Goal: Task Accomplishment & Management: Manage account settings

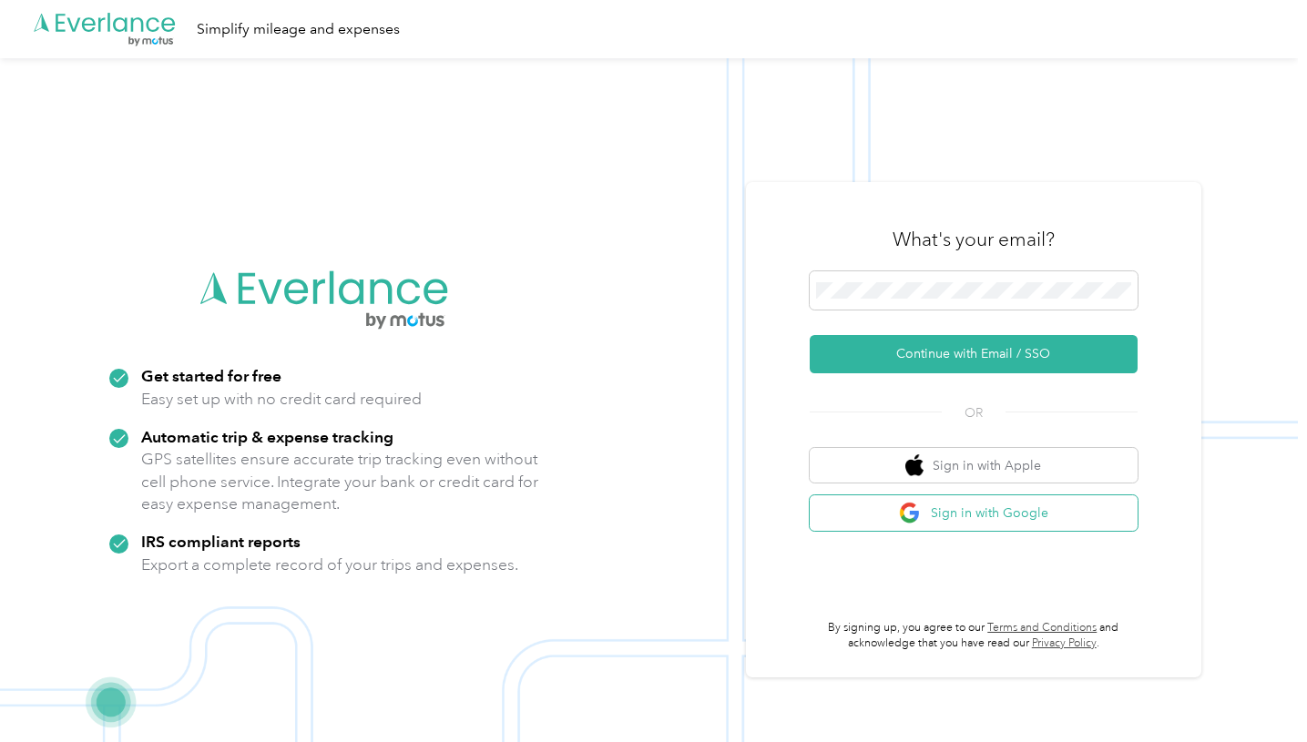
click at [867, 514] on button "Sign in with Google" at bounding box center [974, 514] width 328 height 36
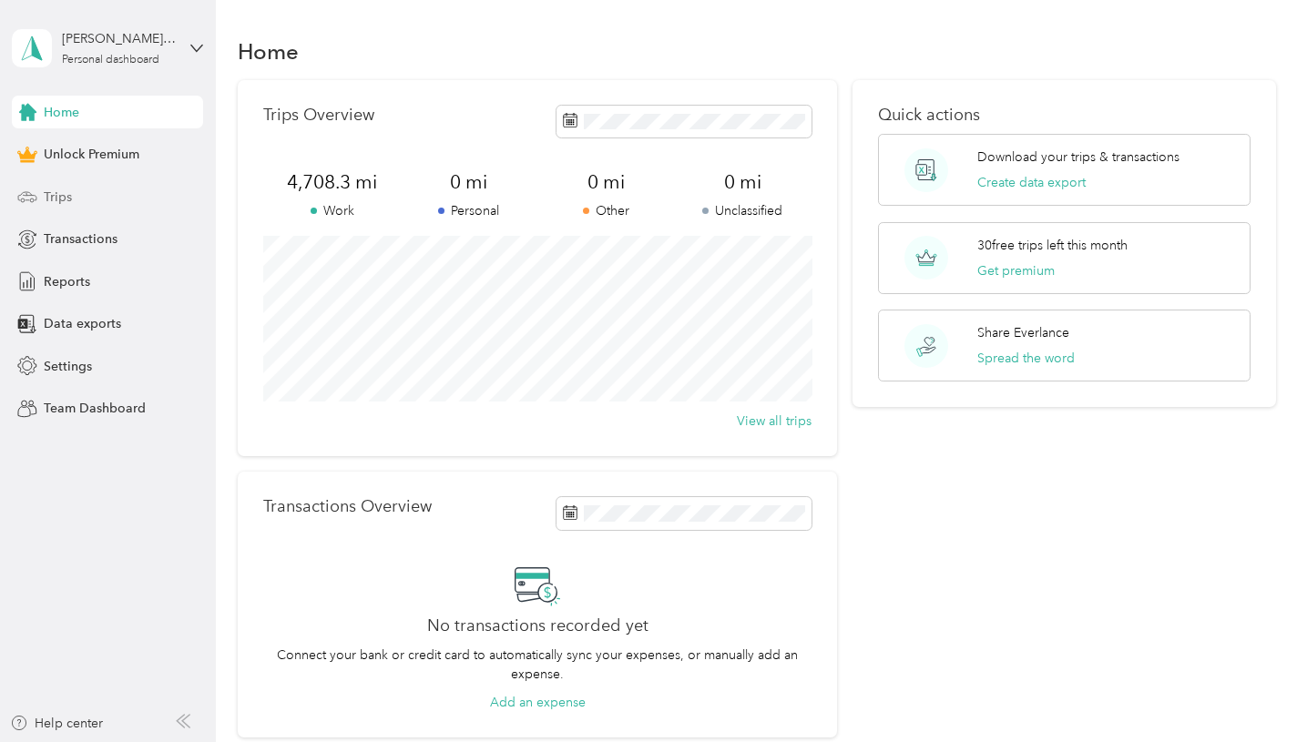
click at [151, 206] on div "Trips" at bounding box center [107, 196] width 191 height 33
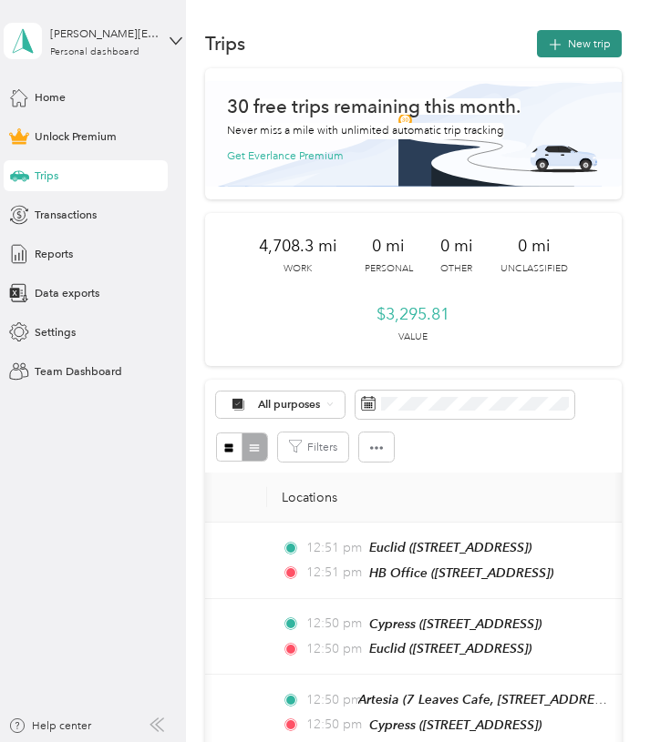
click at [577, 49] on button "New trip" at bounding box center [579, 43] width 85 height 27
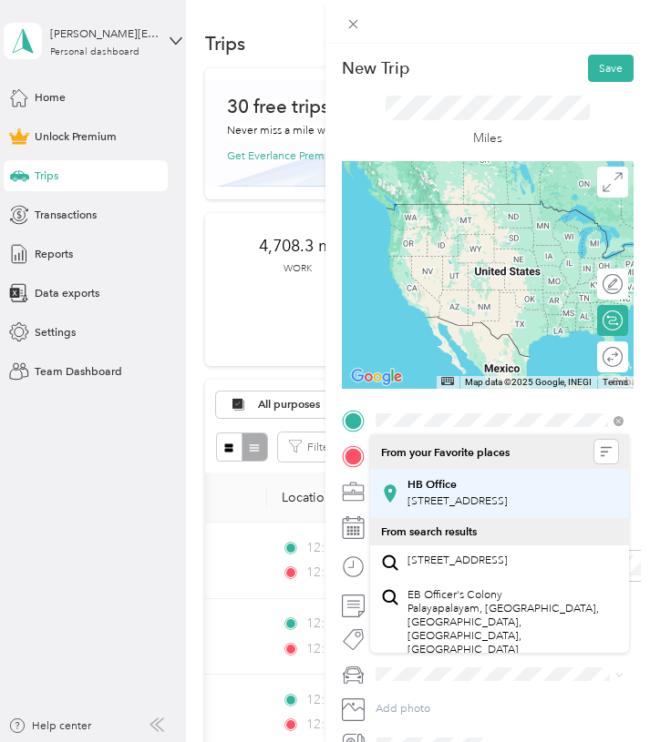
click at [488, 496] on span "[STREET_ADDRESS]" at bounding box center [457, 502] width 100 height 14
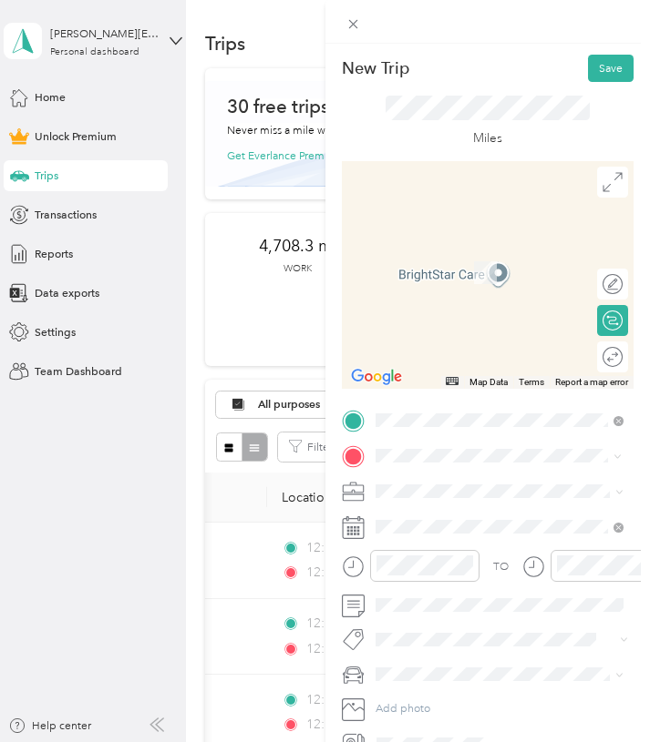
click at [496, 527] on span "Downey [US_STATE], [GEOGRAPHIC_DATA]" at bounding box center [494, 519] width 175 height 27
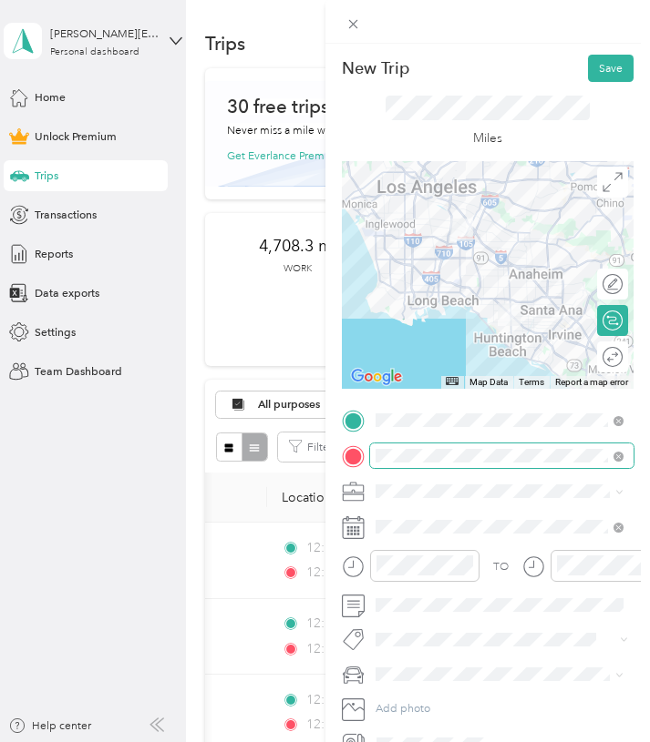
click at [623, 460] on span at bounding box center [502, 456] width 264 height 25
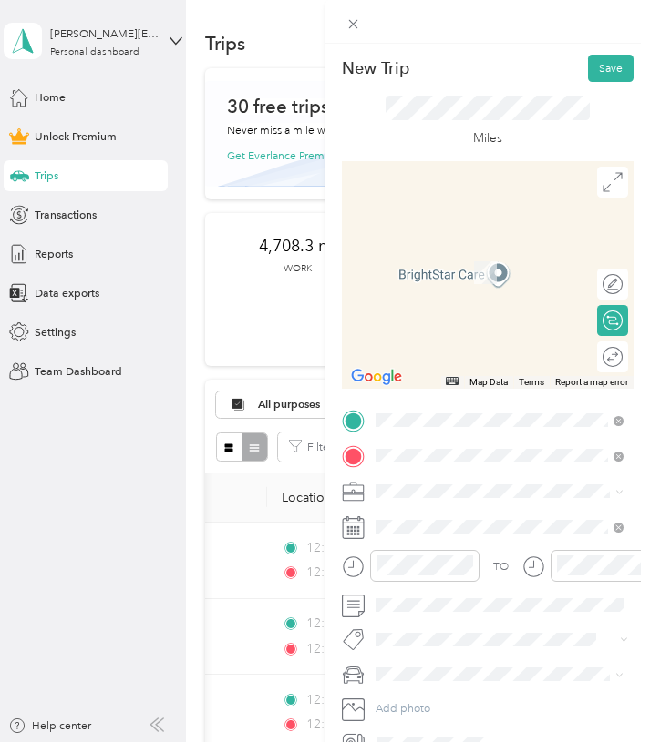
click at [507, 537] on span "[STREET_ADDRESS]" at bounding box center [457, 537] width 100 height 14
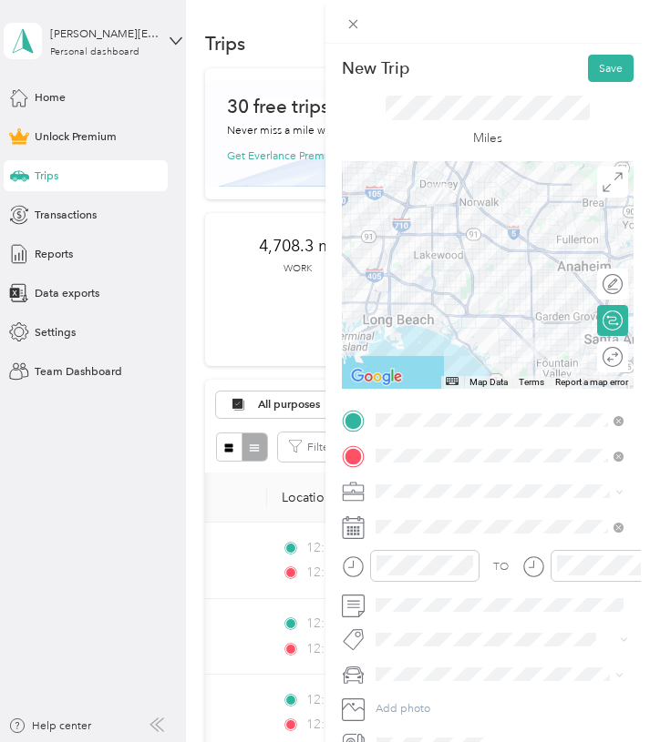
click at [606, 359] on div "Round trip" at bounding box center [612, 357] width 31 height 31
click at [598, 360] on div at bounding box center [597, 357] width 14 height 14
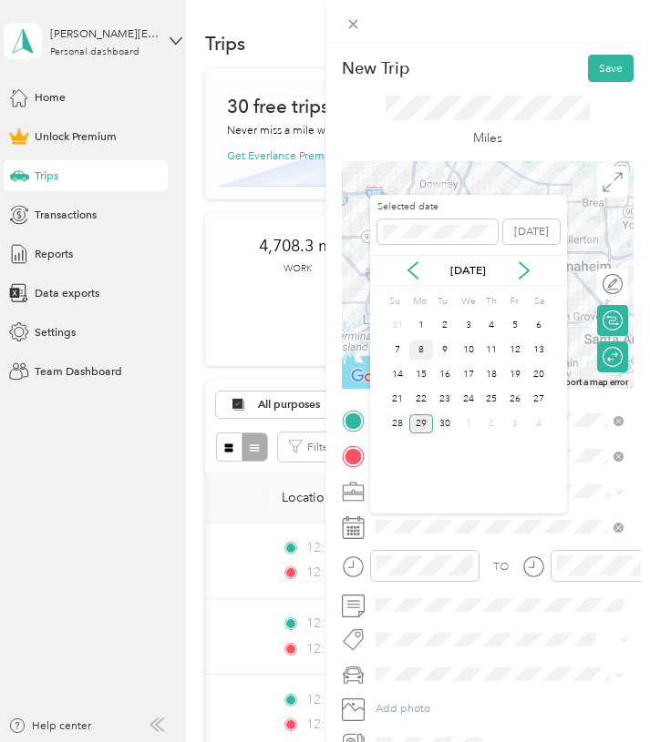
click at [425, 351] on div "8" at bounding box center [421, 350] width 24 height 19
click at [390, 343] on div "7" at bounding box center [398, 350] width 24 height 19
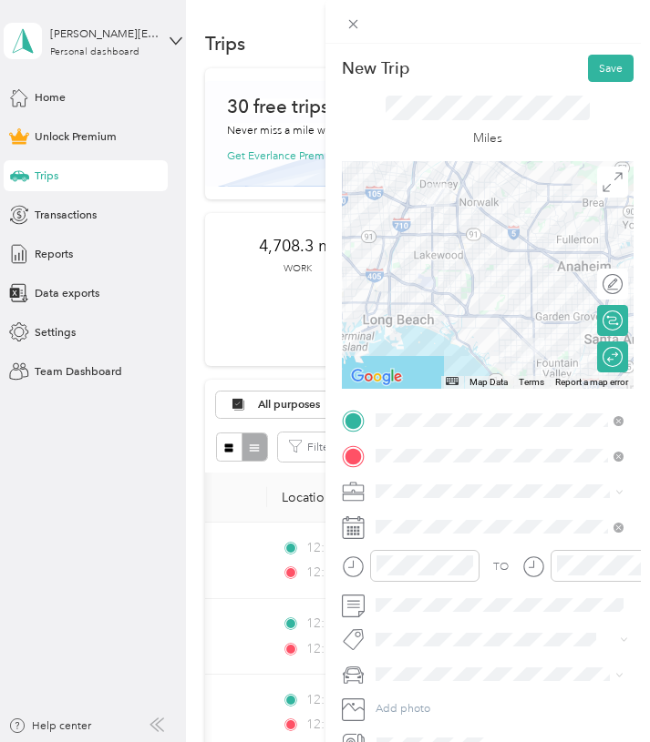
click at [429, 571] on span "7 Leaves Cafe" at bounding box center [415, 574] width 68 height 14
click at [605, 67] on button "Save" at bounding box center [611, 68] width 46 height 27
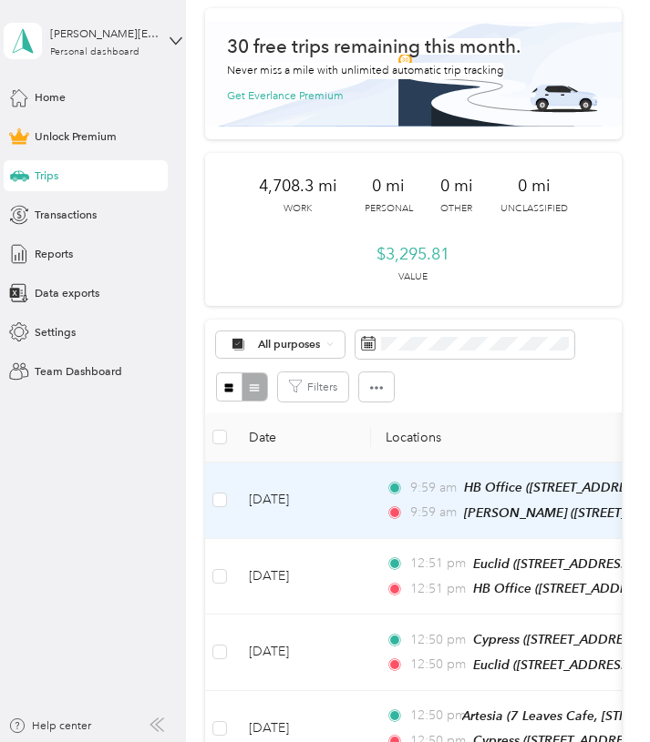
scroll to position [114, 0]
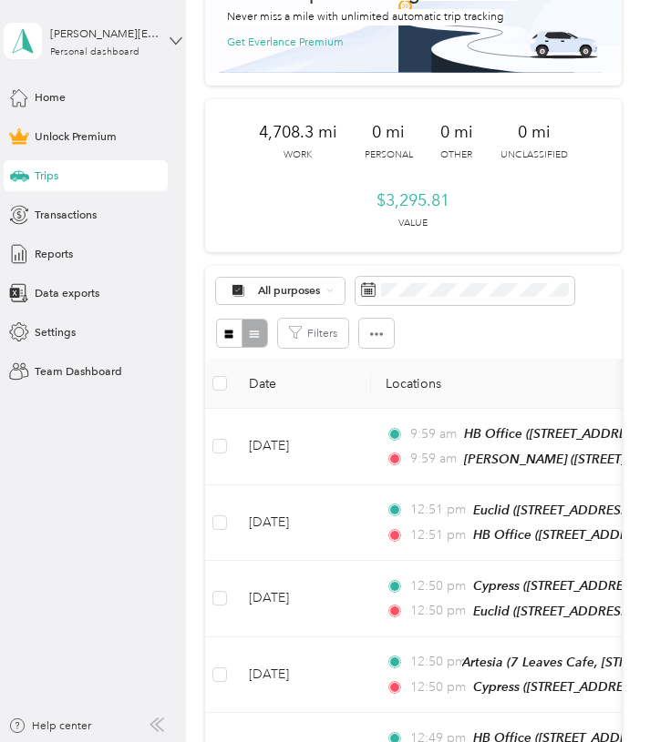
click at [172, 42] on icon at bounding box center [175, 41] width 13 height 13
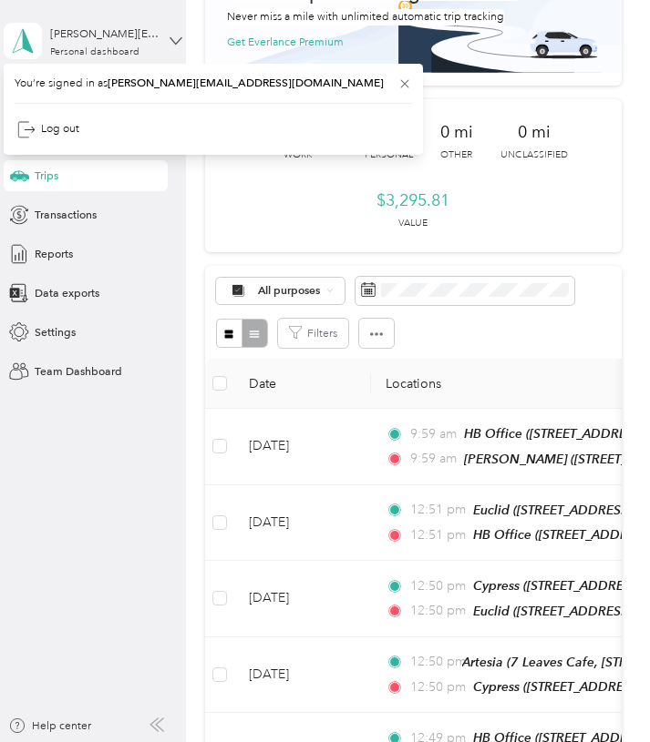
click at [172, 42] on icon at bounding box center [175, 41] width 13 height 13
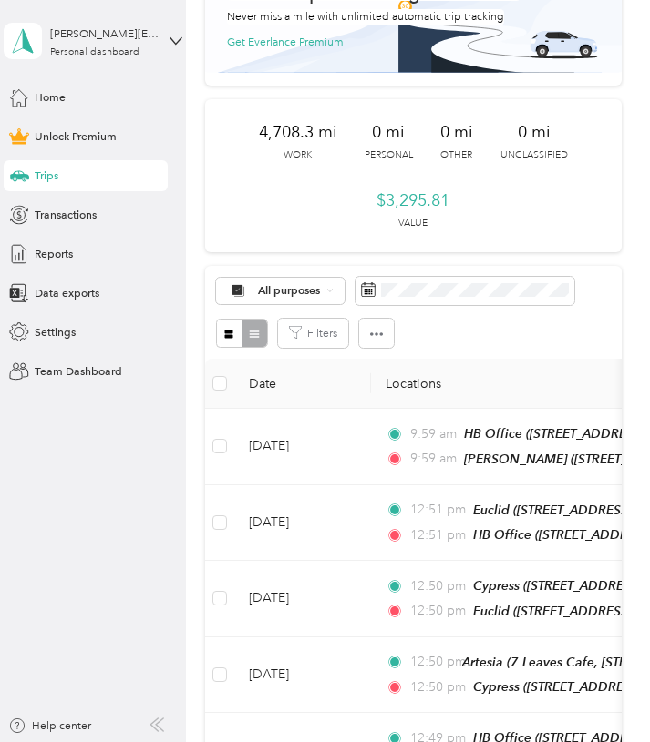
click at [158, 722] on icon at bounding box center [156, 725] width 15 height 15
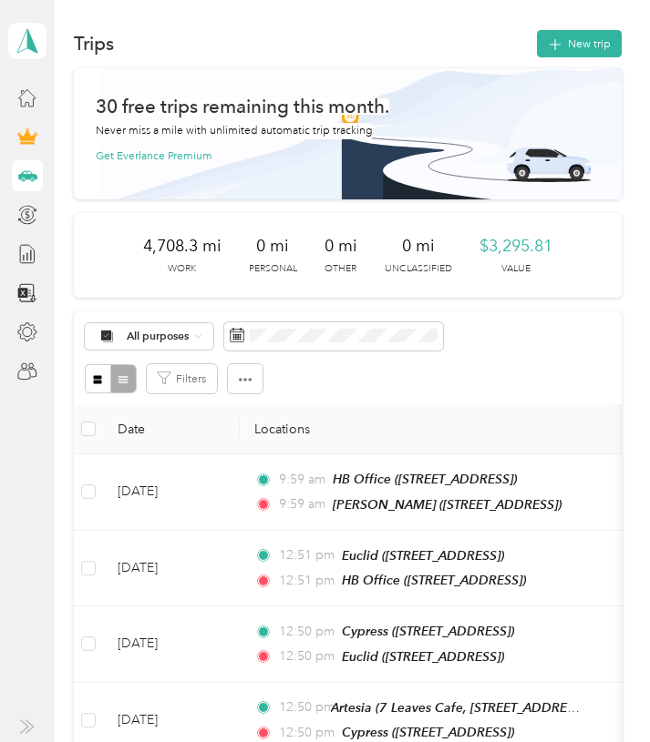
scroll to position [5, 0]
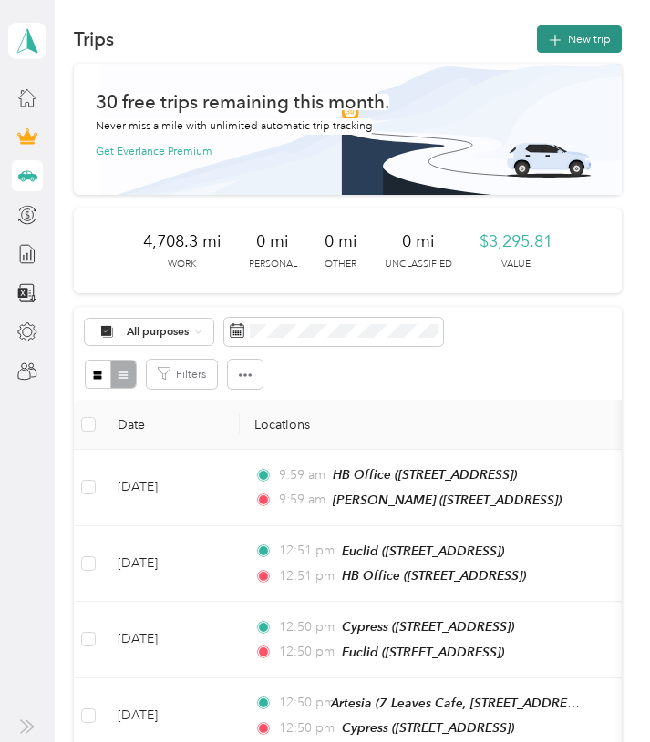
click at [592, 40] on button "New trip" at bounding box center [579, 39] width 85 height 27
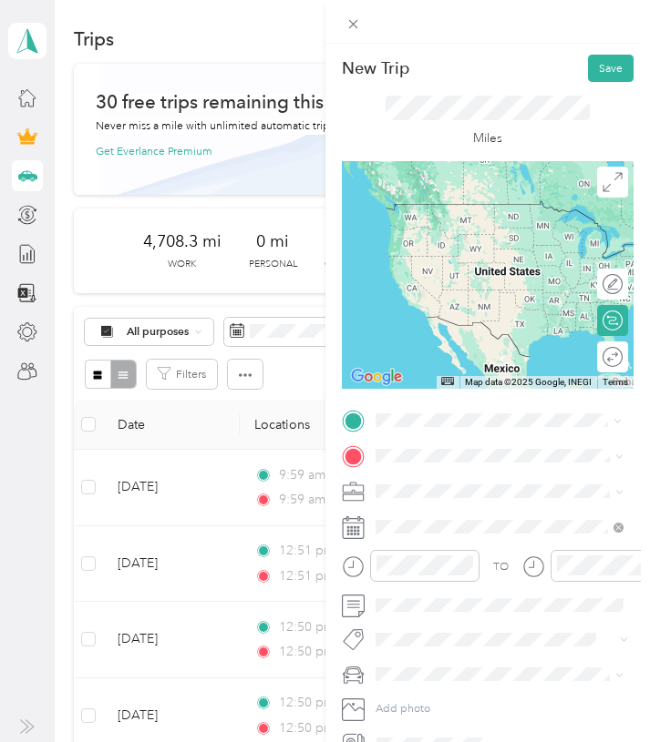
click at [501, 504] on span "[STREET_ADDRESS]" at bounding box center [457, 502] width 100 height 14
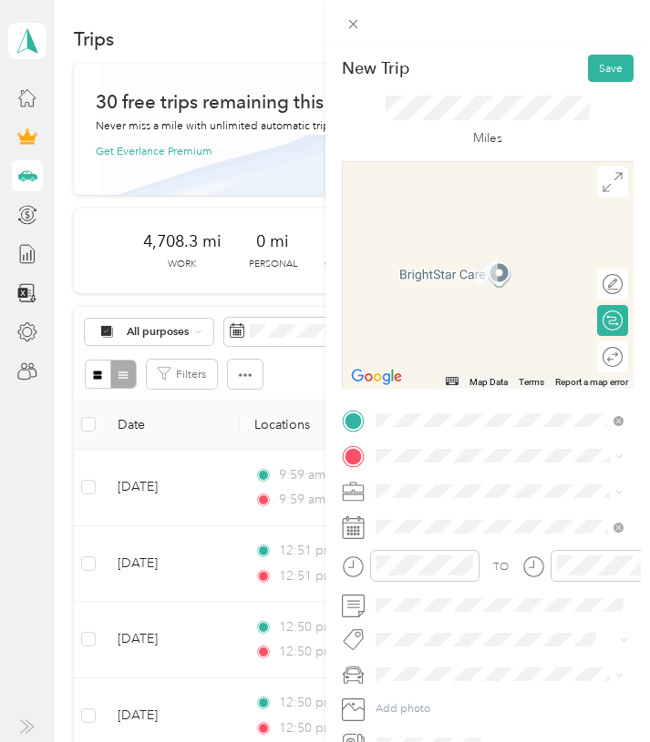
click at [491, 471] on div "TO Add photo" at bounding box center [488, 582] width 292 height 349
click at [491, 463] on span at bounding box center [502, 456] width 264 height 25
click at [486, 522] on div "[PERSON_NAME]" at bounding box center [457, 518] width 100 height 14
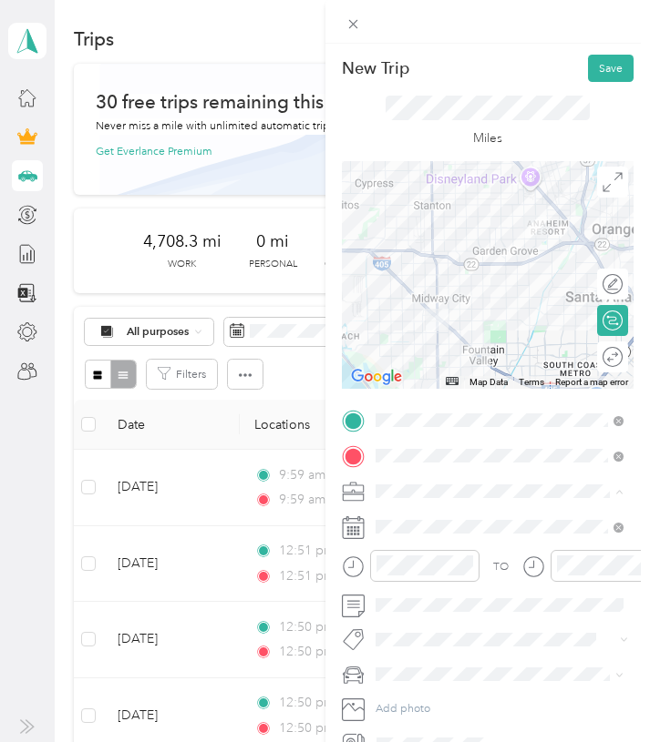
click at [435, 573] on span "7 Leaves Cafe" at bounding box center [415, 574] width 68 height 14
click at [421, 517] on span at bounding box center [502, 527] width 264 height 25
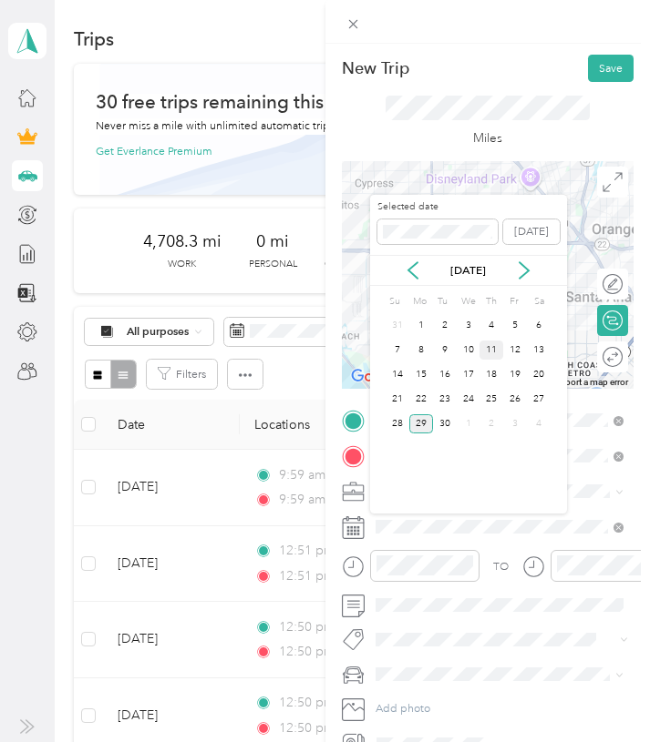
click at [489, 353] on div "11" at bounding box center [491, 350] width 24 height 19
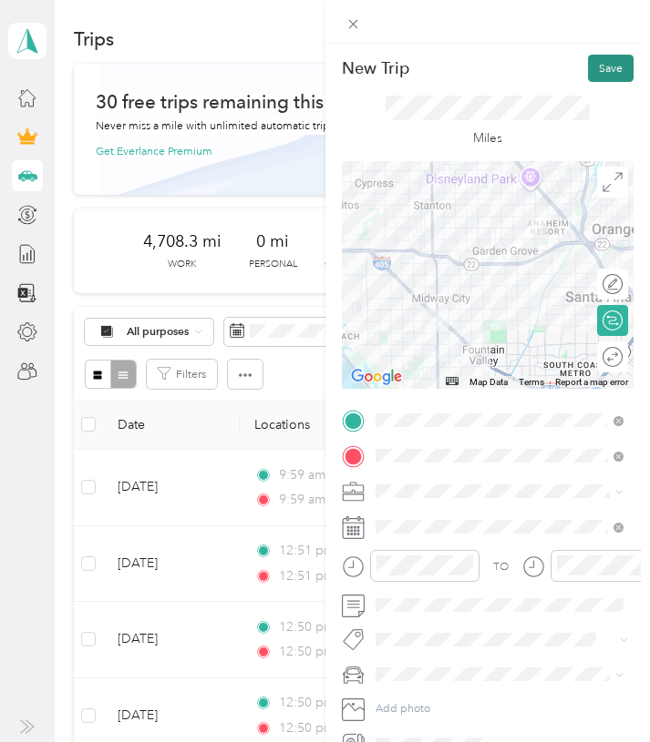
click at [599, 61] on button "Save" at bounding box center [611, 68] width 46 height 27
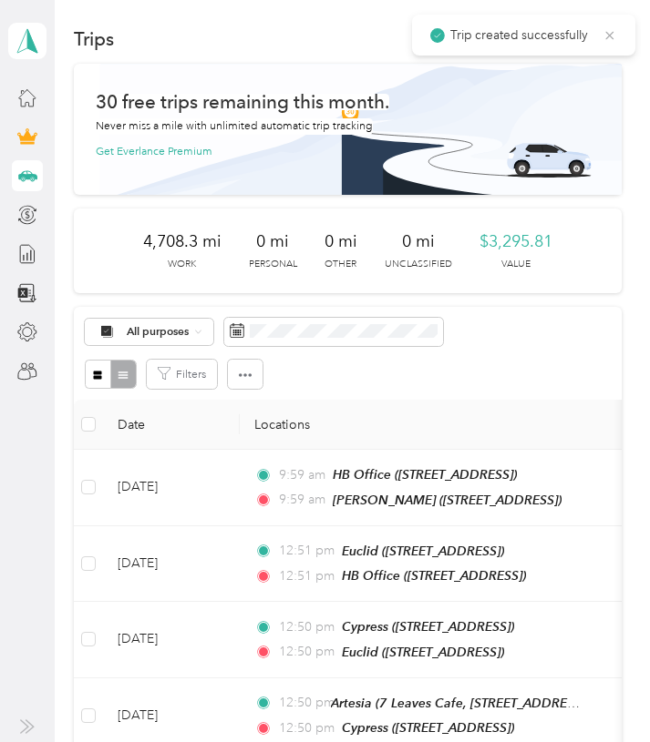
click at [610, 35] on icon at bounding box center [609, 35] width 15 height 16
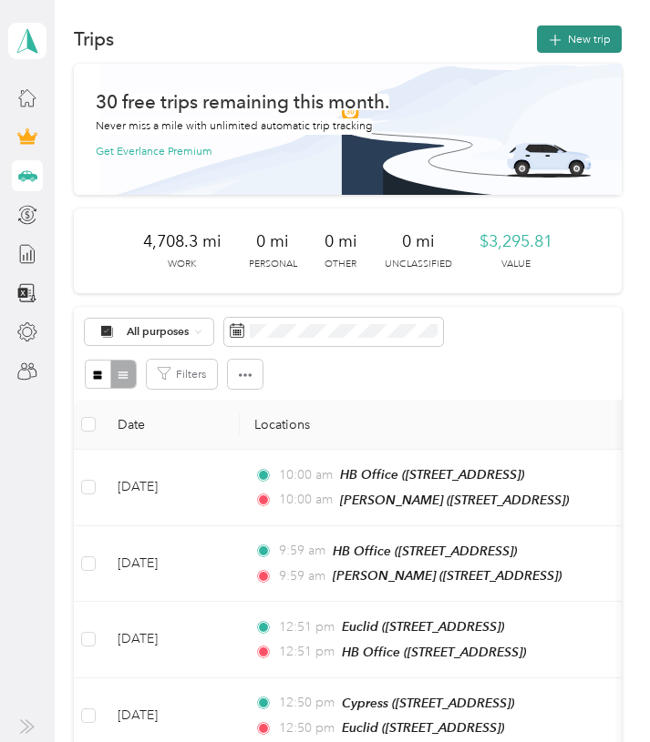
click at [605, 36] on button "New trip" at bounding box center [579, 39] width 85 height 27
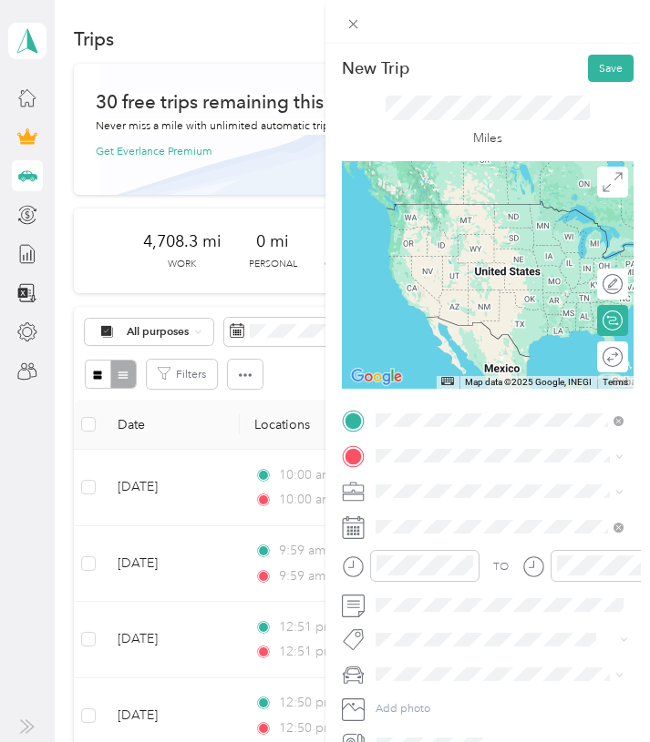
click at [507, 501] on span "[STREET_ADDRESS]" at bounding box center [457, 502] width 100 height 14
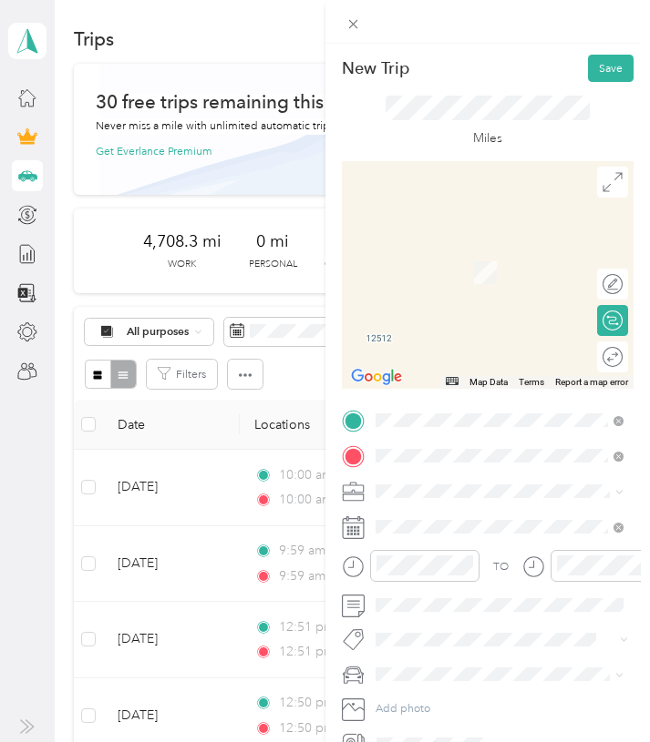
click at [507, 535] on span "[STREET_ADDRESS][US_STATE]" at bounding box center [486, 537] width 159 height 14
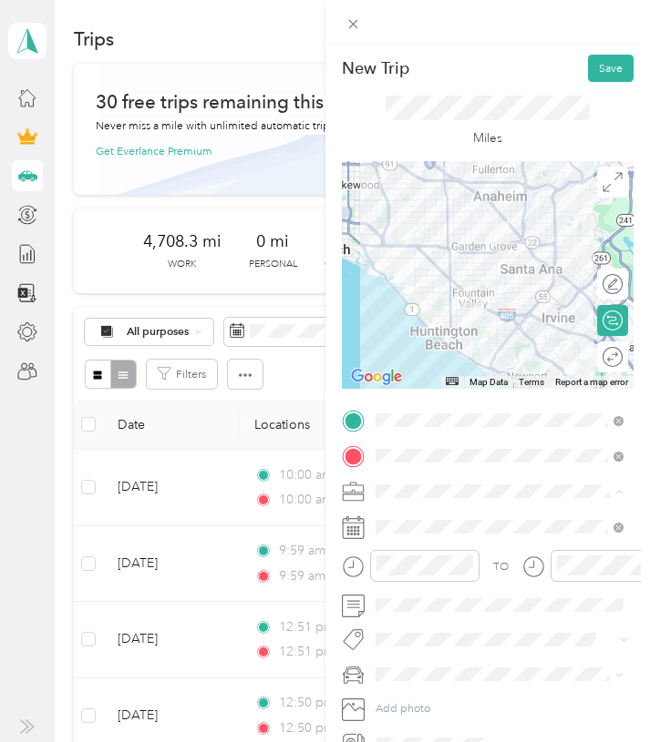
click at [448, 567] on div "7 Leaves Cafe" at bounding box center [500, 574] width 238 height 16
click at [608, 358] on div "Round trip" at bounding box center [612, 357] width 31 height 31
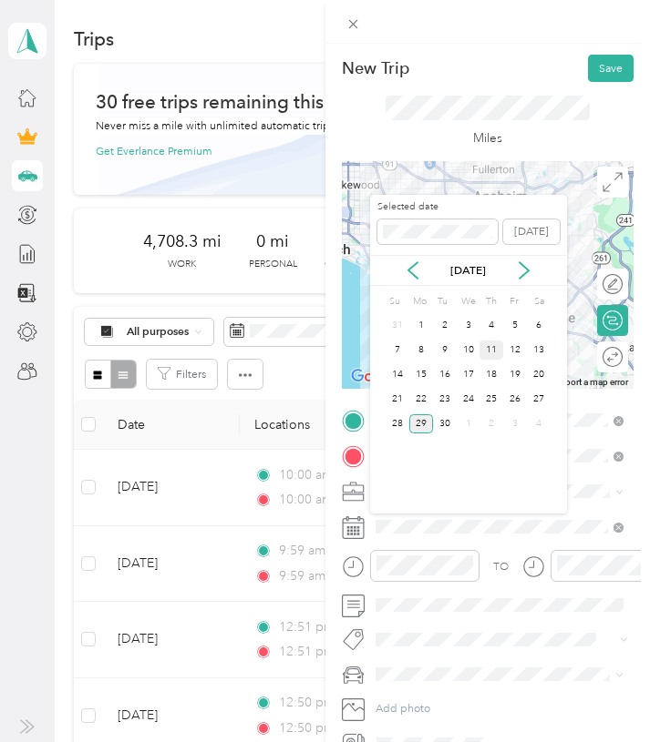
click at [492, 352] on div "11" at bounding box center [491, 350] width 24 height 19
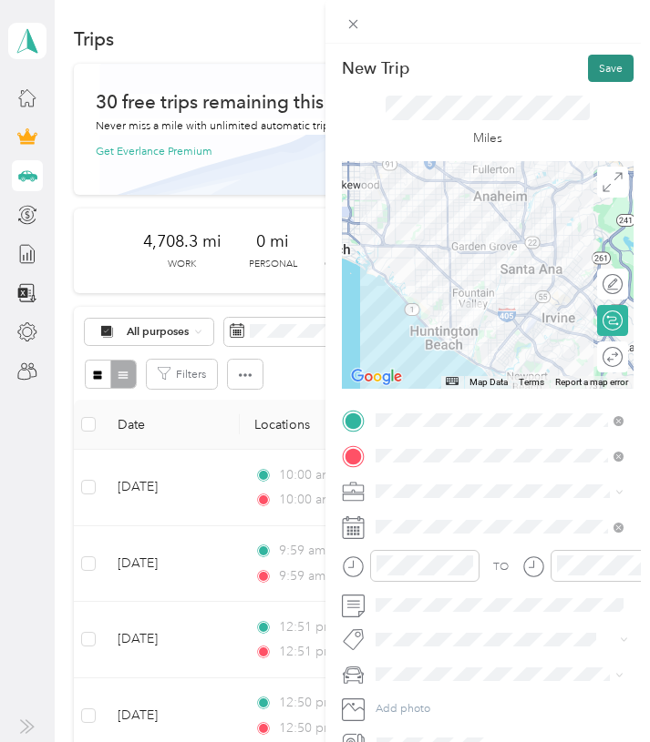
click at [614, 63] on button "Save" at bounding box center [611, 68] width 46 height 27
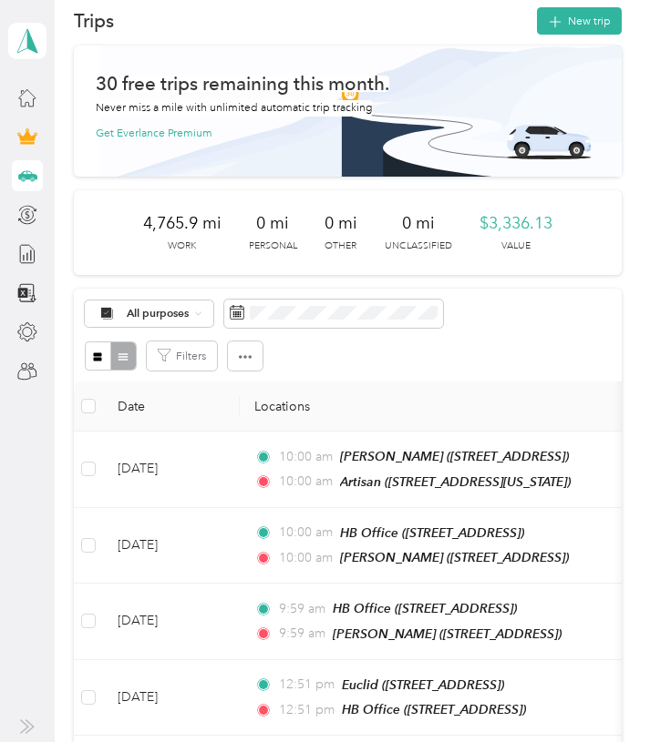
scroll to position [5, 0]
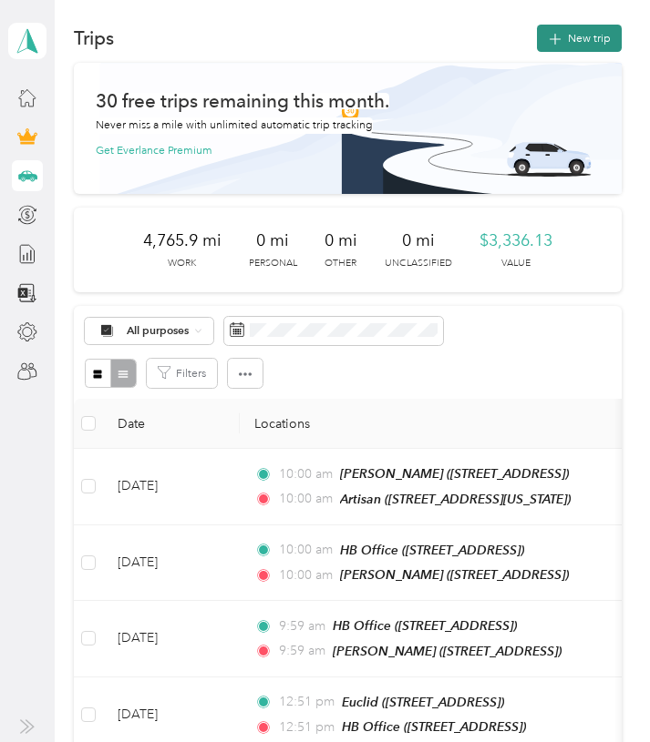
click at [599, 40] on button "New trip" at bounding box center [579, 38] width 85 height 27
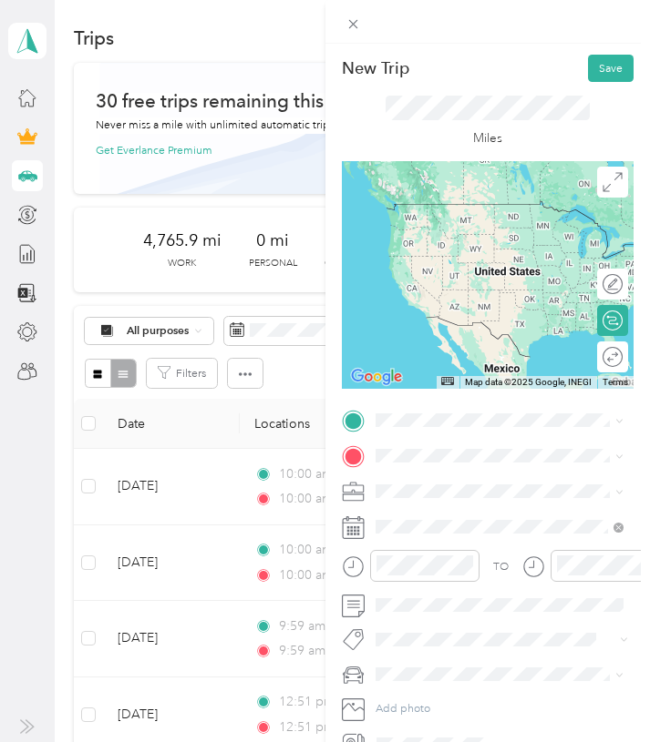
click at [464, 557] on div "Artisan" at bounding box center [486, 550] width 159 height 14
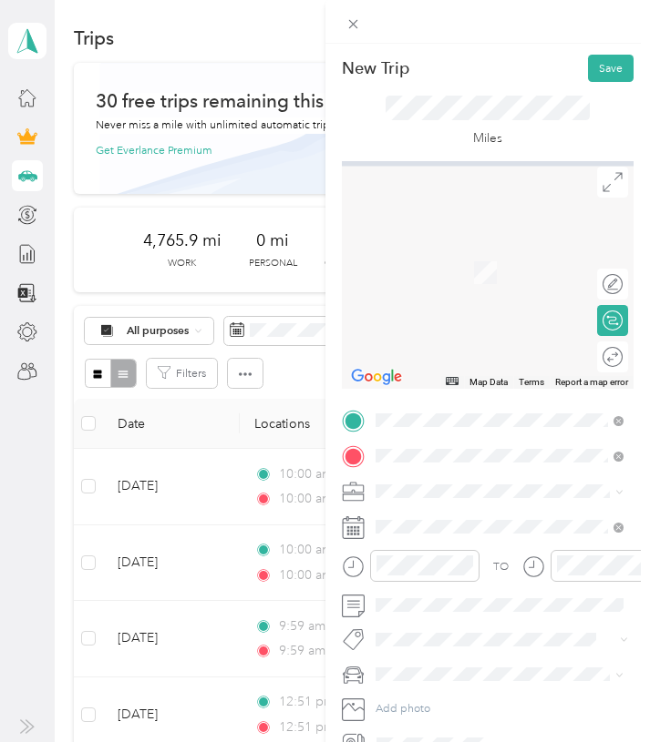
click at [486, 514] on div "HB Office" at bounding box center [457, 520] width 100 height 14
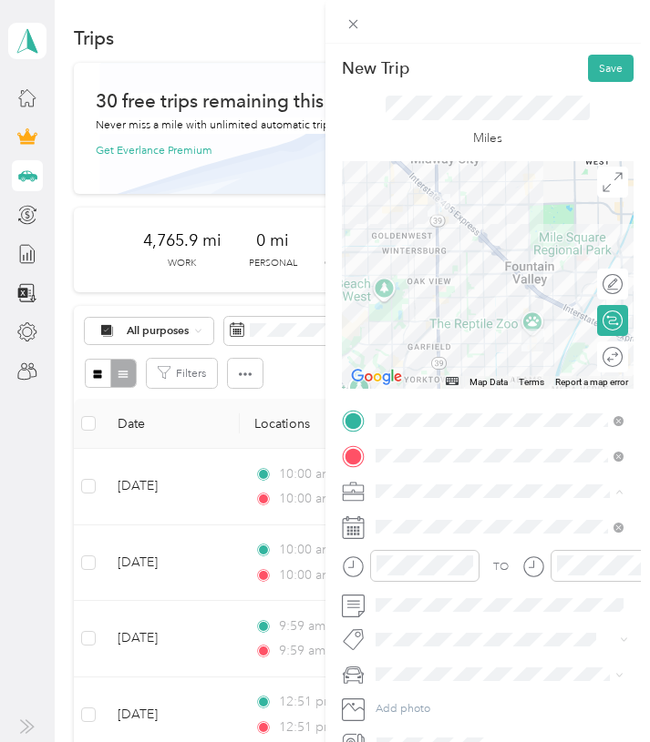
click at [447, 570] on span "7 Leaves Cafe" at bounding box center [415, 574] width 68 height 14
click at [429, 538] on span at bounding box center [502, 527] width 264 height 25
click at [429, 534] on span at bounding box center [502, 527] width 264 height 25
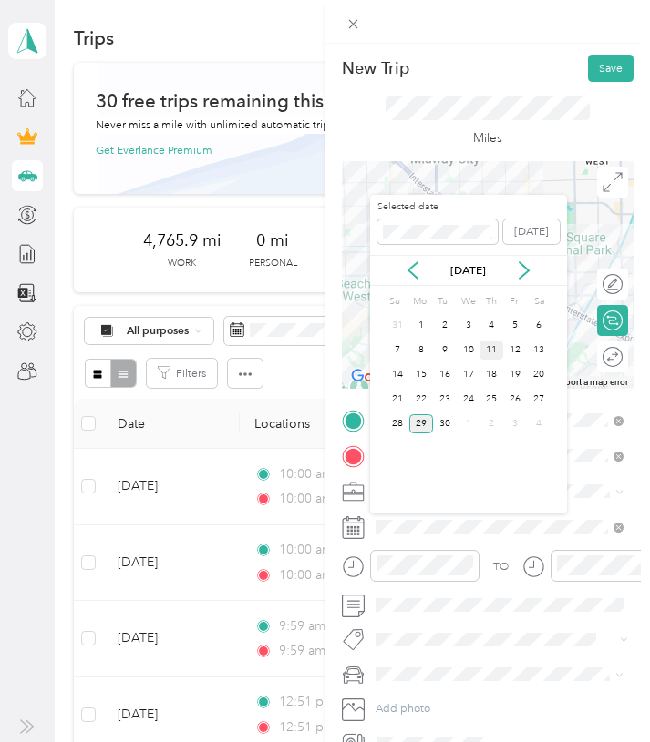
click at [493, 353] on div "11" at bounding box center [491, 350] width 24 height 19
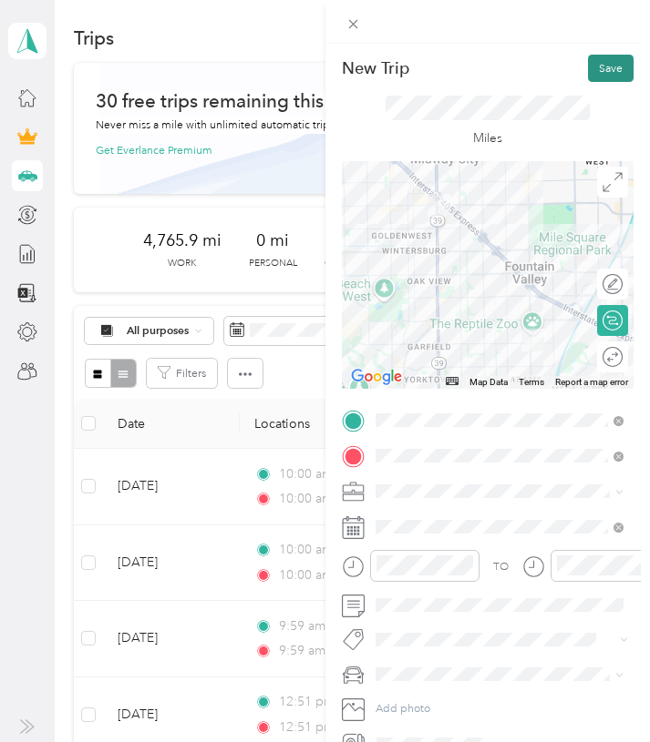
click at [596, 63] on button "Save" at bounding box center [611, 68] width 46 height 27
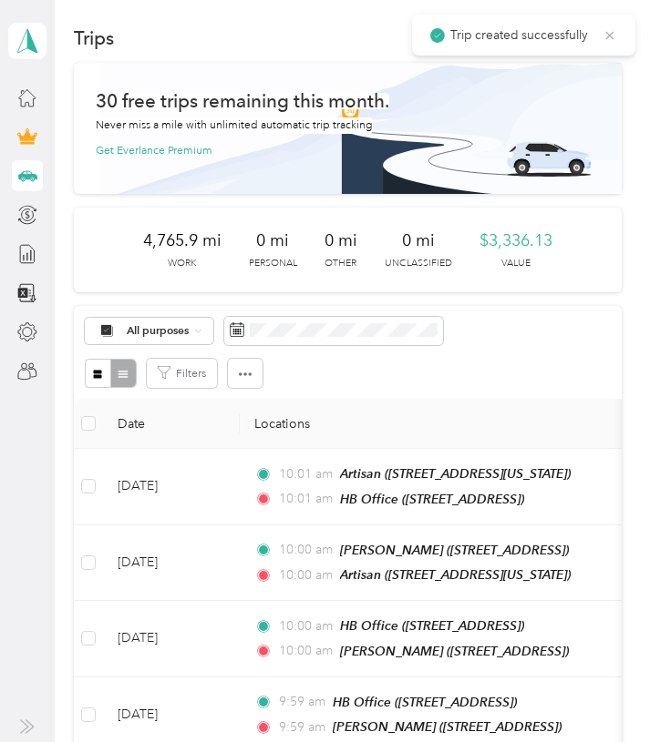
click at [610, 32] on icon at bounding box center [609, 35] width 15 height 16
click at [585, 36] on button "New trip" at bounding box center [579, 38] width 85 height 27
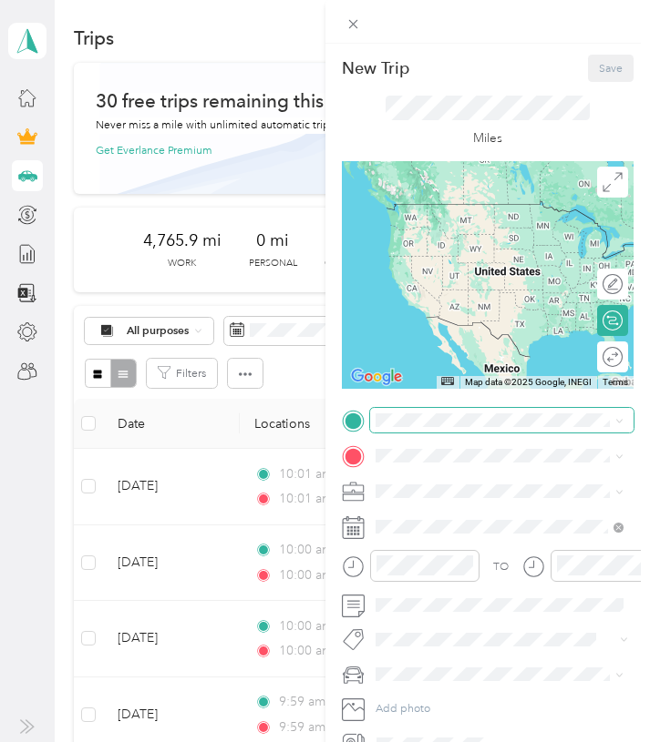
click at [423, 428] on span at bounding box center [502, 420] width 264 height 25
click at [440, 488] on strong "HB Office" at bounding box center [431, 484] width 49 height 14
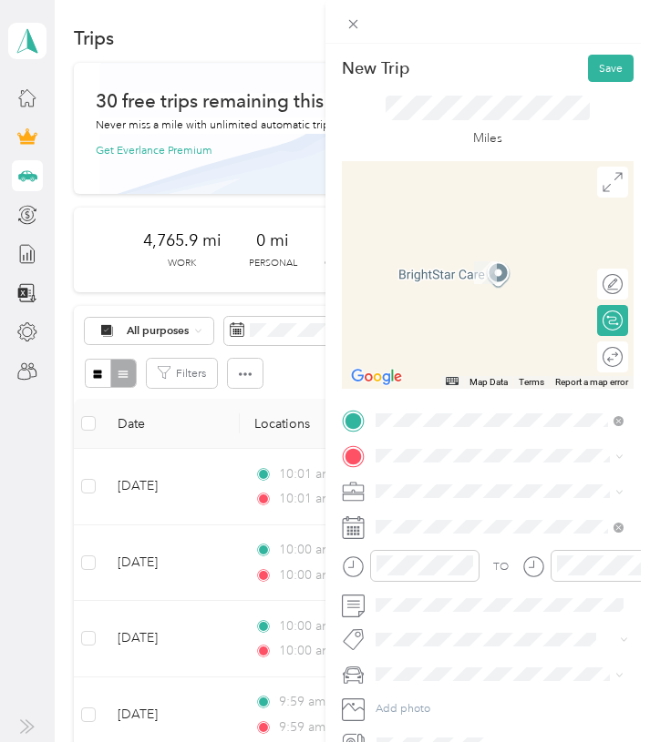
click at [417, 500] on span at bounding box center [502, 491] width 264 height 25
click at [442, 566] on div "7 Leaves Cafe" at bounding box center [500, 574] width 238 height 16
click at [469, 519] on strong "Diamond Jamboree" at bounding box center [458, 520] width 102 height 14
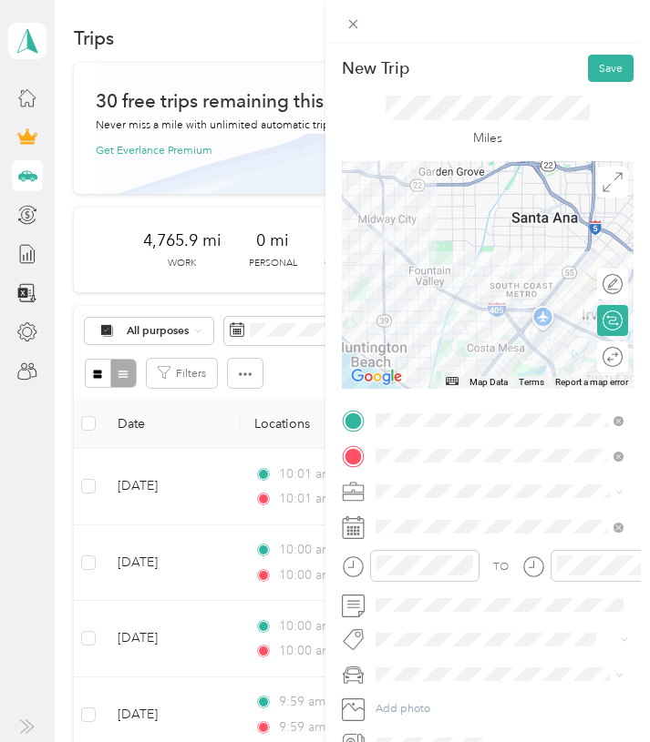
click at [603, 354] on div "Round trip" at bounding box center [612, 357] width 31 height 31
click at [601, 352] on div at bounding box center [605, 357] width 33 height 16
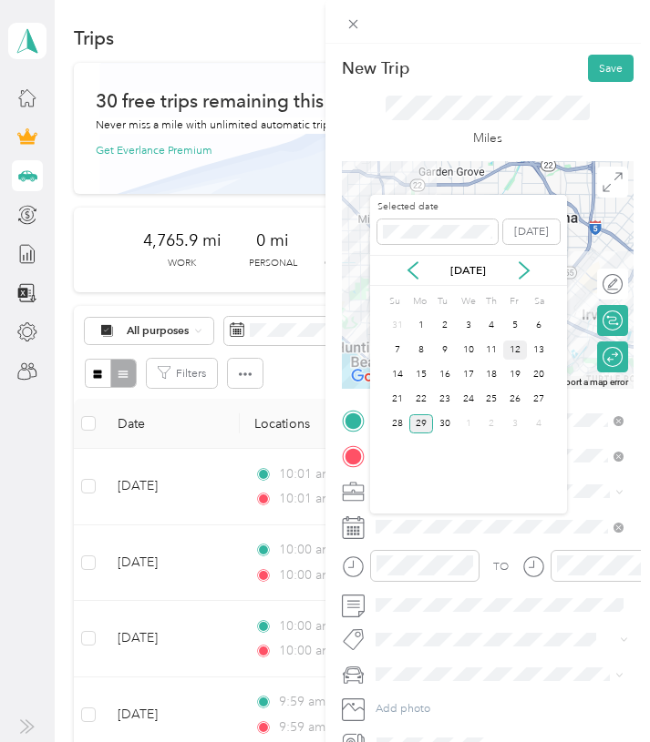
click at [515, 342] on div "12" at bounding box center [515, 350] width 24 height 19
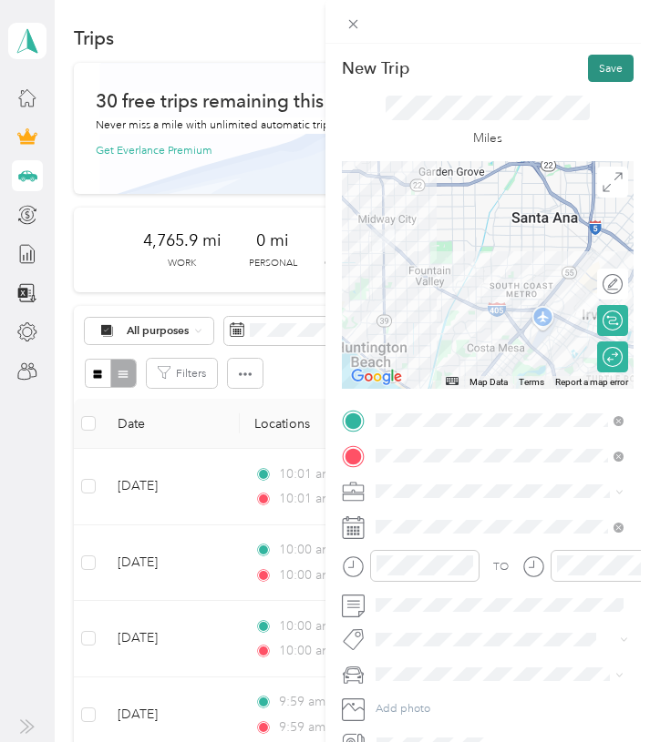
click at [599, 69] on button "Save" at bounding box center [611, 68] width 46 height 27
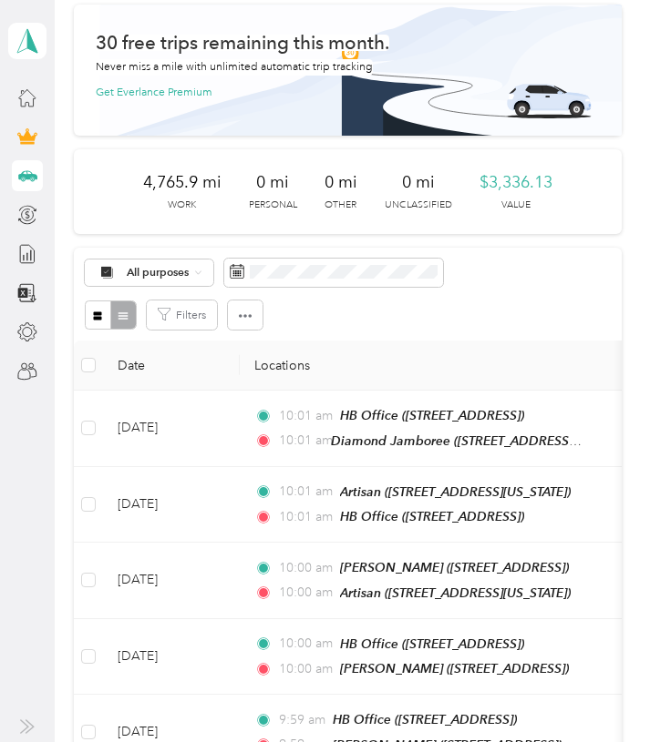
scroll to position [68, 0]
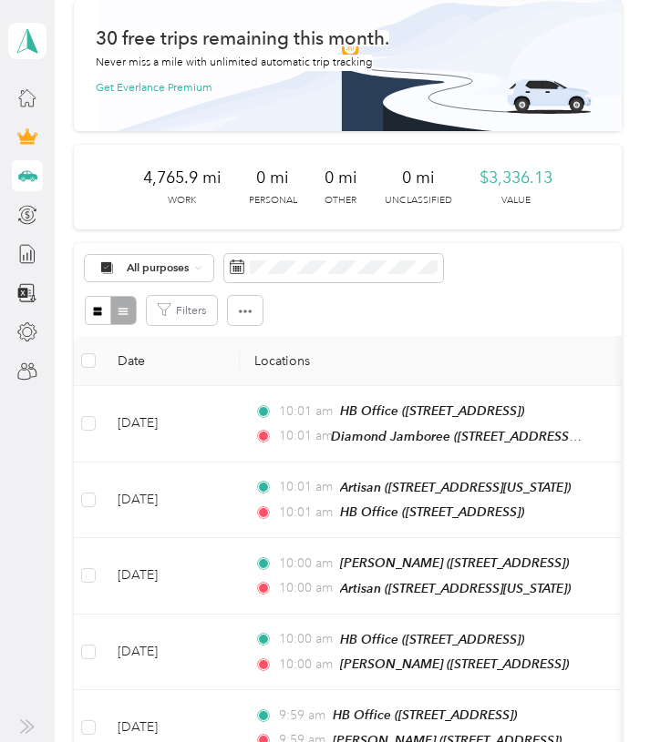
click at [609, 348] on th "Locations" at bounding box center [449, 361] width 419 height 50
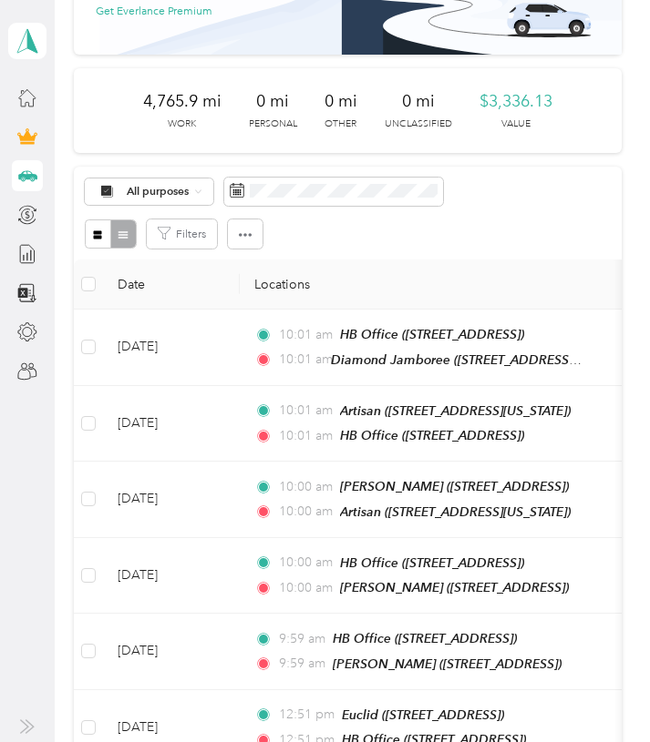
scroll to position [0, 0]
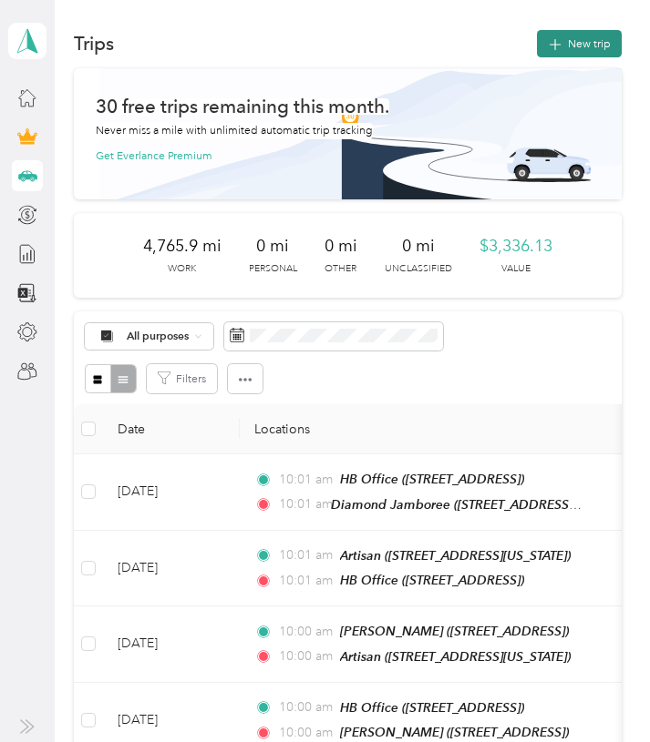
click at [585, 43] on button "New trip" at bounding box center [579, 43] width 85 height 27
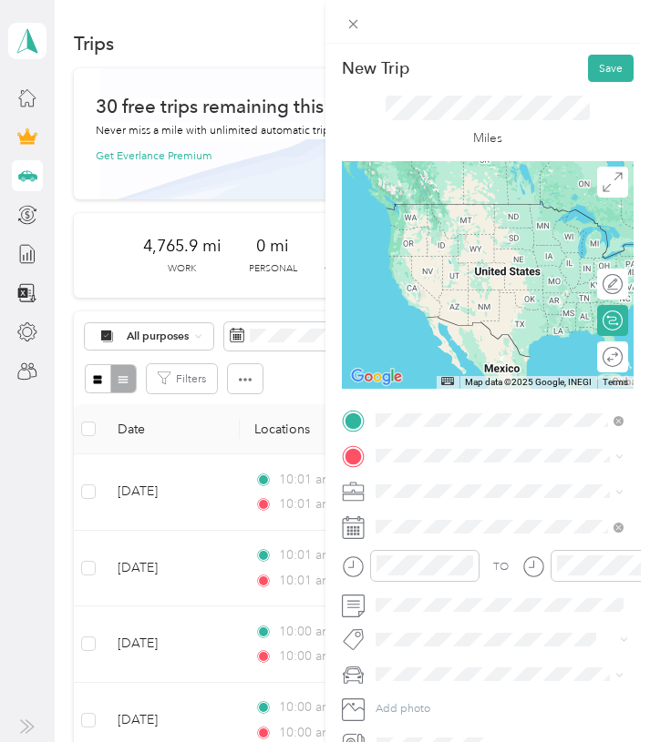
click at [475, 497] on span "[STREET_ADDRESS]" at bounding box center [457, 502] width 100 height 14
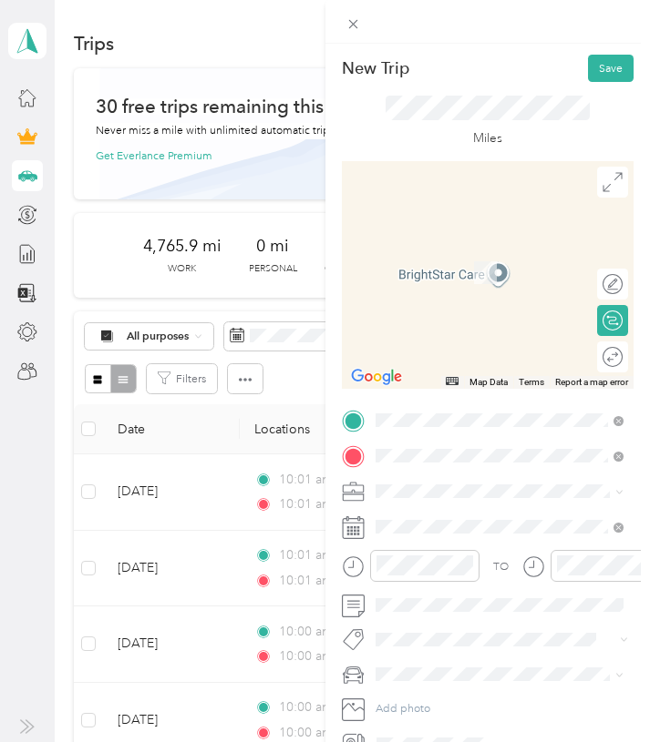
click at [467, 522] on div "El Monte" at bounding box center [512, 520] width 211 height 14
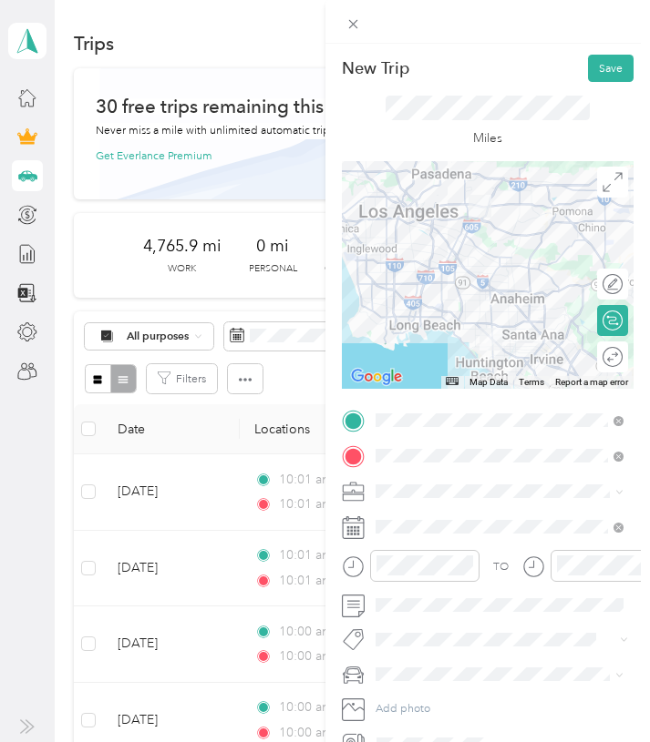
click at [427, 573] on span "7 Leaves Cafe" at bounding box center [415, 571] width 68 height 14
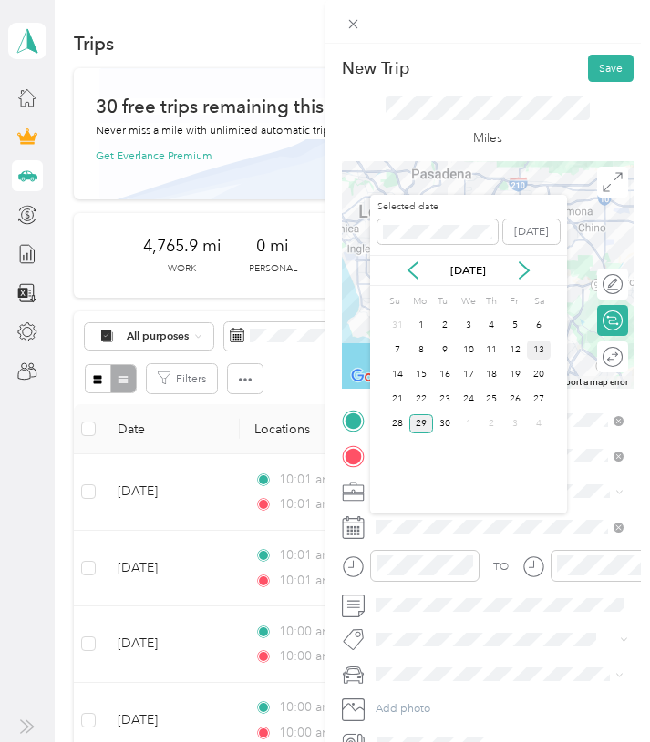
click at [536, 351] on div "13" at bounding box center [539, 350] width 24 height 19
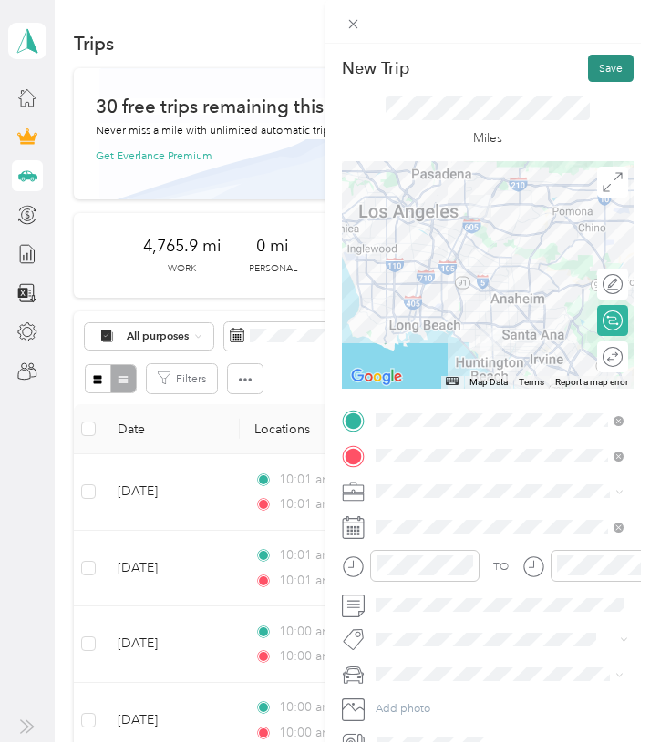
click at [609, 65] on button "Save" at bounding box center [611, 68] width 46 height 27
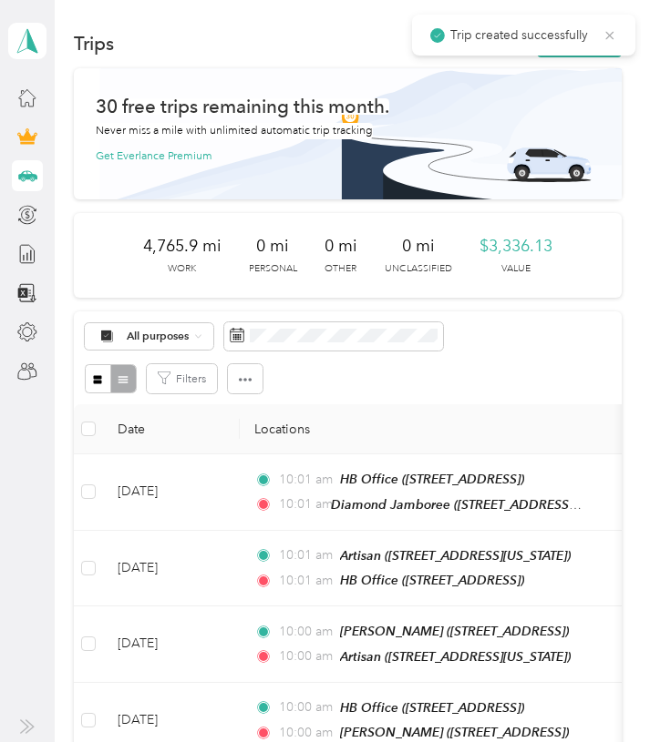
click at [612, 33] on icon at bounding box center [609, 35] width 15 height 16
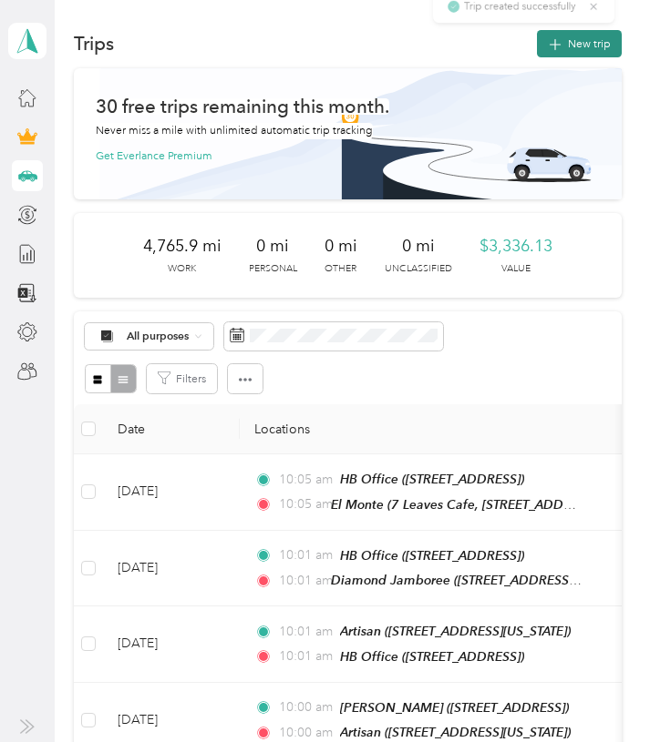
click at [598, 35] on button "New trip" at bounding box center [579, 43] width 85 height 27
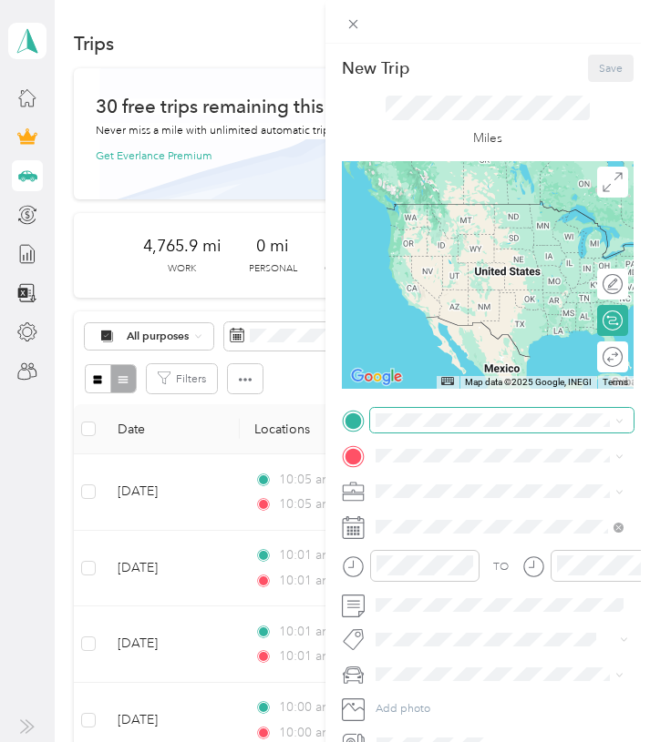
click at [443, 411] on span at bounding box center [502, 420] width 264 height 25
click at [435, 428] on span at bounding box center [502, 420] width 264 height 25
click at [441, 472] on li "El Monte 7 Leaves Cafe, [STREET_ADDRESS][GEOGRAPHIC_DATA][PERSON_NAME], [GEOGRA…" at bounding box center [500, 510] width 260 height 82
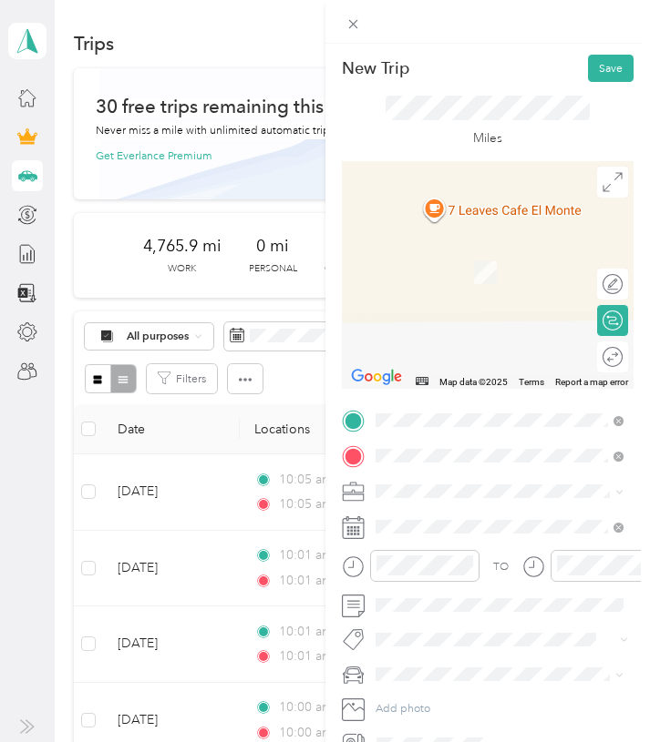
click at [482, 527] on div "Alhambra 7 Leaves Cafe, [STREET_ADDRESS][GEOGRAPHIC_DATA]" at bounding box center [512, 537] width 211 height 49
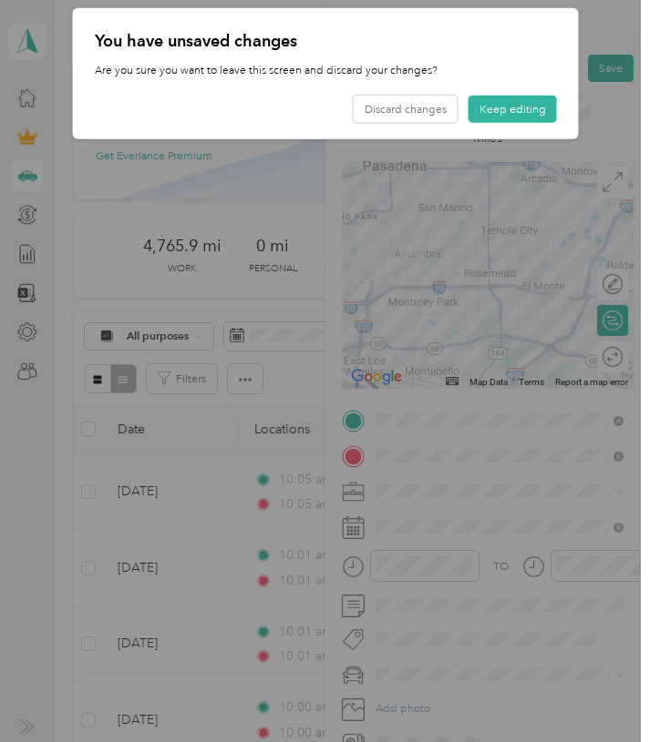
click at [409, 490] on div at bounding box center [325, 371] width 650 height 742
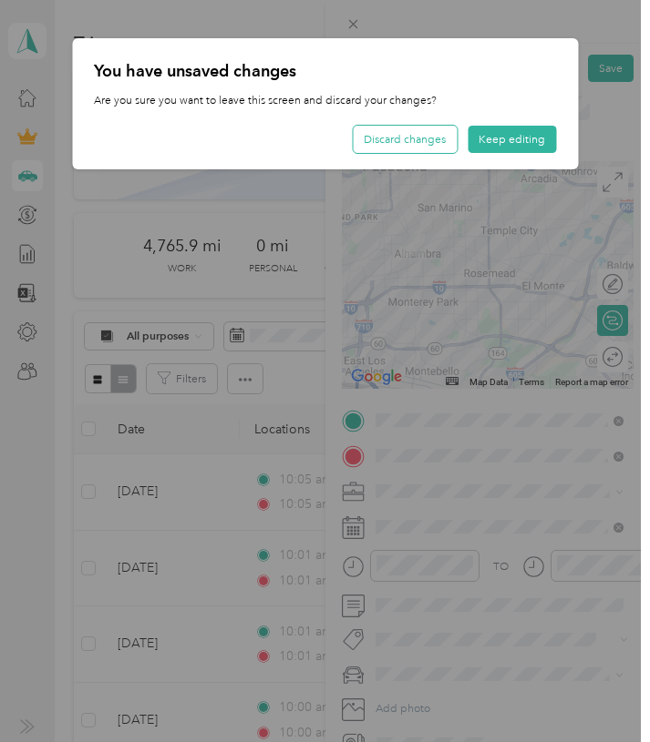
click at [412, 132] on button "Discard changes" at bounding box center [405, 139] width 104 height 27
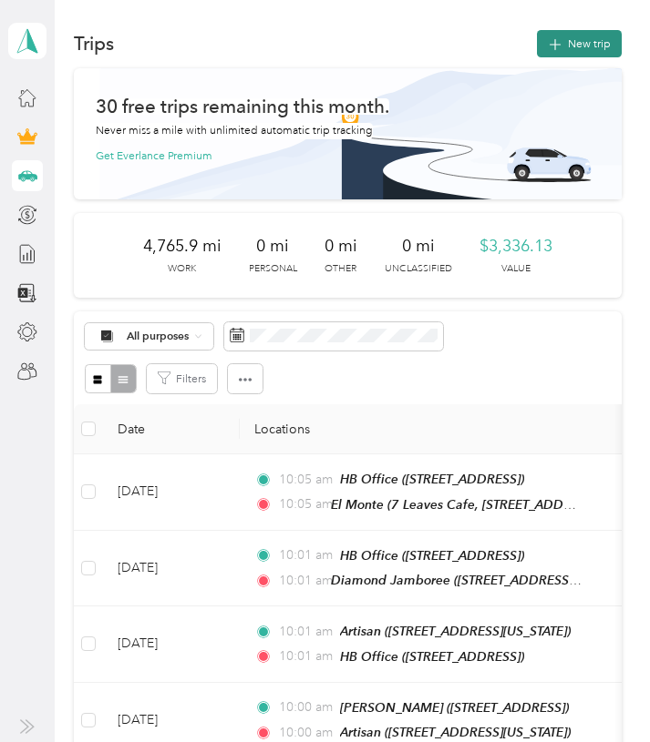
click at [592, 39] on button "New trip" at bounding box center [579, 43] width 85 height 27
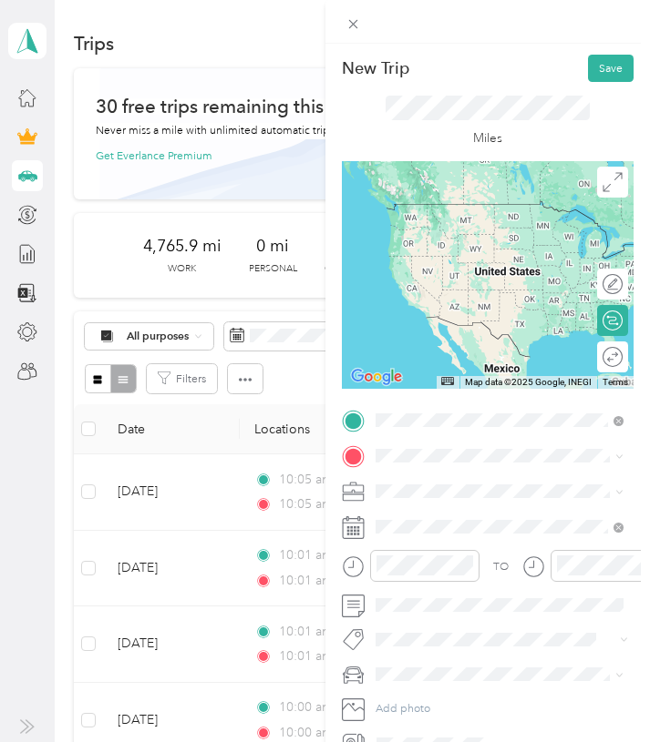
click at [457, 500] on span "7 Leaves Cafe, [STREET_ADDRESS][GEOGRAPHIC_DATA][PERSON_NAME], [GEOGRAPHIC_DATA]" at bounding box center [507, 518] width 201 height 46
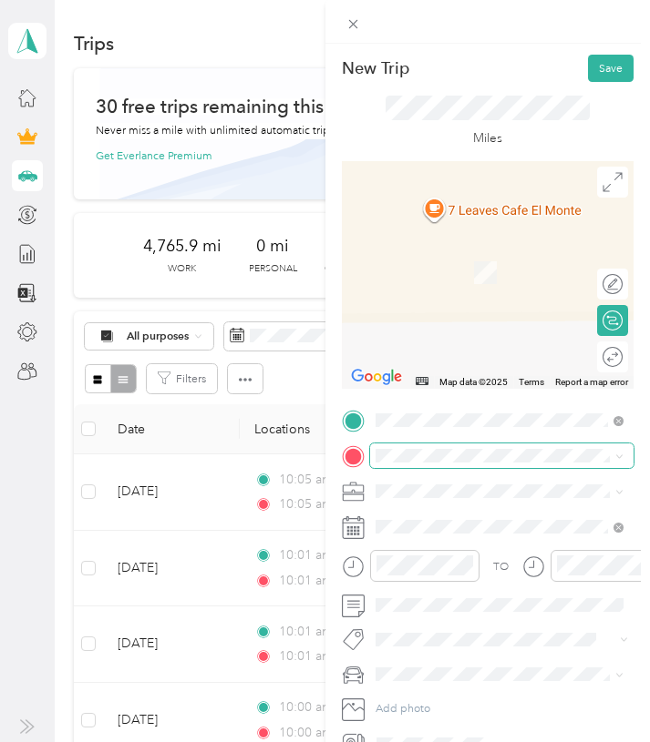
click at [431, 448] on span at bounding box center [502, 456] width 264 height 25
click at [466, 530] on span "7 Leaves Cafe, [STREET_ADDRESS][GEOGRAPHIC_DATA]" at bounding box center [494, 545] width 174 height 30
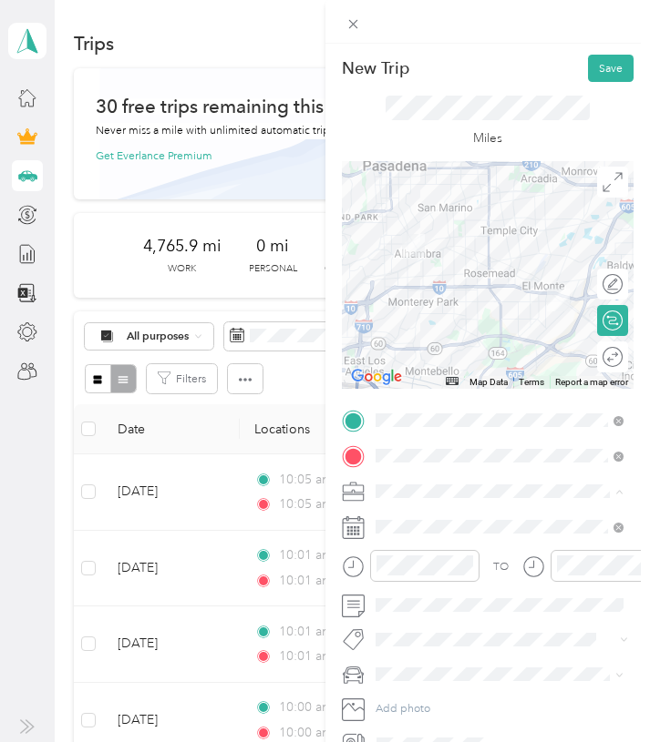
click at [412, 569] on span "7 Leaves Cafe" at bounding box center [415, 574] width 68 height 14
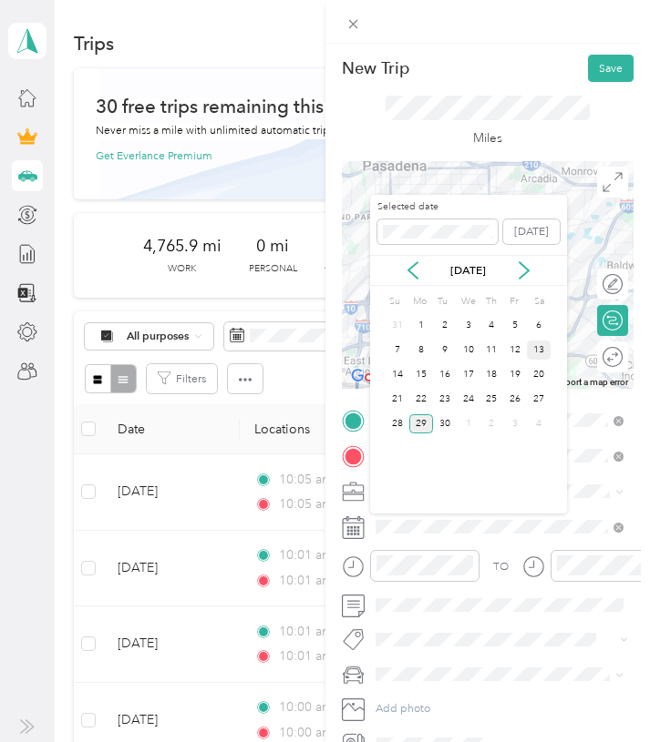
click at [535, 341] on div "13" at bounding box center [539, 350] width 24 height 19
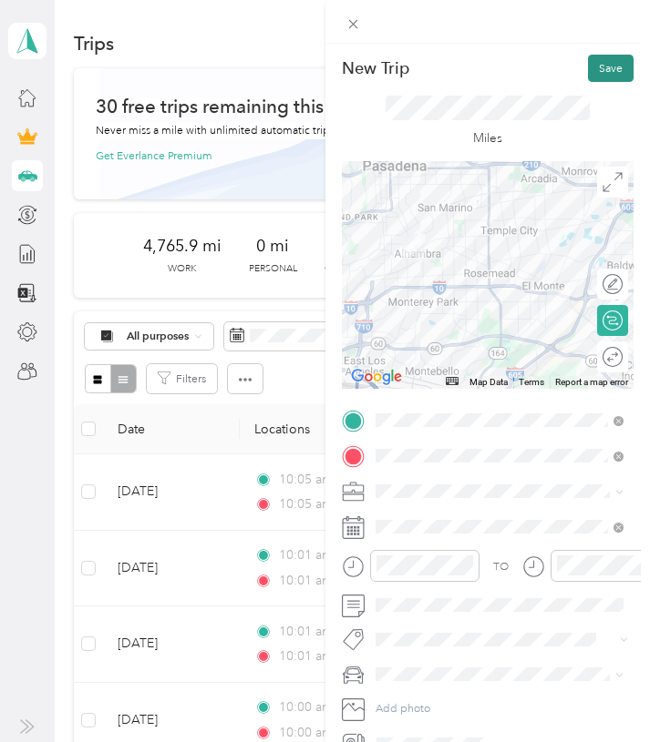
click at [606, 64] on button "Save" at bounding box center [611, 68] width 46 height 27
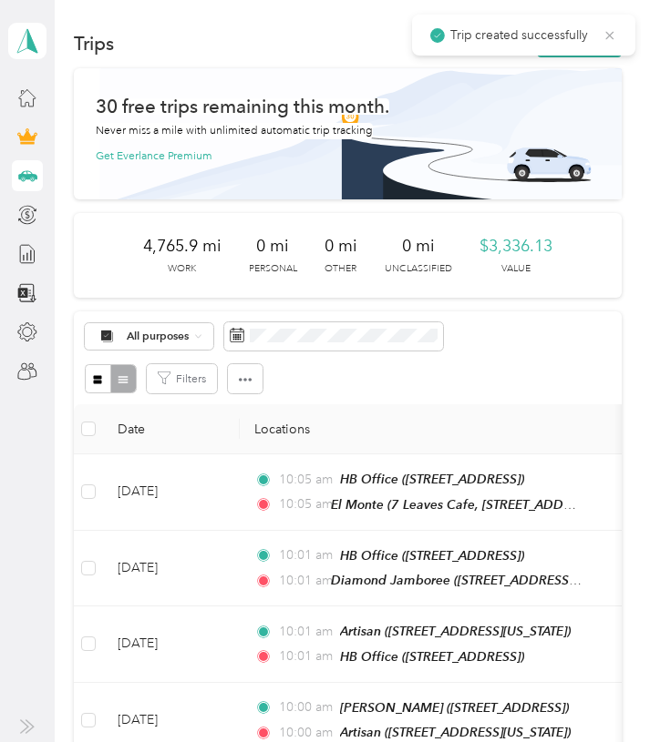
click at [609, 34] on icon at bounding box center [610, 35] width 8 height 8
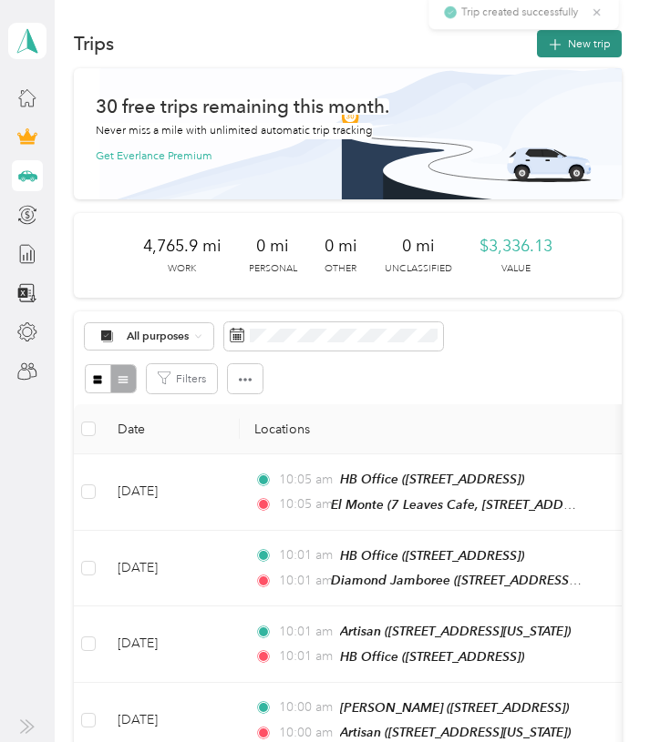
click at [608, 36] on button "New trip" at bounding box center [579, 43] width 85 height 27
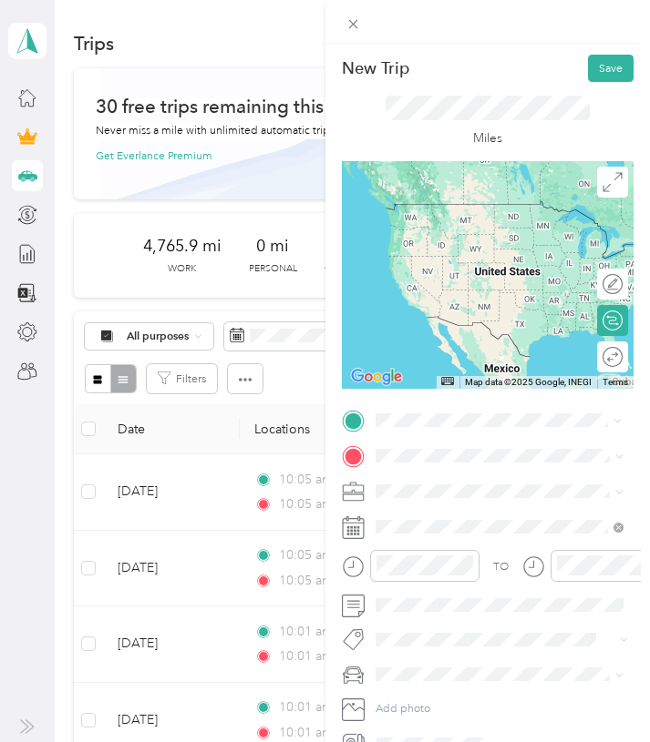
click at [465, 496] on span "7 Leaves Cafe, [STREET_ADDRESS][GEOGRAPHIC_DATA]" at bounding box center [494, 510] width 174 height 30
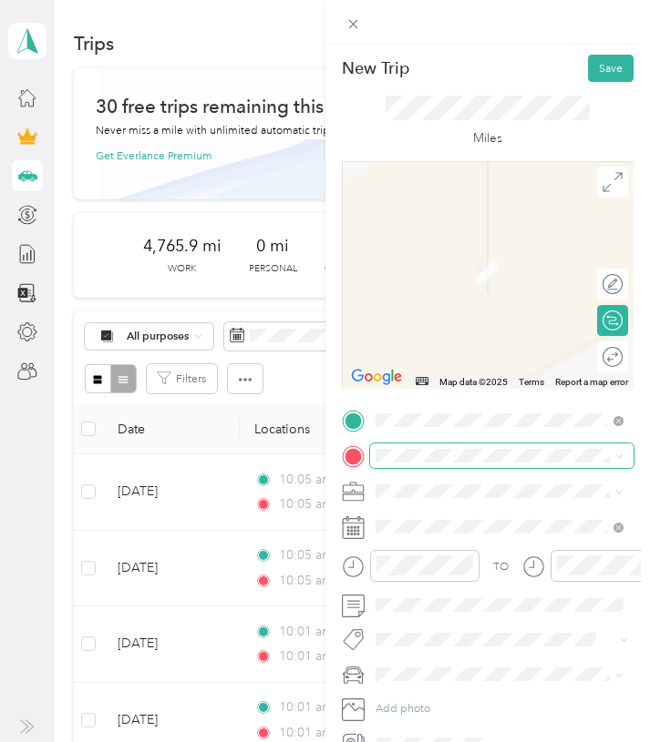
click at [460, 447] on span at bounding box center [502, 456] width 264 height 25
click at [466, 533] on span "[STREET_ADDRESS]" at bounding box center [457, 537] width 100 height 14
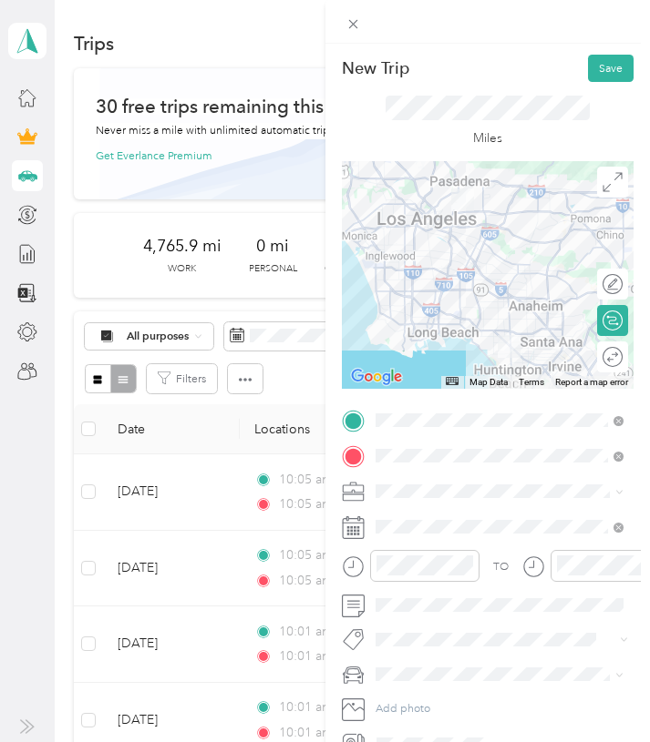
click at [421, 575] on span "7 Leaves Cafe" at bounding box center [415, 574] width 68 height 14
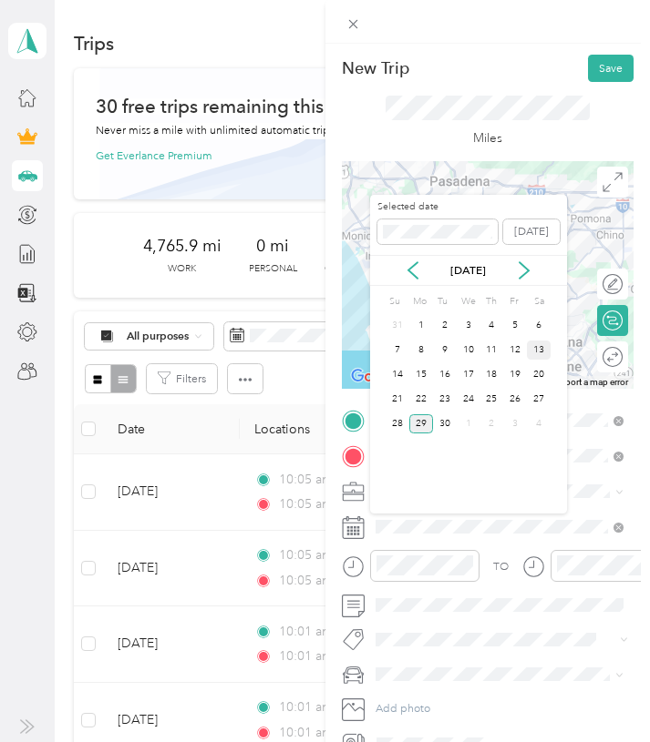
click at [538, 351] on div "13" at bounding box center [539, 350] width 24 height 19
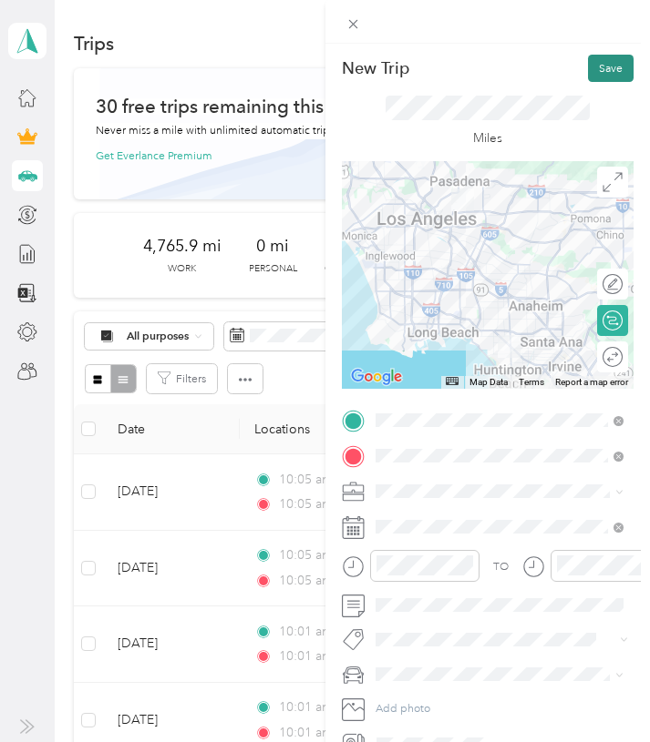
click at [610, 64] on button "Save" at bounding box center [611, 68] width 46 height 27
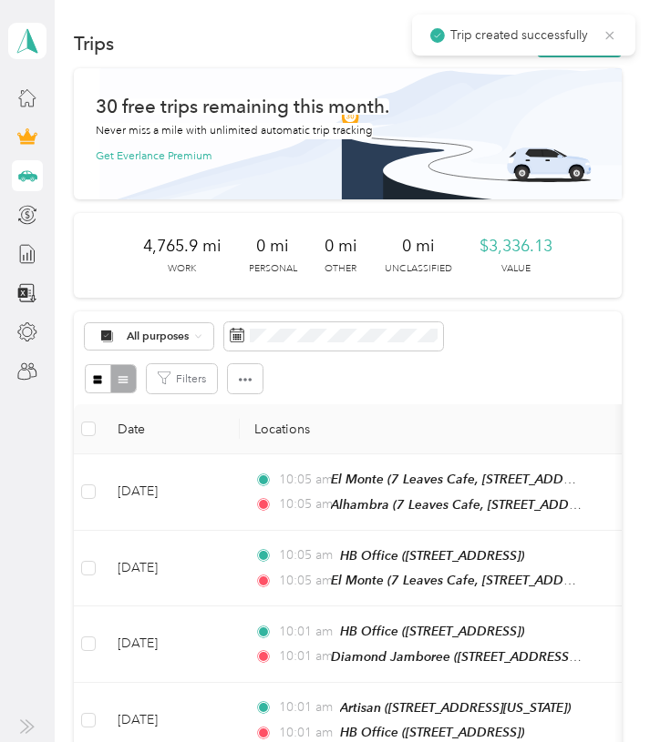
click at [609, 36] on icon at bounding box center [610, 35] width 8 height 8
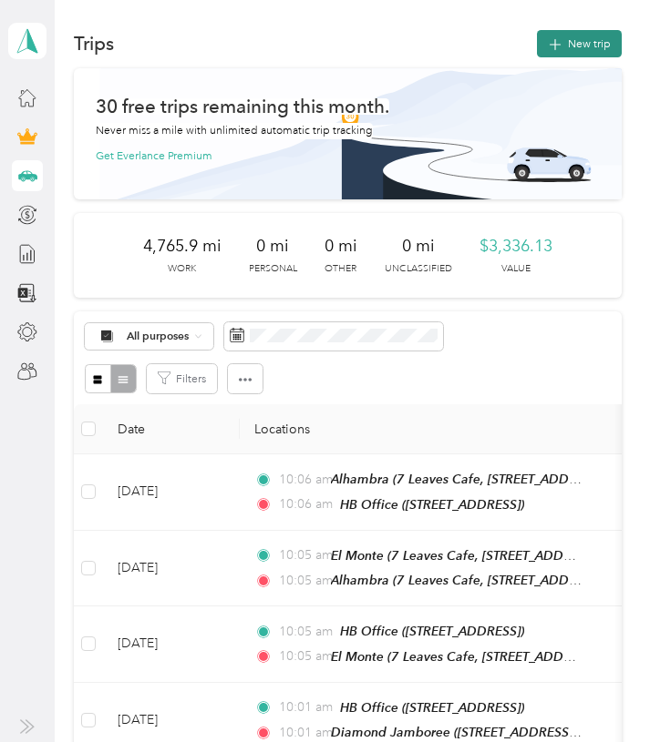
click at [604, 36] on button "New trip" at bounding box center [579, 43] width 85 height 27
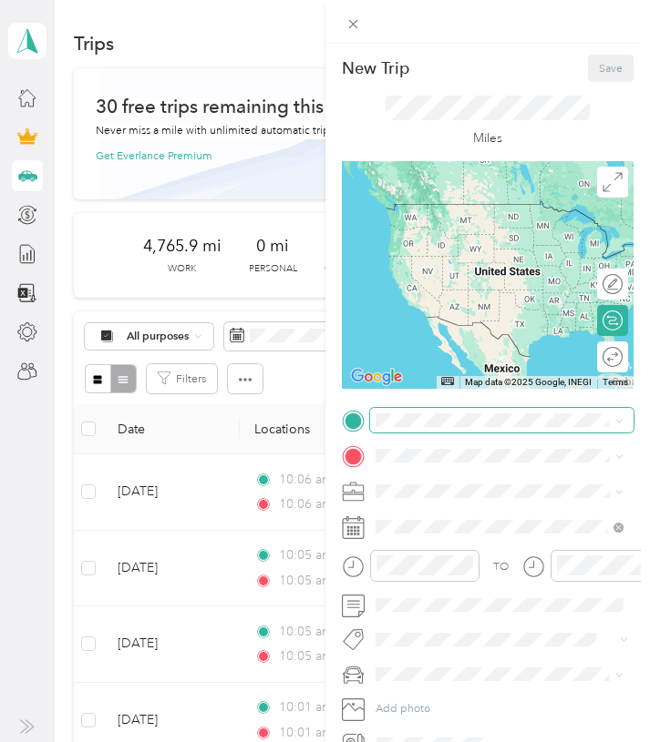
click at [451, 427] on span at bounding box center [502, 420] width 264 height 25
click at [455, 472] on li "HB Office [STREET_ADDRESS]" at bounding box center [500, 493] width 260 height 49
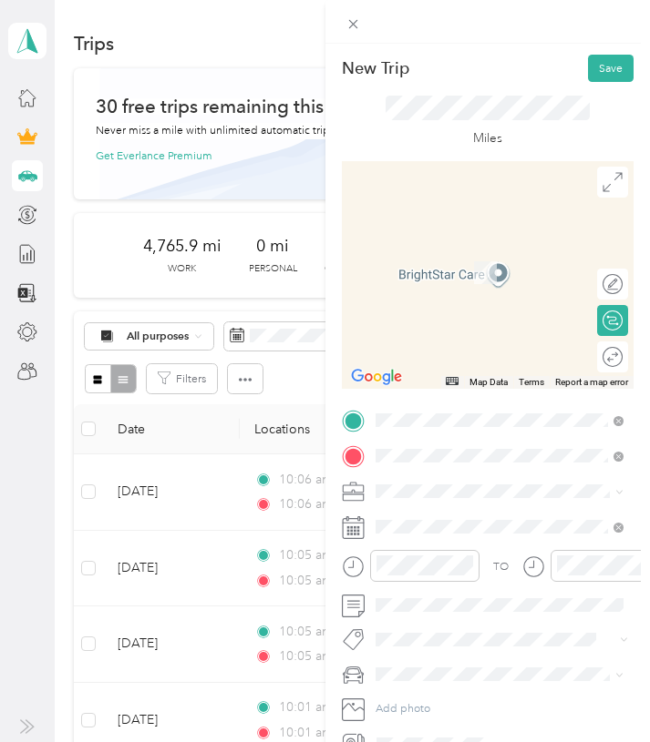
click at [482, 515] on div "[GEOGRAPHIC_DATA]" at bounding box center [462, 520] width 111 height 14
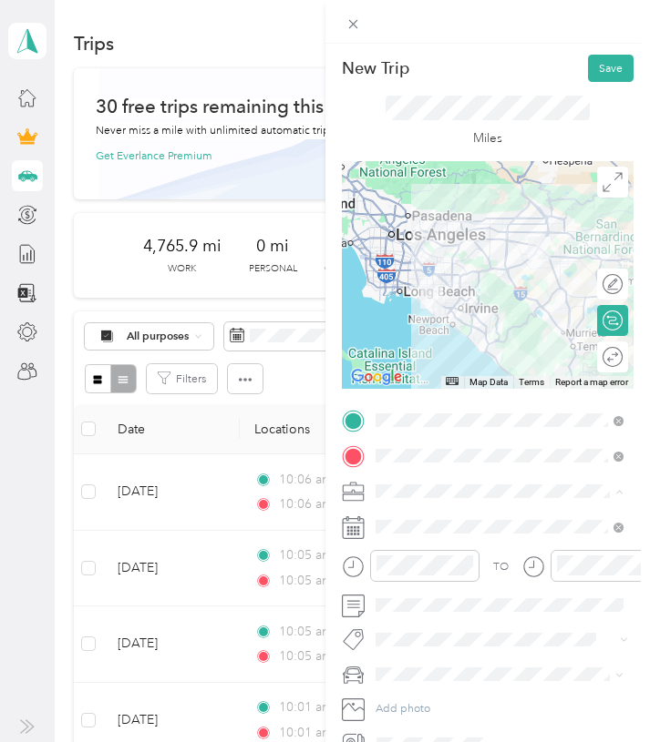
click at [421, 567] on span "7 Leaves Cafe" at bounding box center [415, 574] width 68 height 14
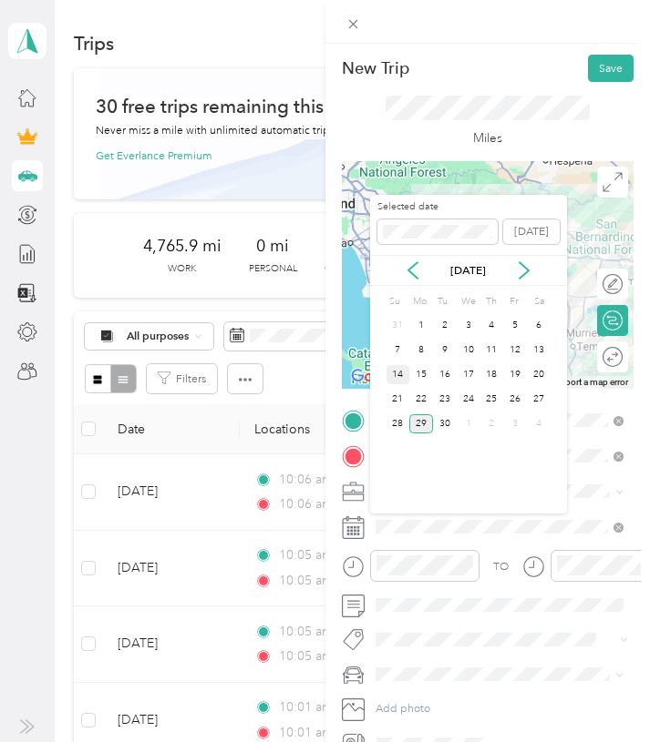
click at [402, 366] on div "14" at bounding box center [398, 374] width 24 height 19
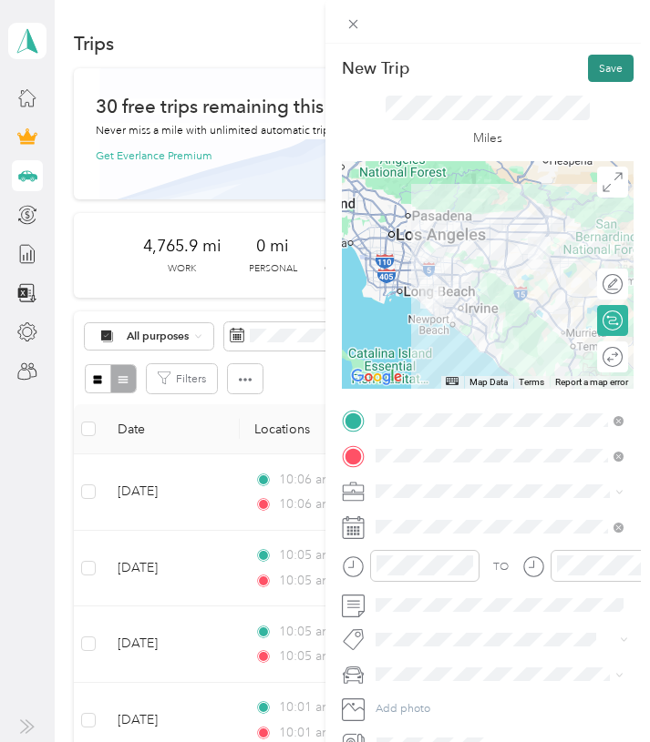
click at [615, 62] on button "Save" at bounding box center [611, 68] width 46 height 27
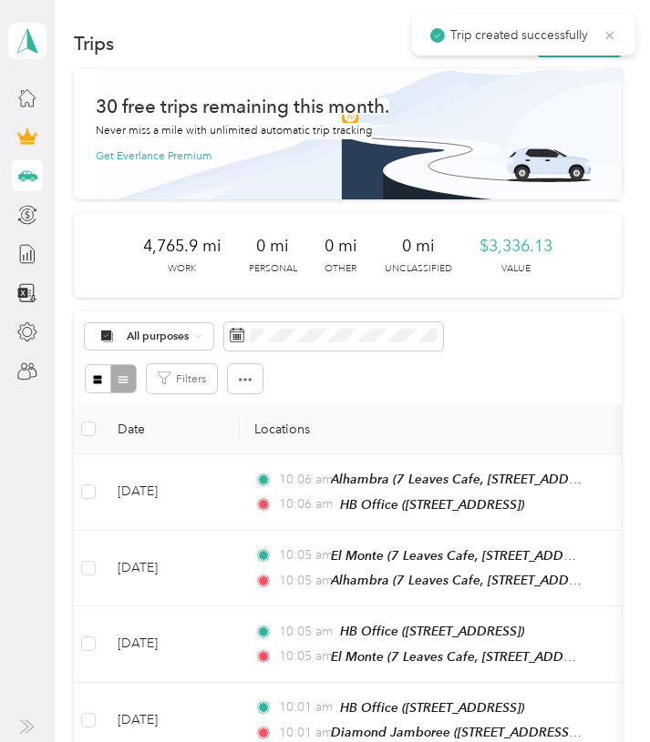
click at [616, 36] on icon at bounding box center [609, 35] width 15 height 16
click at [606, 42] on button "New trip" at bounding box center [579, 43] width 85 height 27
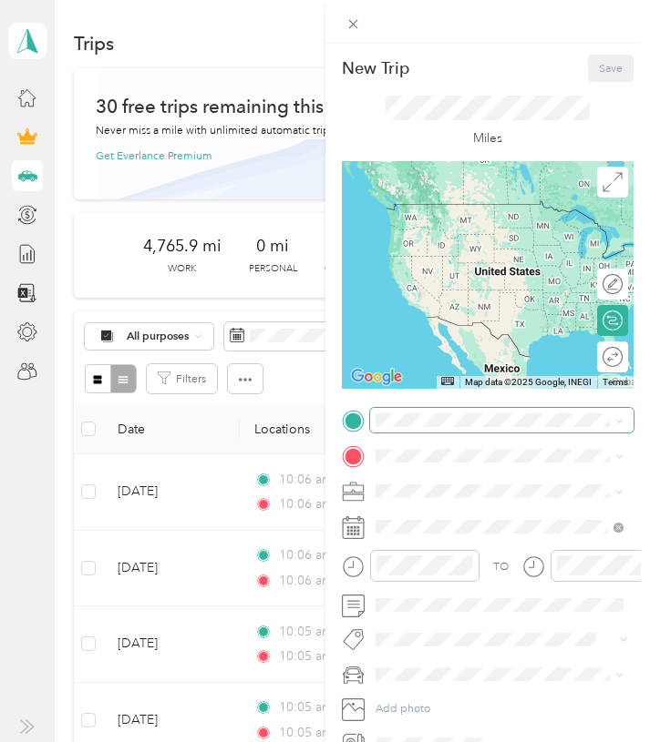
click at [446, 412] on span at bounding box center [502, 420] width 264 height 25
click at [472, 499] on span "[STREET_ADDRESS]" at bounding box center [457, 502] width 100 height 14
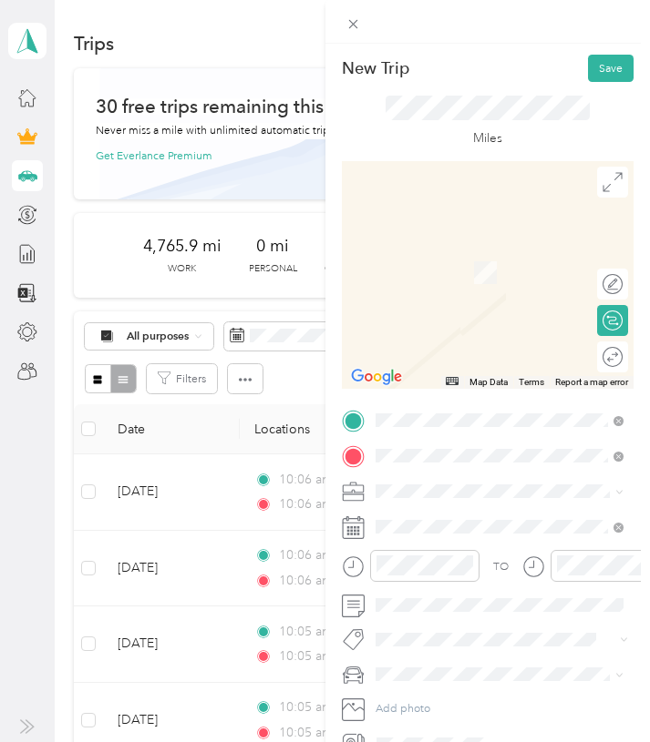
click at [455, 589] on div "[GEOGRAPHIC_DATA] [STREET_ADDRESS]" at bounding box center [462, 578] width 111 height 33
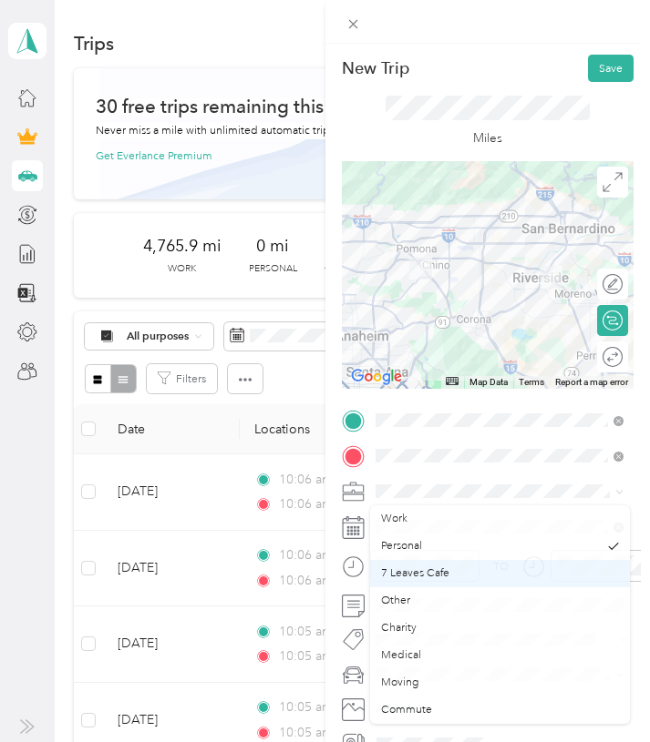
click at [437, 575] on div "7 Leaves Cafe" at bounding box center [500, 574] width 238 height 16
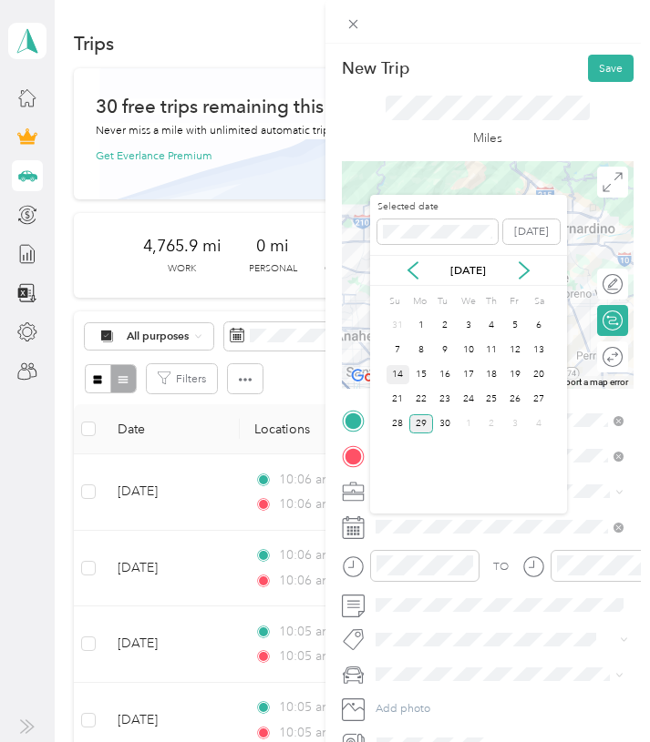
click at [398, 369] on div "14" at bounding box center [398, 374] width 24 height 19
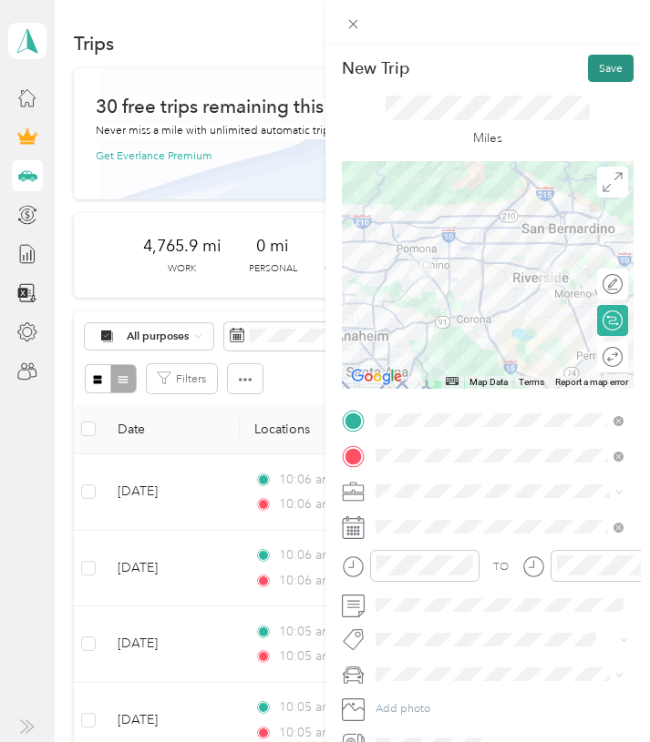
click at [599, 70] on button "Save" at bounding box center [611, 68] width 46 height 27
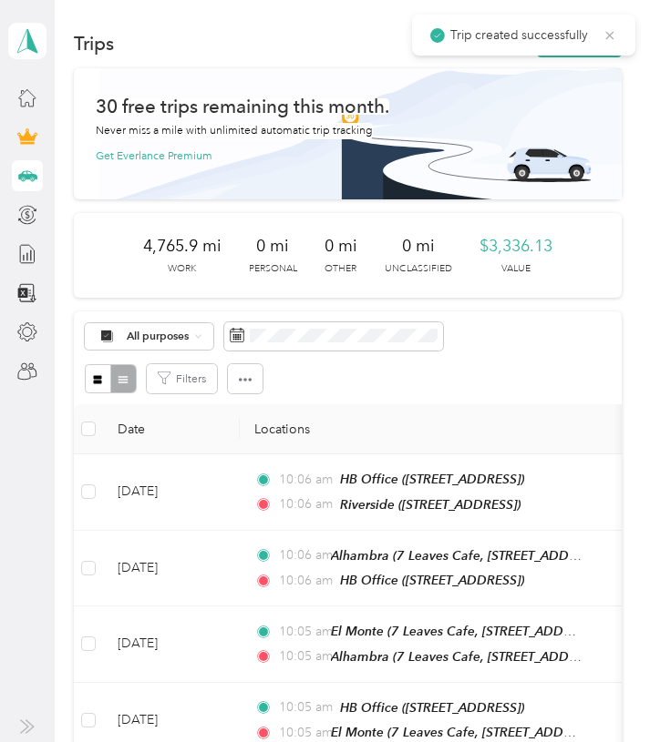
click at [609, 32] on icon at bounding box center [609, 35] width 15 height 16
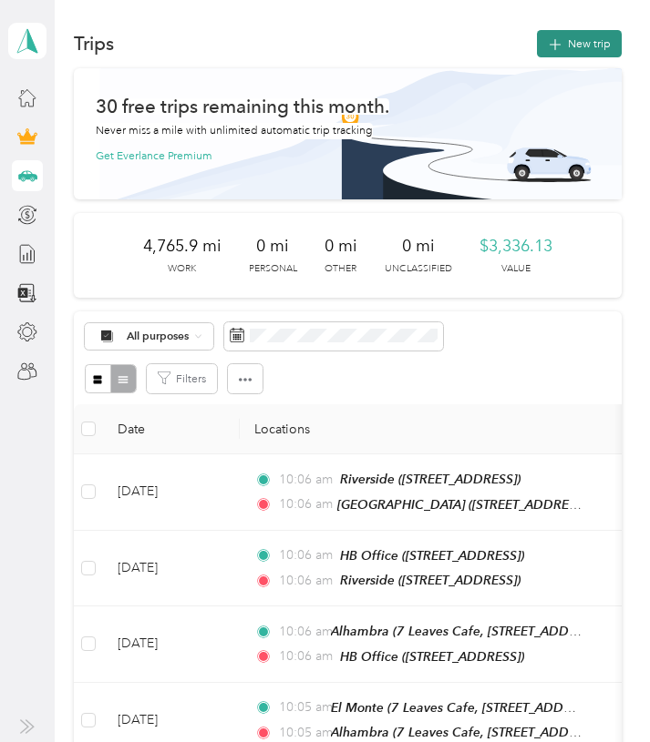
click at [606, 40] on button "New trip" at bounding box center [579, 43] width 85 height 27
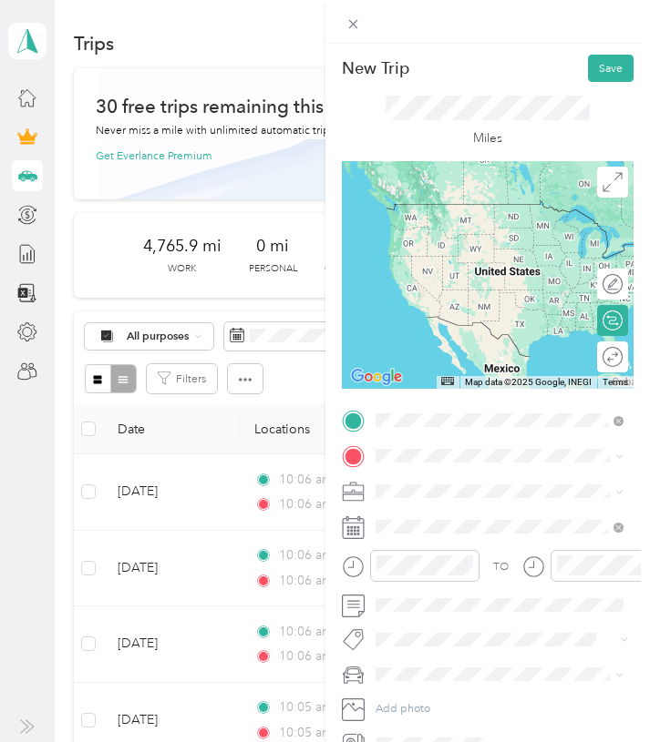
click at [445, 540] on strong "[GEOGRAPHIC_DATA]" at bounding box center [462, 534] width 111 height 14
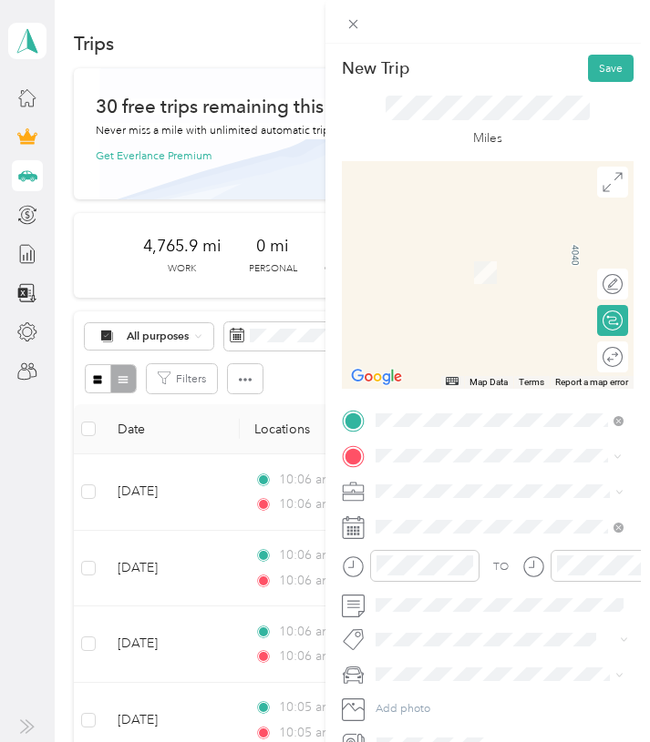
click at [446, 595] on div "[PERSON_NAME] [STREET_ADDRESS][PERSON_NAME]" at bounding box center [501, 578] width 188 height 33
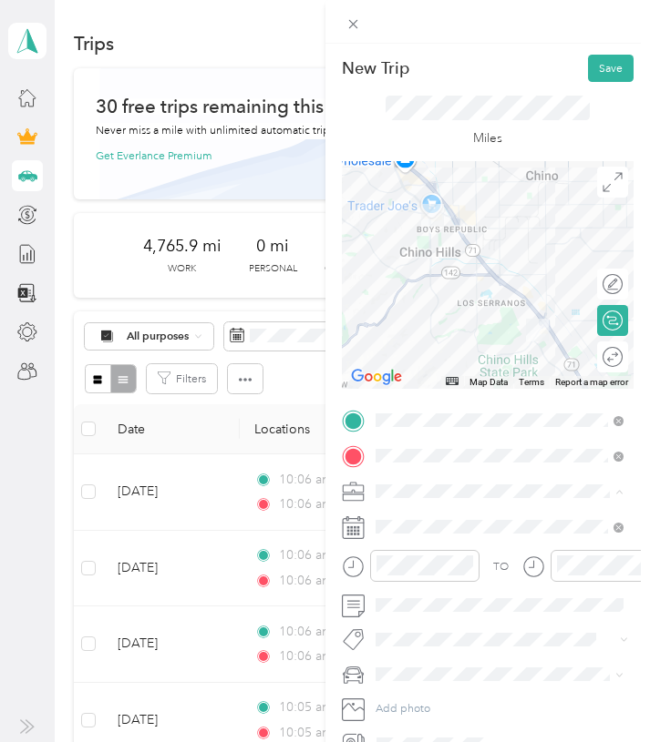
click at [425, 575] on span "7 Leaves Cafe" at bounding box center [415, 574] width 68 height 14
click at [404, 517] on span at bounding box center [502, 527] width 264 height 25
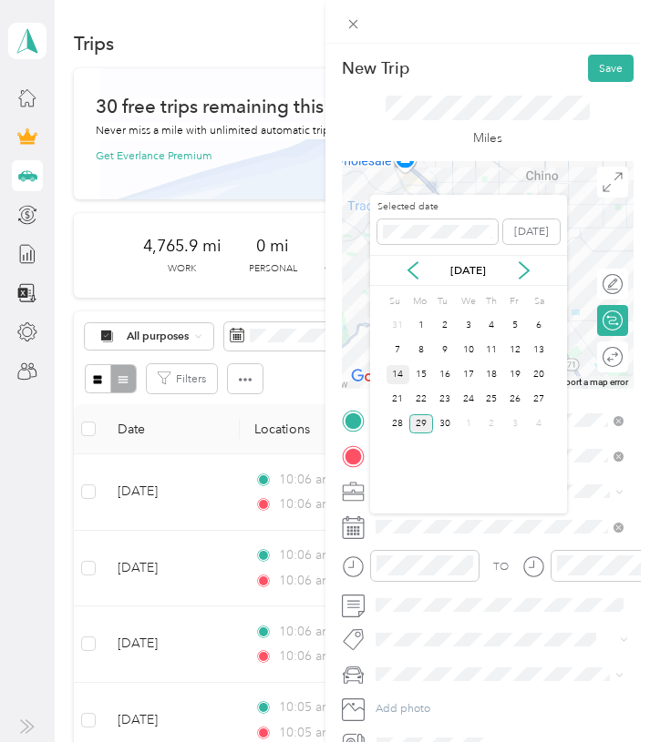
click at [398, 373] on div "14" at bounding box center [398, 374] width 24 height 19
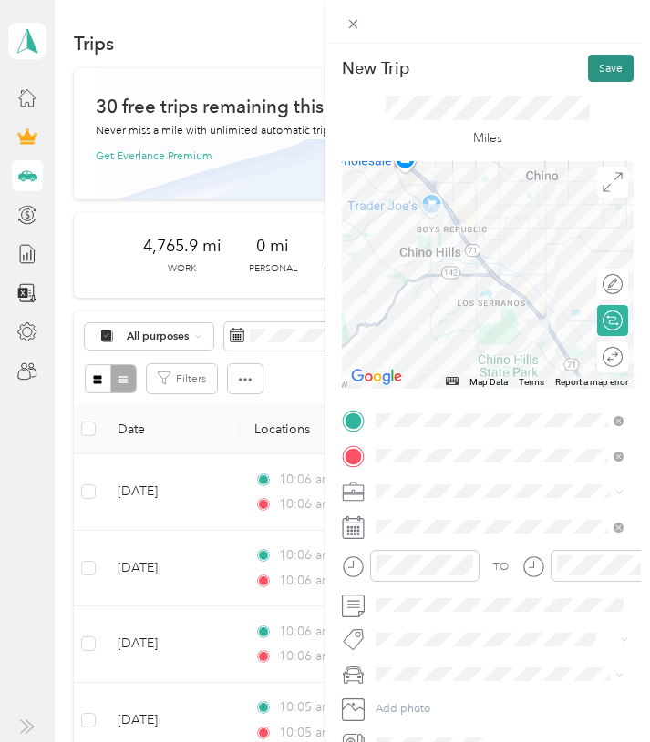
click at [596, 64] on button "Save" at bounding box center [611, 68] width 46 height 27
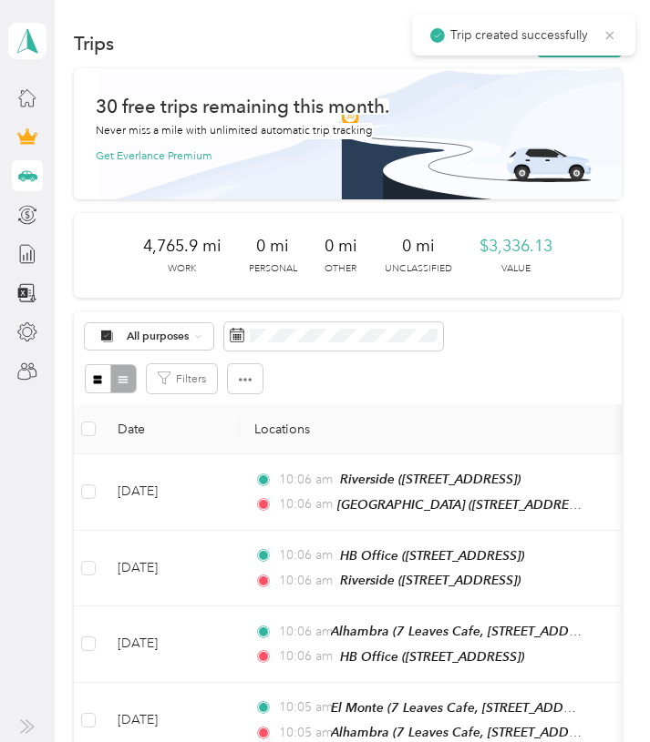
click at [611, 31] on icon at bounding box center [609, 35] width 15 height 16
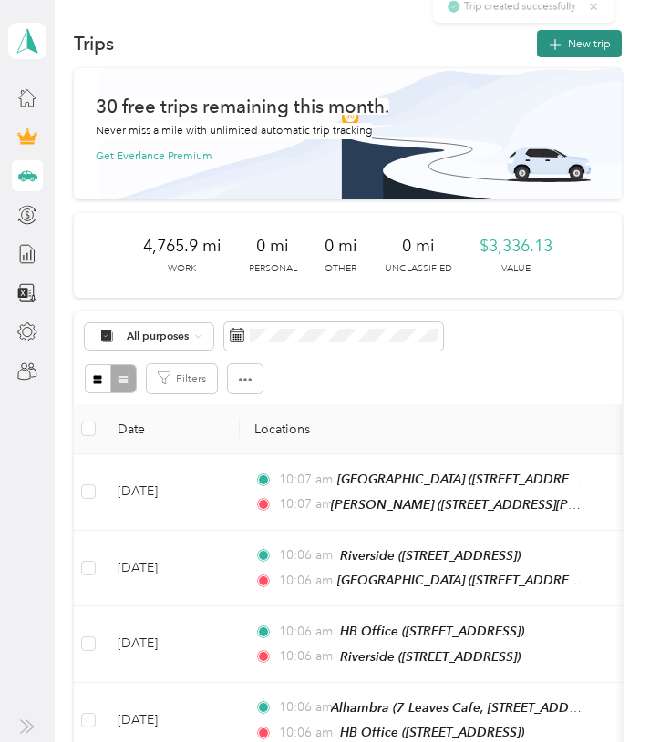
click at [604, 42] on button "New trip" at bounding box center [579, 43] width 85 height 27
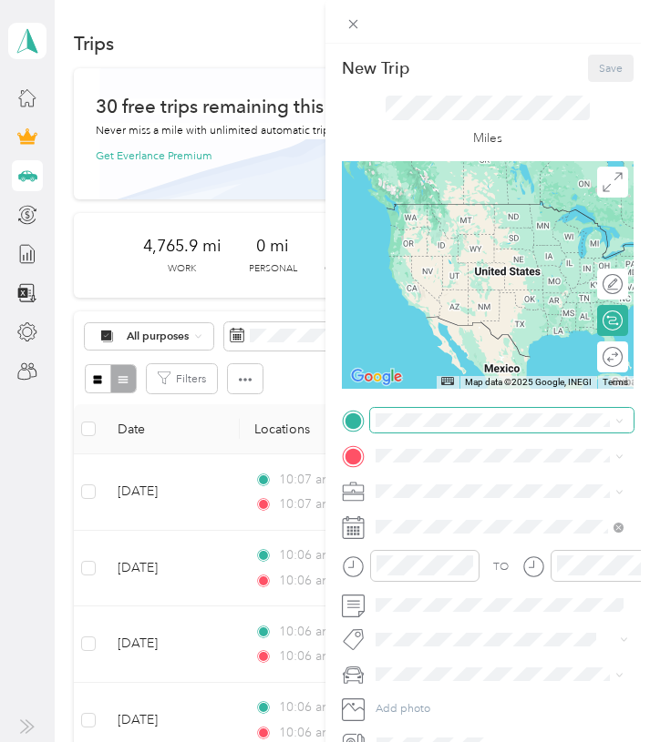
click at [440, 410] on span at bounding box center [502, 420] width 264 height 25
click at [436, 413] on span at bounding box center [502, 420] width 264 height 25
click at [441, 489] on div "[PERSON_NAME] [STREET_ADDRESS][PERSON_NAME]" at bounding box center [501, 493] width 188 height 33
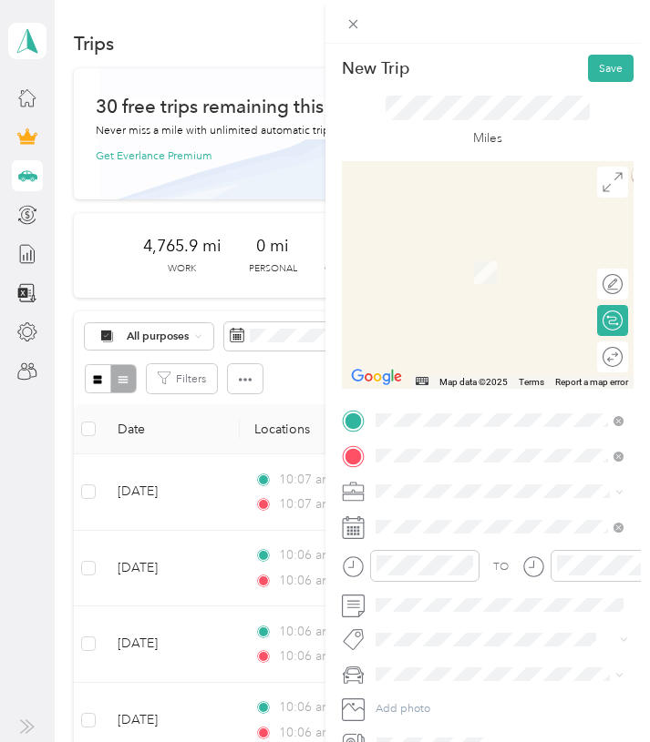
click at [465, 517] on div "HB Office" at bounding box center [457, 520] width 100 height 14
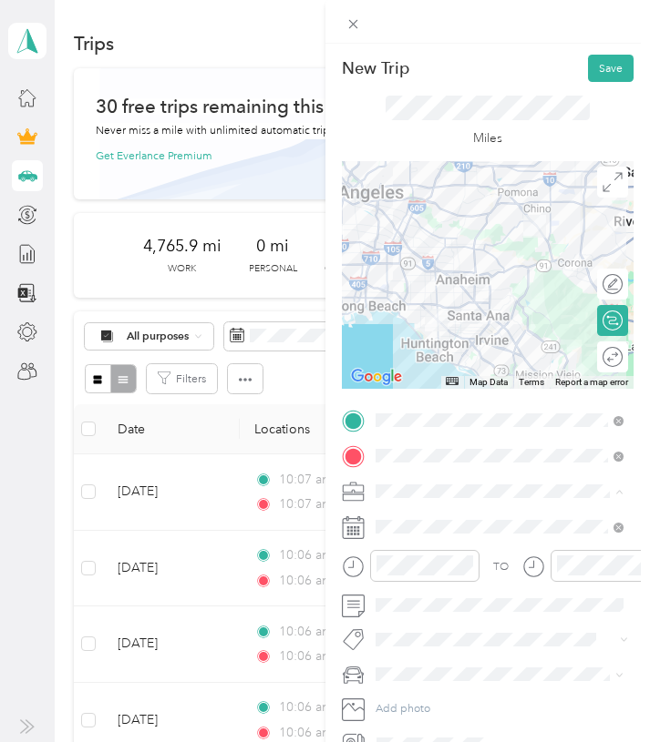
click at [448, 568] on div "7 Leaves Cafe" at bounding box center [500, 574] width 238 height 16
click at [415, 537] on span at bounding box center [502, 527] width 264 height 25
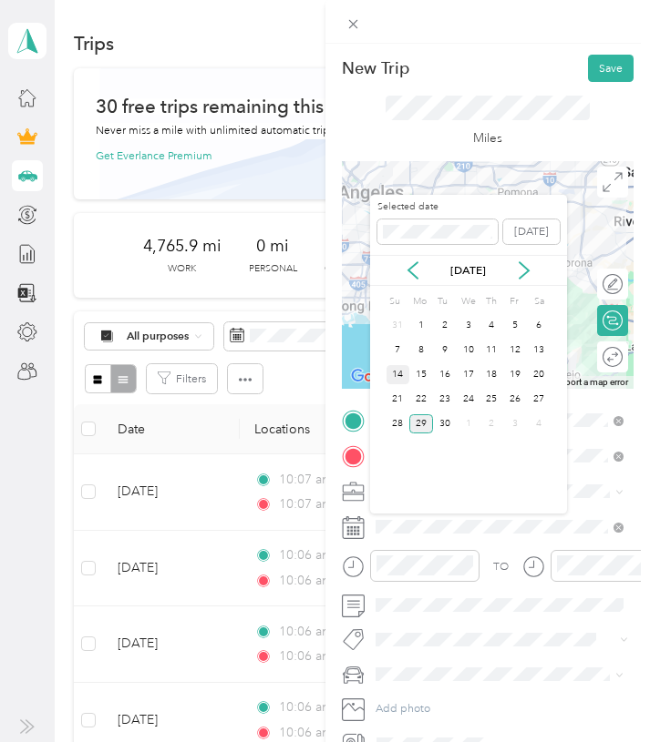
click at [396, 373] on div "14" at bounding box center [398, 374] width 24 height 19
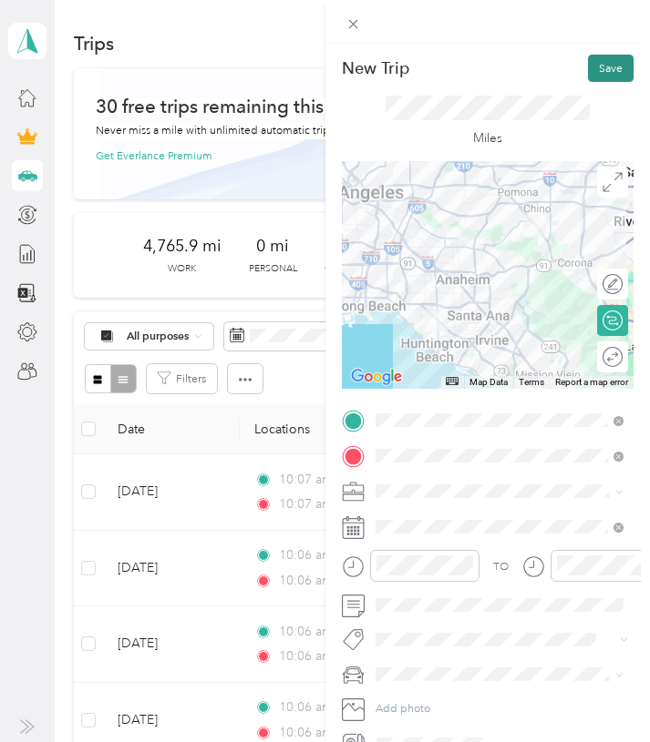
click at [603, 67] on button "Save" at bounding box center [611, 68] width 46 height 27
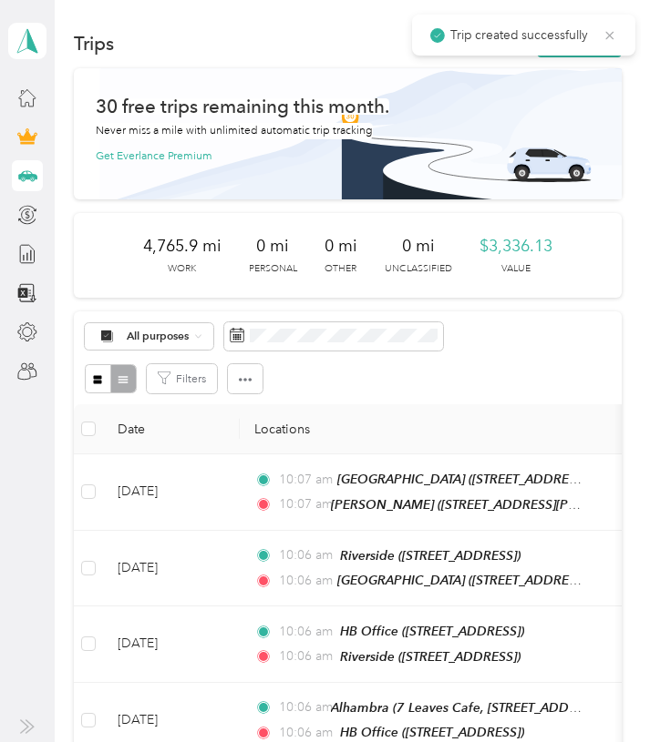
click at [614, 37] on icon at bounding box center [609, 35] width 15 height 16
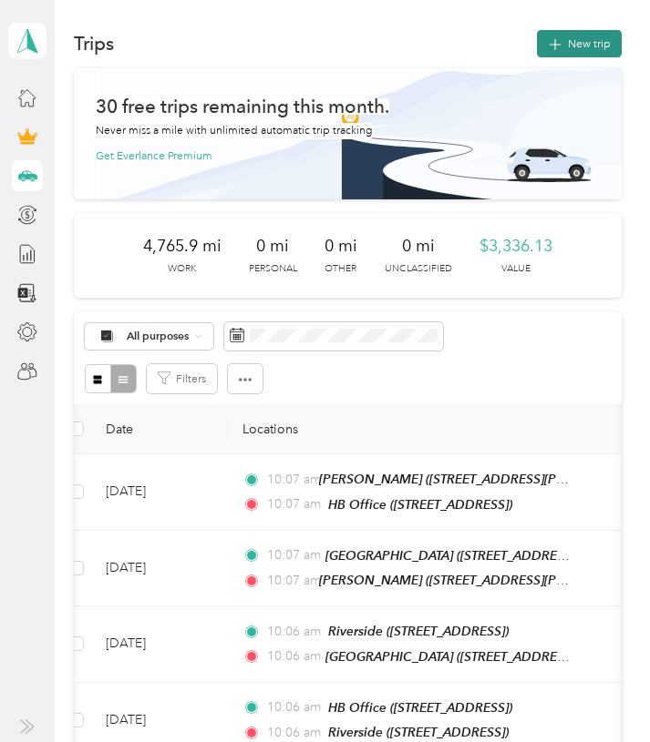
click at [581, 46] on button "New trip" at bounding box center [579, 43] width 85 height 27
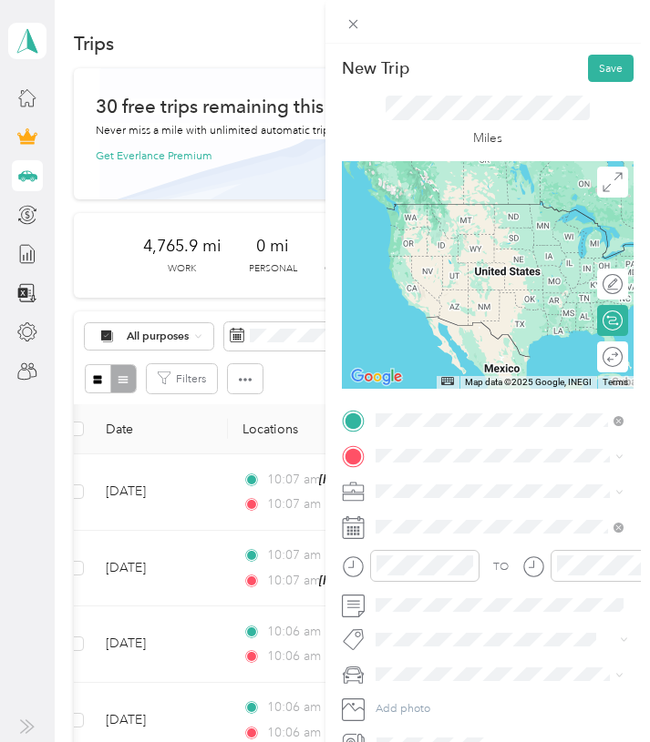
click at [437, 487] on div "HB Office [STREET_ADDRESS]" at bounding box center [457, 493] width 100 height 33
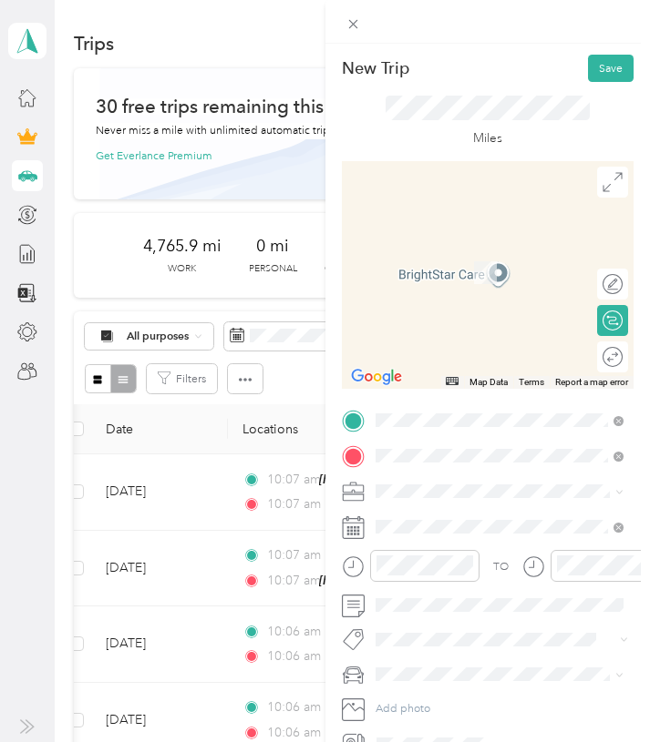
click at [451, 537] on span "[STREET_ADDRESS]" at bounding box center [457, 537] width 100 height 14
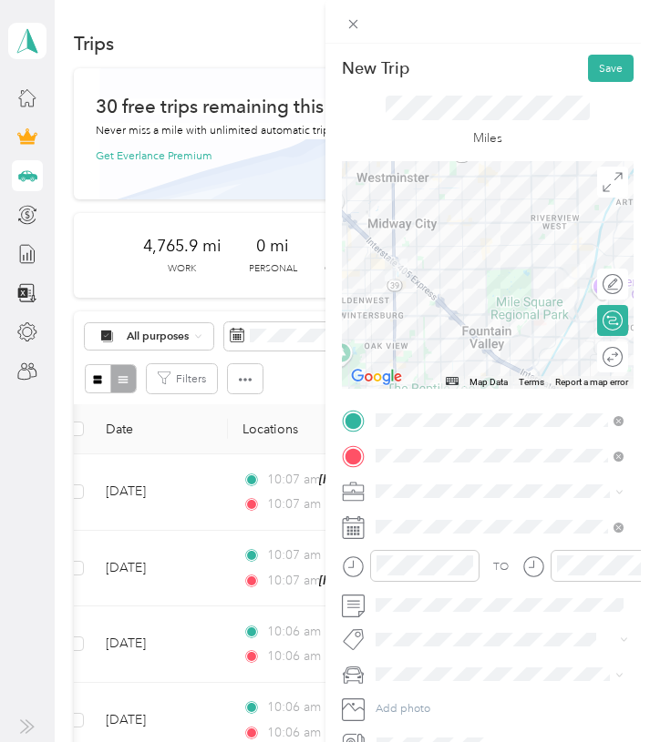
click at [441, 484] on span at bounding box center [502, 491] width 264 height 25
click at [441, 571] on span "7 Leaves Cafe" at bounding box center [415, 574] width 68 height 14
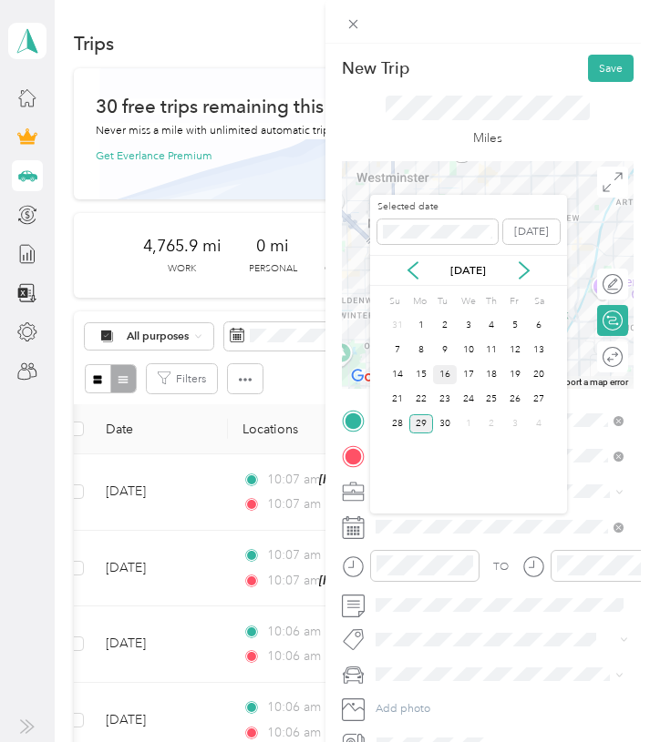
click at [450, 374] on div "16" at bounding box center [445, 374] width 24 height 19
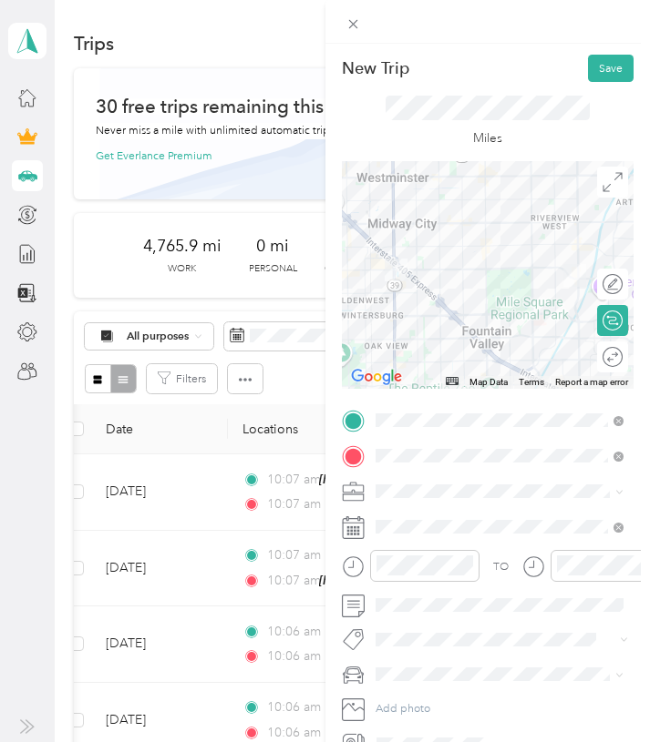
click at [602, 358] on div "Round trip" at bounding box center [612, 357] width 31 height 31
click at [604, 356] on div at bounding box center [605, 357] width 33 height 16
click at [605, 66] on button "Save" at bounding box center [611, 68] width 46 height 27
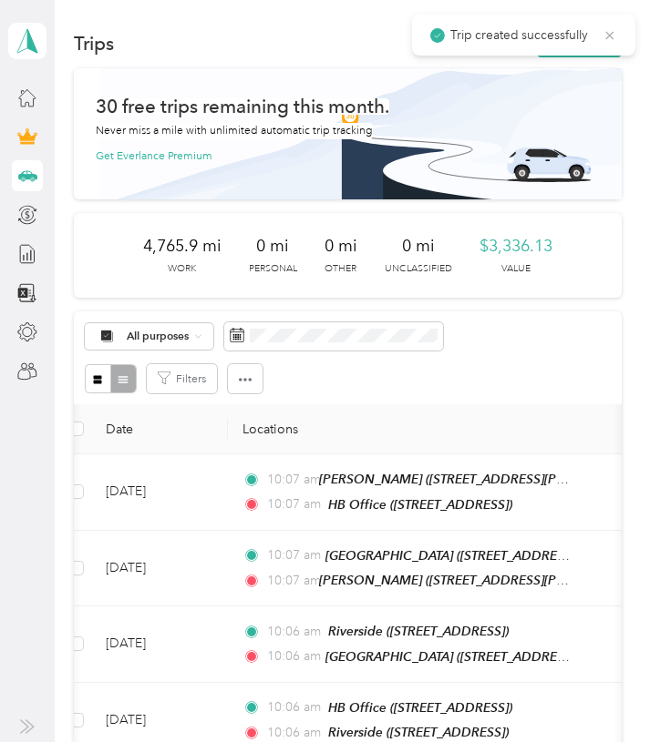
click at [609, 35] on icon at bounding box center [610, 35] width 8 height 8
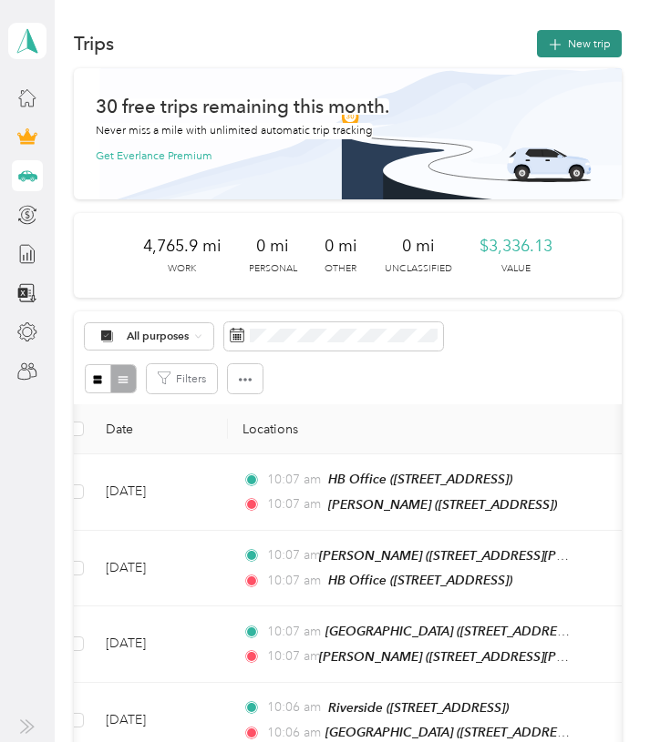
click at [605, 39] on button "New trip" at bounding box center [579, 43] width 85 height 27
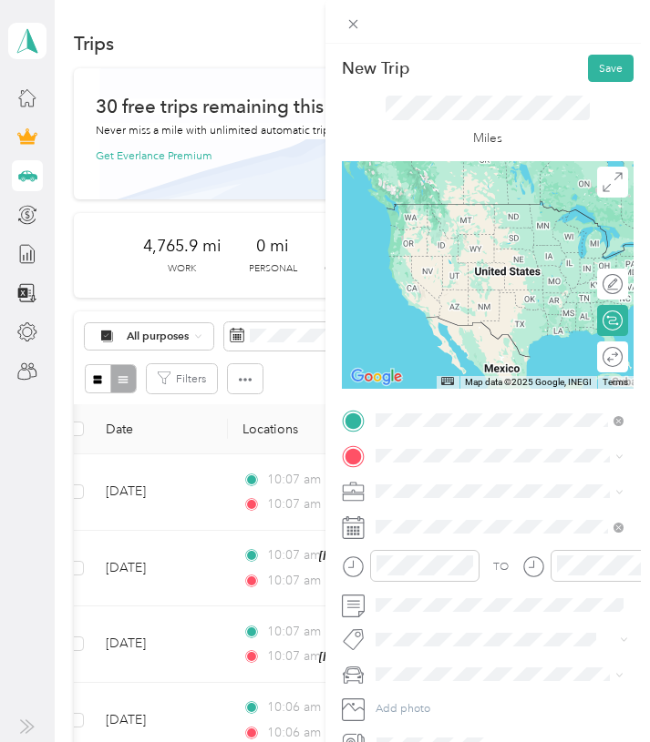
click at [503, 481] on div "HB Office" at bounding box center [457, 484] width 100 height 14
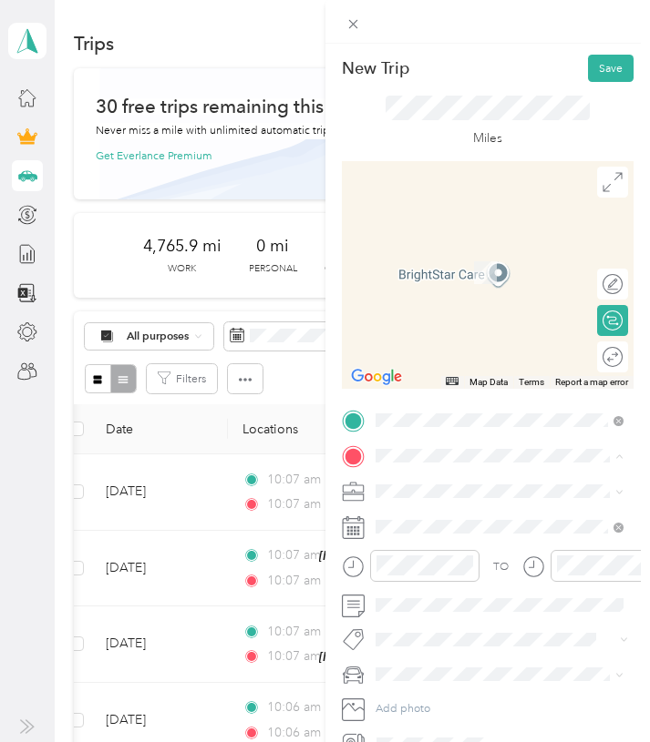
click at [477, 595] on div "[GEOGRAPHIC_DATA] [STREET_ADDRESS]" at bounding box center [462, 578] width 111 height 33
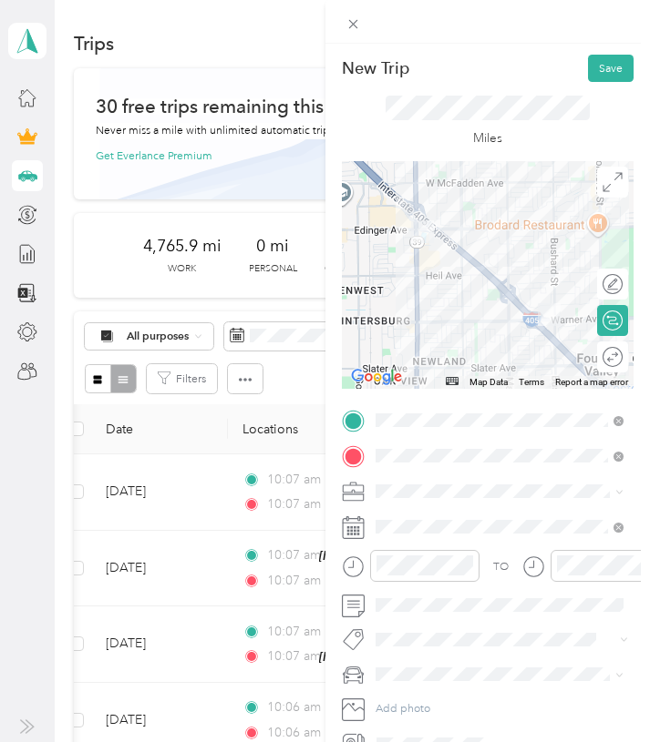
click at [453, 583] on ol "Work Personal 7 Leaves Cafe Other Charity Medical Moving Commute" at bounding box center [500, 615] width 260 height 219
click at [431, 580] on li "7 Leaves Cafe" at bounding box center [500, 573] width 260 height 27
click at [430, 535] on span at bounding box center [502, 527] width 264 height 25
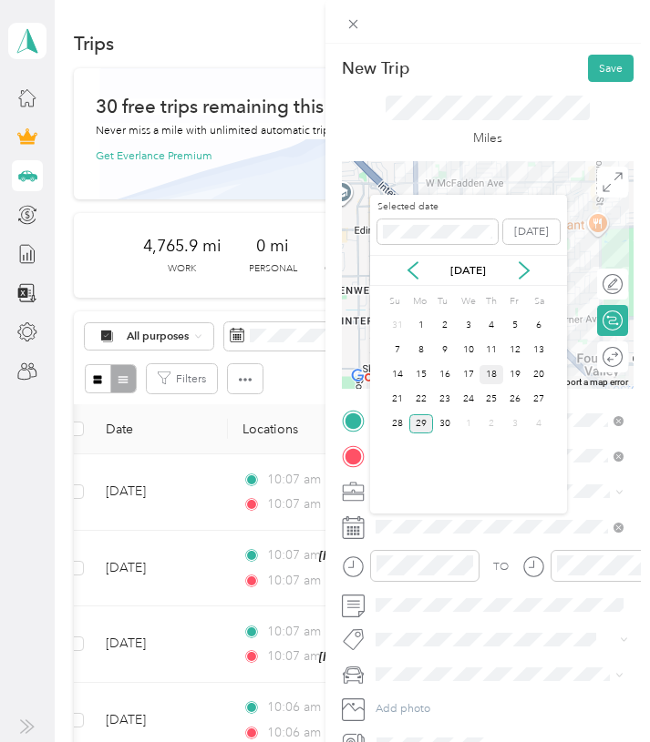
click at [487, 376] on div "18" at bounding box center [491, 374] width 24 height 19
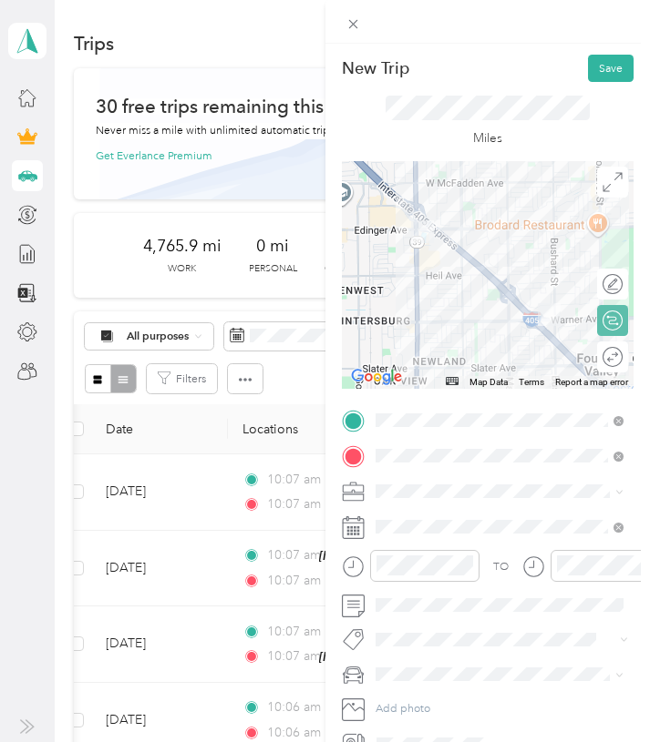
click at [622, 351] on div "Round trip" at bounding box center [622, 357] width 0 height 16
click at [600, 353] on div at bounding box center [605, 357] width 33 height 16
click at [610, 67] on button "Save" at bounding box center [611, 68] width 46 height 27
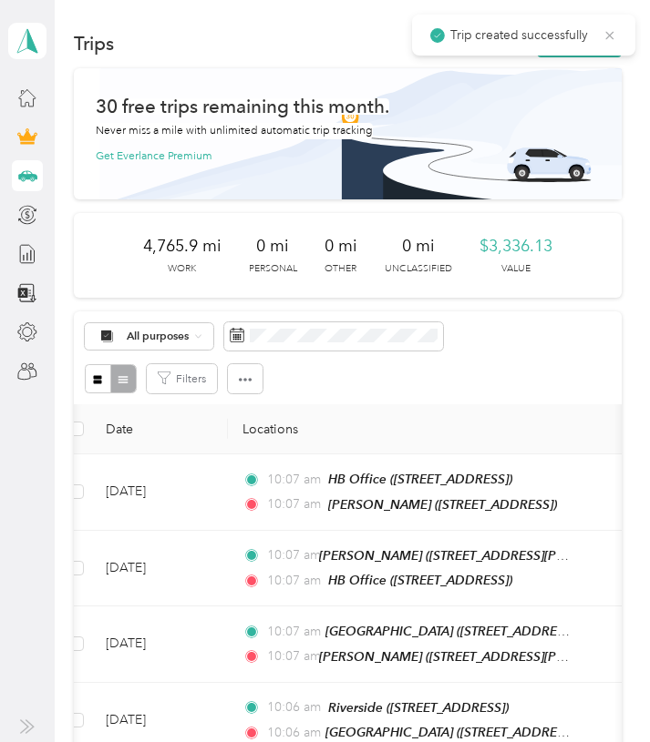
click at [609, 34] on icon at bounding box center [609, 35] width 15 height 16
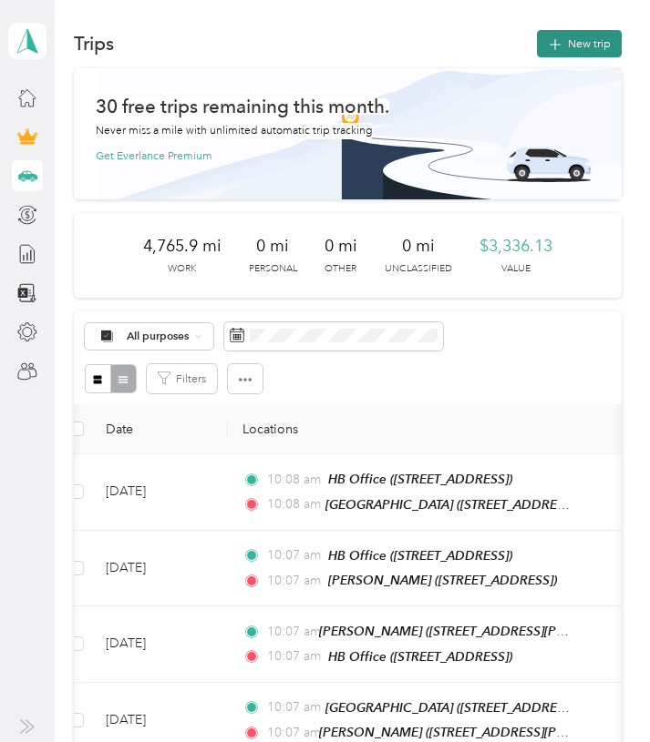
click at [602, 36] on button "New trip" at bounding box center [579, 43] width 85 height 27
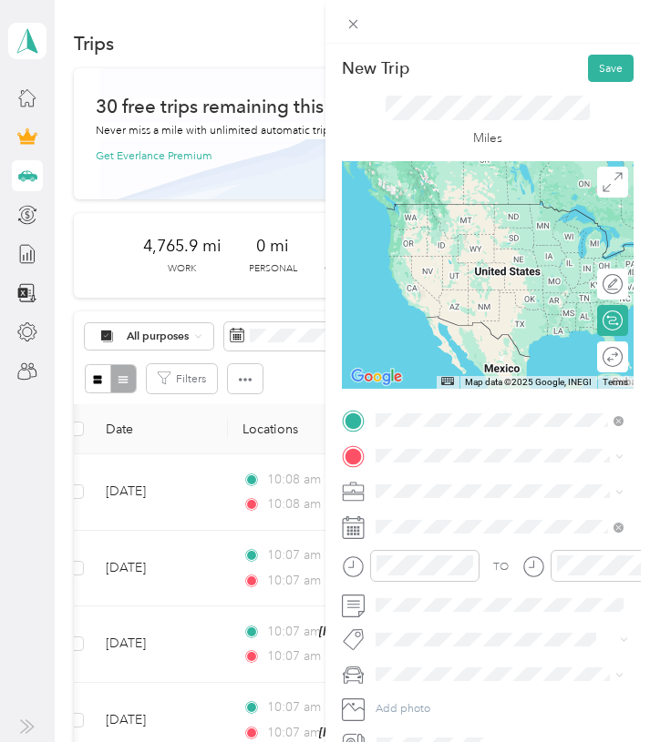
click at [456, 478] on div "HB Office" at bounding box center [457, 484] width 100 height 14
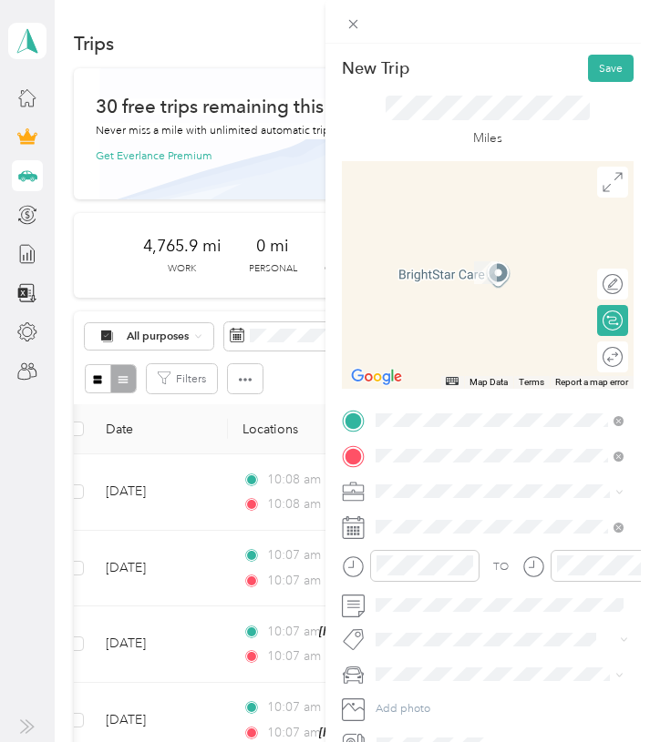
click at [439, 519] on strong "Montebello" at bounding box center [436, 520] width 58 height 14
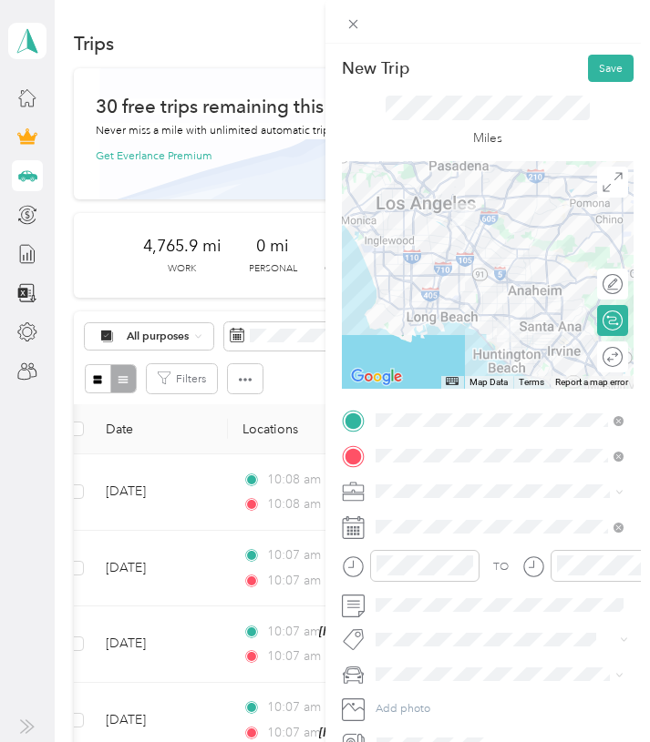
click at [426, 576] on div "7 Leaves Cafe" at bounding box center [500, 569] width 238 height 16
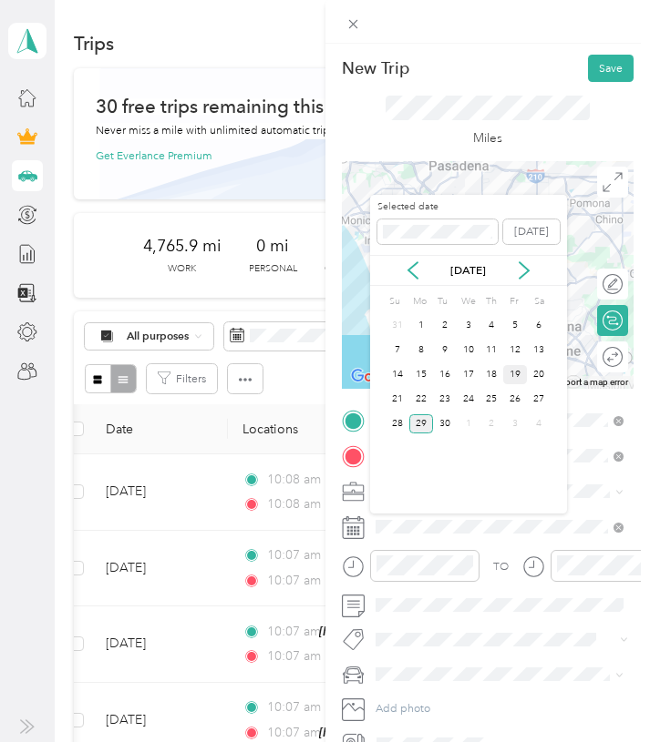
click at [517, 375] on div "19" at bounding box center [515, 374] width 24 height 19
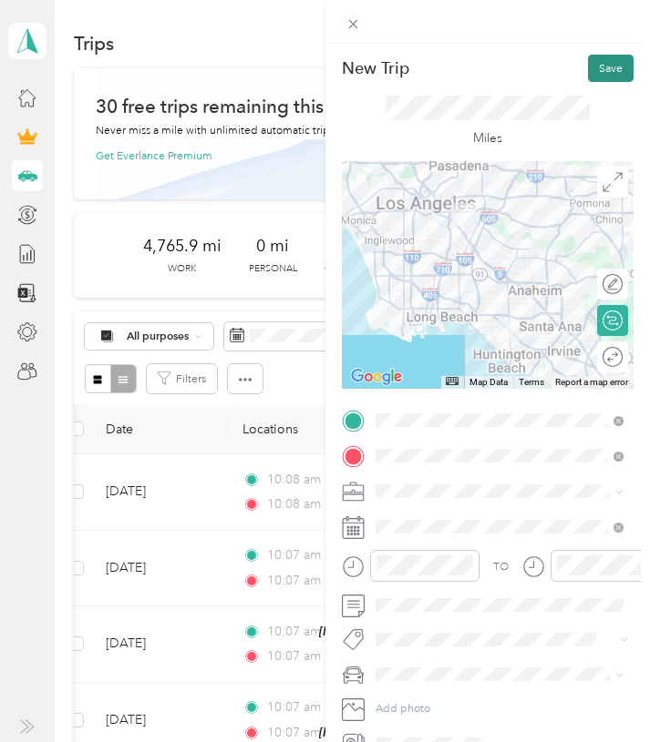
click at [610, 56] on button "Save" at bounding box center [611, 68] width 46 height 27
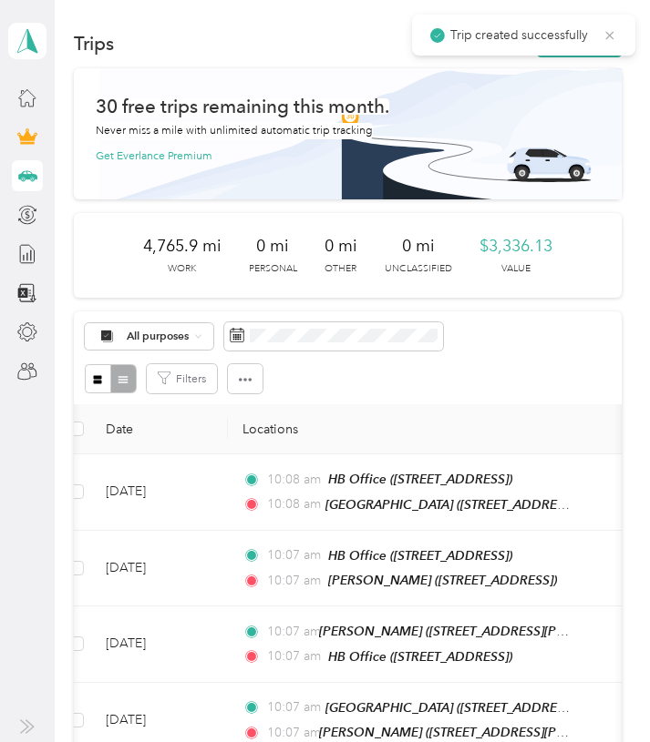
click at [610, 29] on icon at bounding box center [609, 35] width 15 height 16
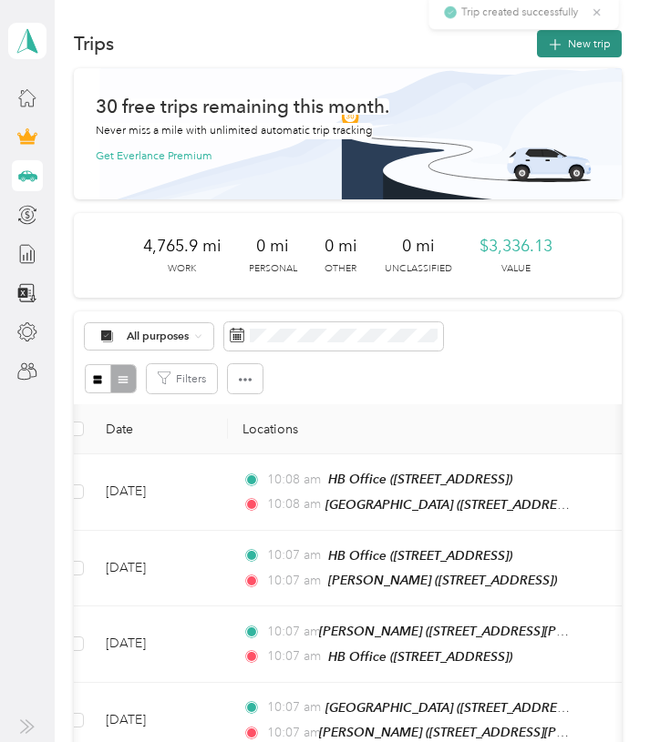
click at [599, 42] on button "New trip" at bounding box center [579, 43] width 85 height 27
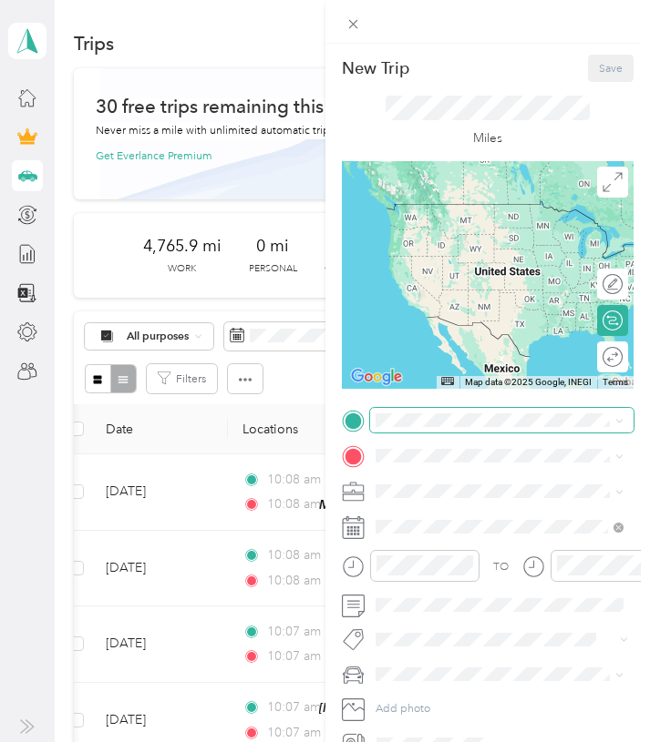
click at [447, 427] on span at bounding box center [502, 420] width 264 height 25
click at [456, 486] on div "La Habra" at bounding box center [486, 484] width 159 height 14
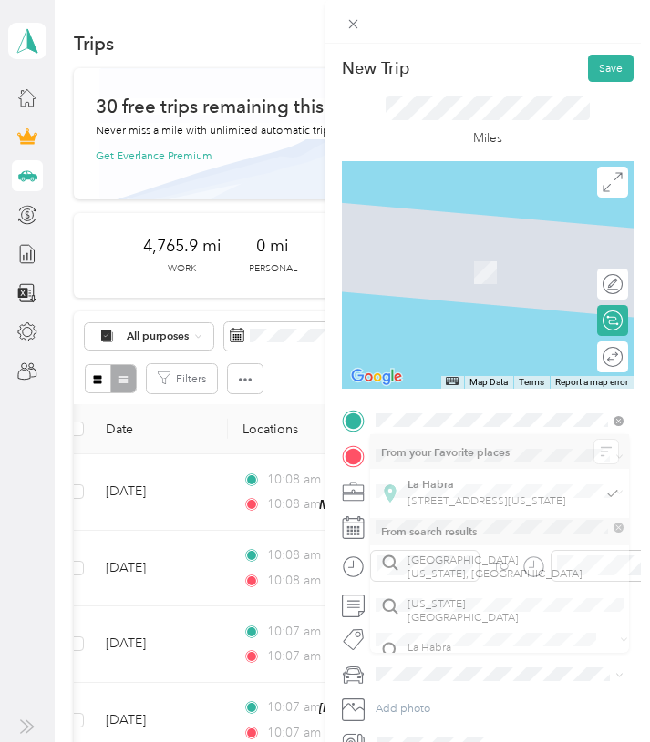
click at [629, 416] on form "New Trip Save This trip cannot be edited because it is either under review, app…" at bounding box center [487, 406] width 325 height 702
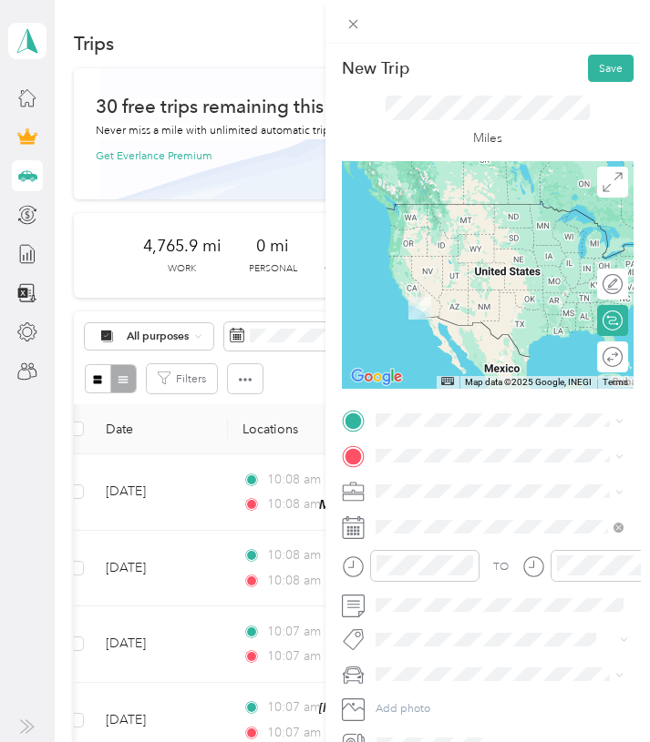
click at [514, 482] on div "Montebello" at bounding box center [501, 483] width 188 height 14
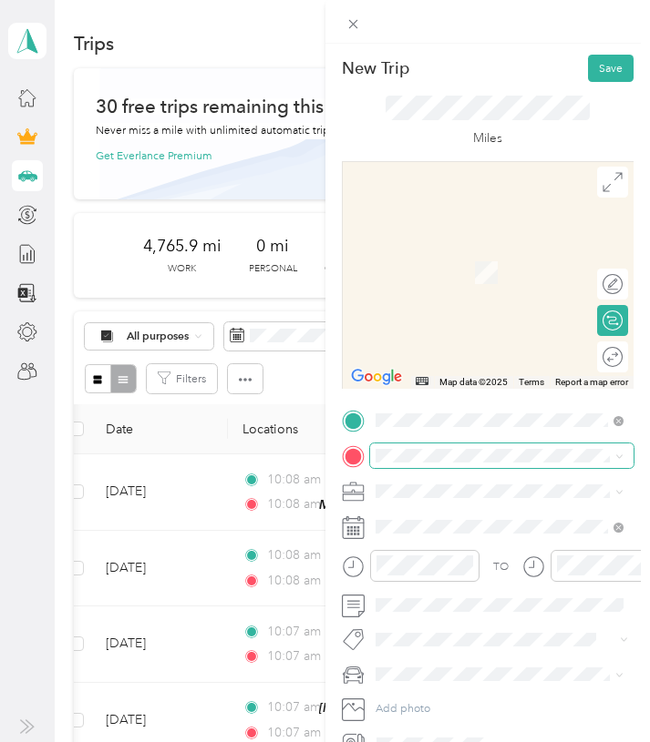
click at [503, 466] on span at bounding box center [502, 456] width 264 height 25
click at [506, 506] on li "La Habra [STREET_ADDRESS][US_STATE]" at bounding box center [500, 529] width 260 height 49
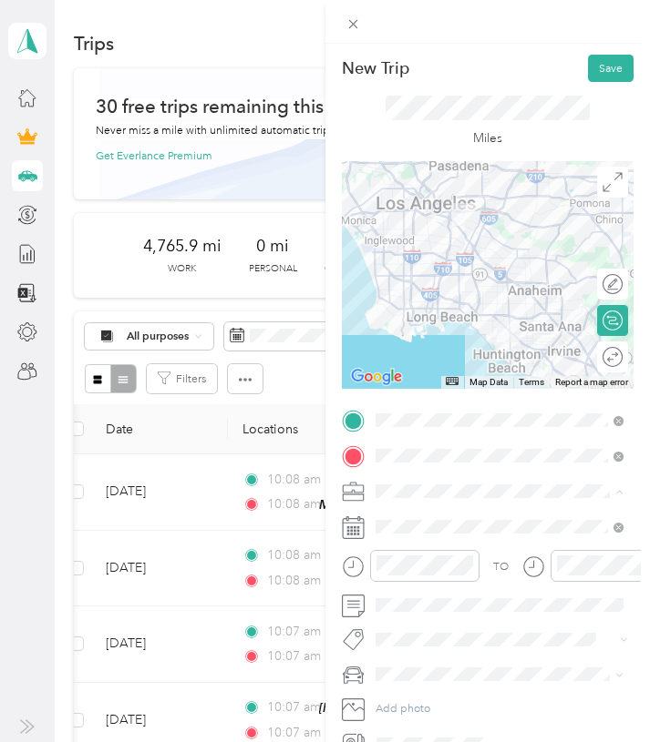
click at [447, 582] on li "7 Leaves Cafe" at bounding box center [500, 573] width 260 height 27
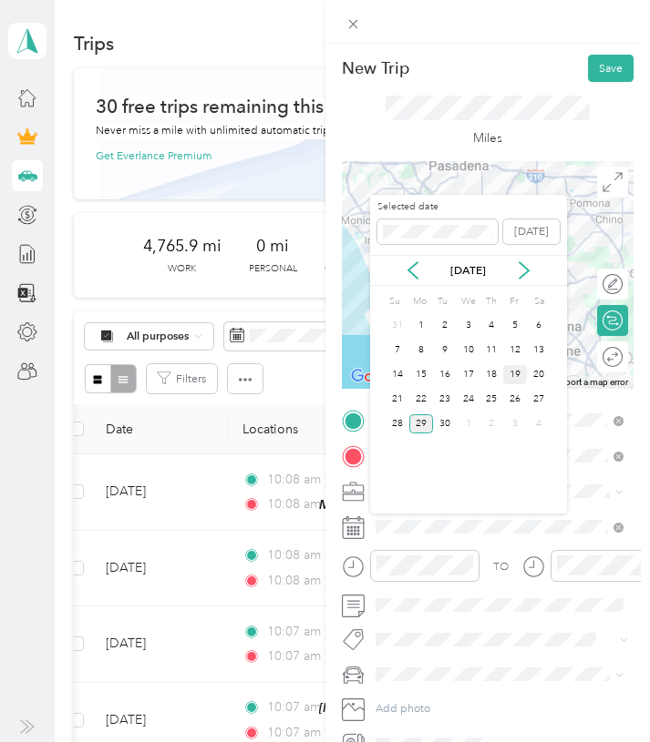
click at [510, 372] on div "19" at bounding box center [515, 374] width 24 height 19
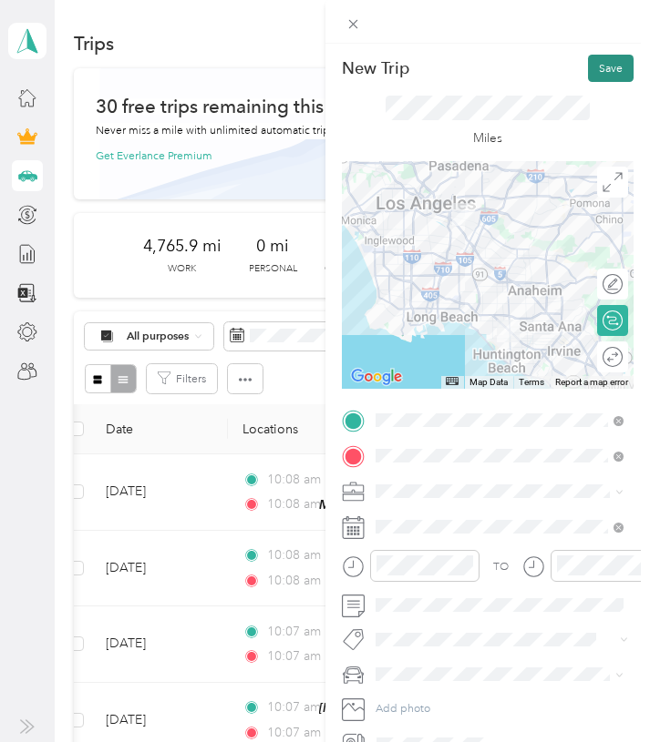
click at [610, 67] on button "Save" at bounding box center [611, 68] width 46 height 27
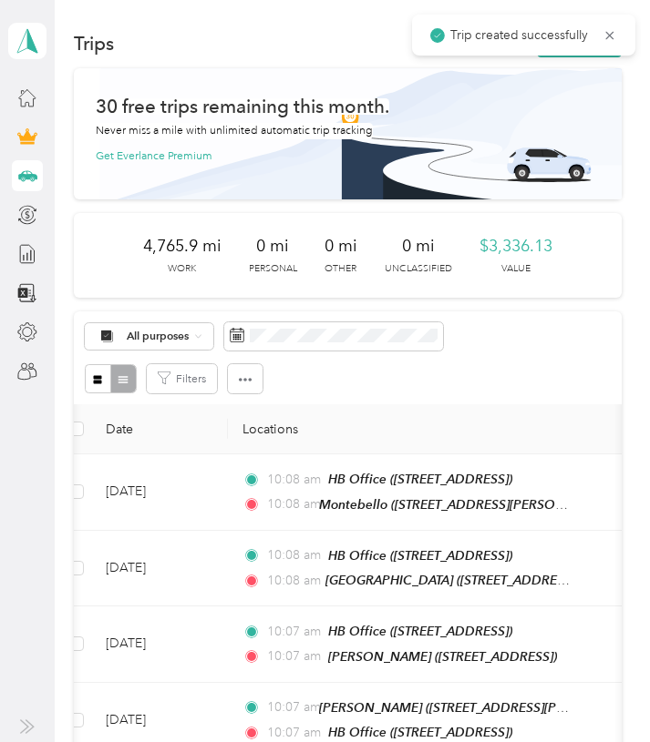
click at [609, 26] on span "Trip created successfully" at bounding box center [523, 35] width 187 height 19
click at [609, 31] on icon at bounding box center [609, 35] width 15 height 16
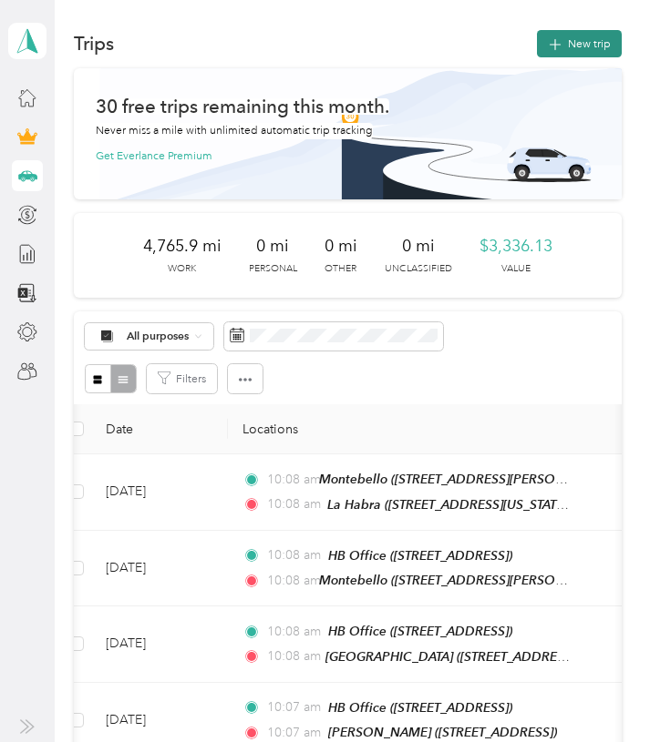
click at [603, 35] on button "New trip" at bounding box center [579, 43] width 85 height 27
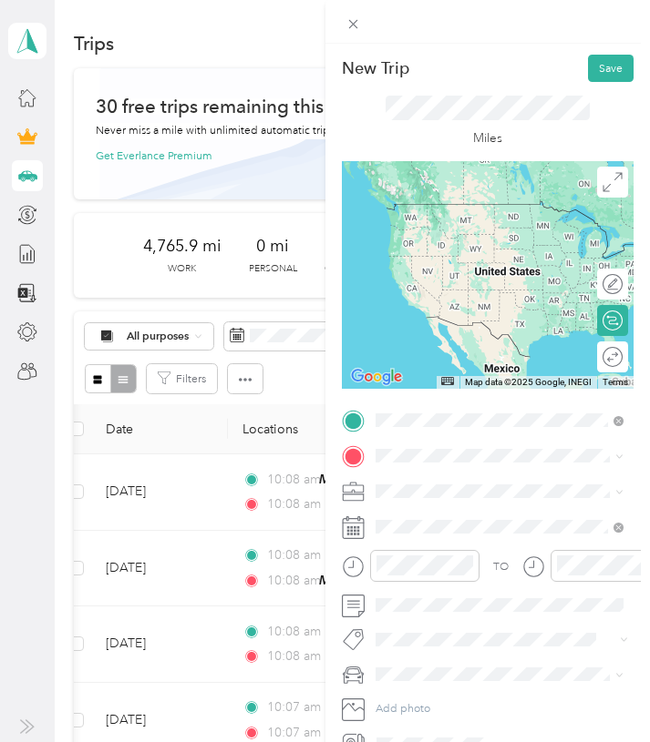
click at [485, 496] on span "[STREET_ADDRESS][US_STATE]" at bounding box center [486, 502] width 159 height 14
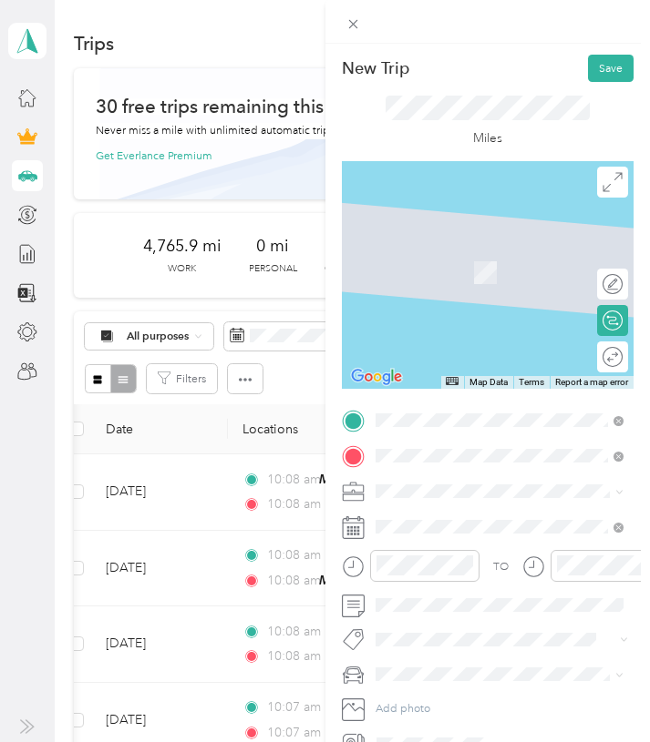
click at [497, 538] on span "[STREET_ADDRESS]" at bounding box center [457, 537] width 100 height 14
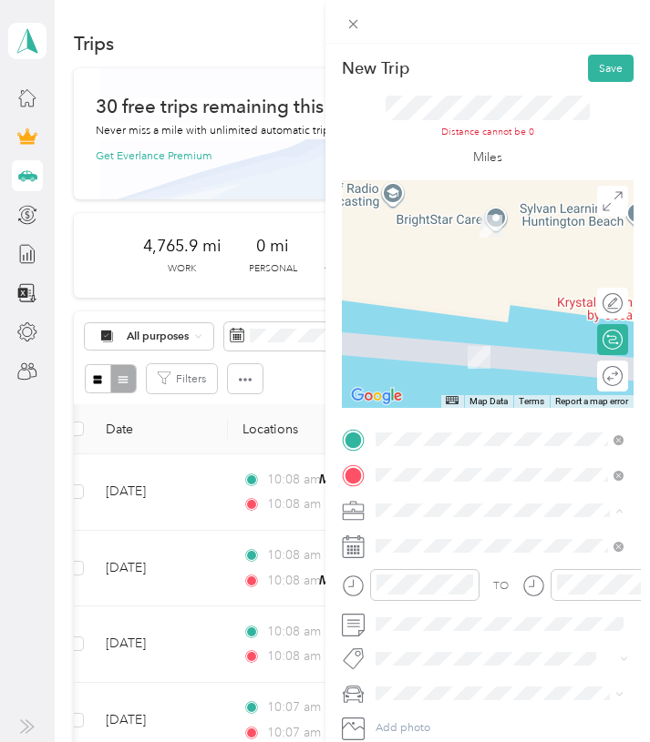
click at [484, 353] on ol "Work Personal 7 Leaves Cafe Other Charity Medical Moving Commute" at bounding box center [500, 387] width 260 height 219
click at [583, 430] on span at bounding box center [502, 439] width 264 height 25
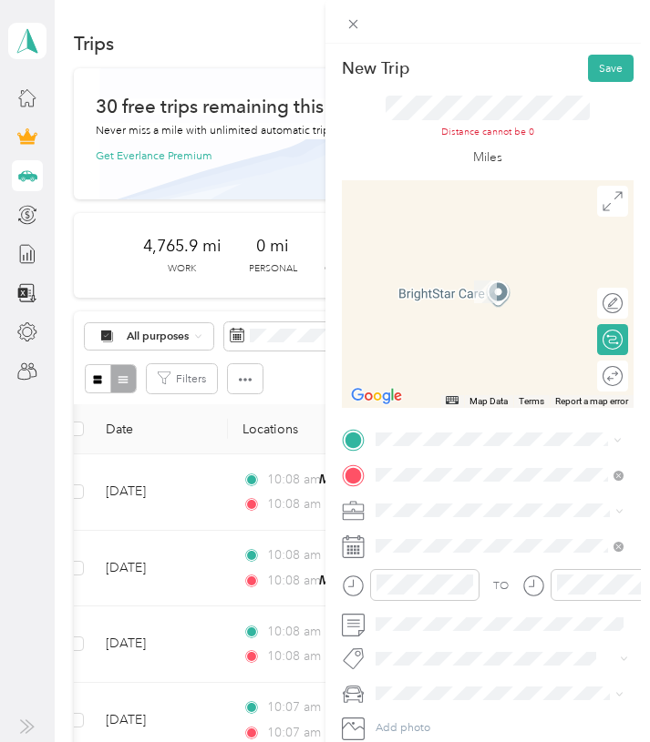
click at [534, 520] on span "[STREET_ADDRESS][US_STATE]" at bounding box center [486, 521] width 159 height 14
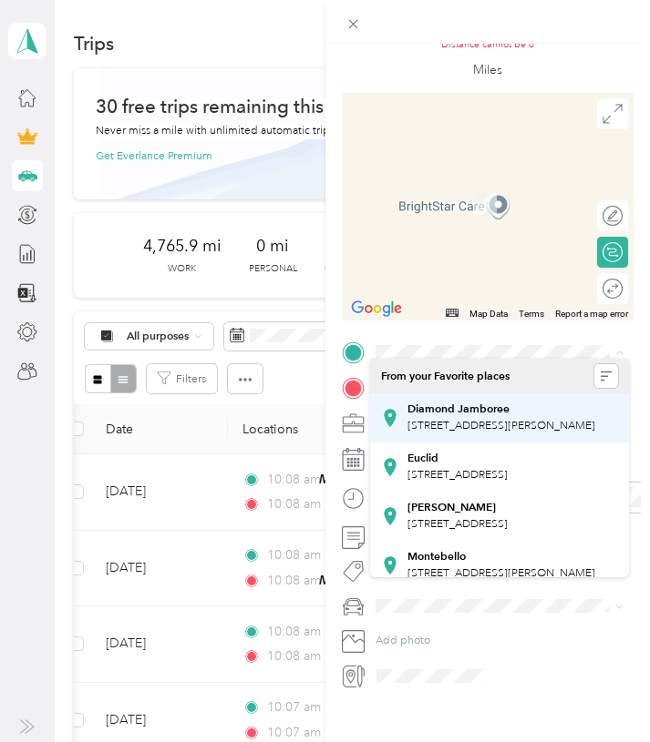
scroll to position [95, 0]
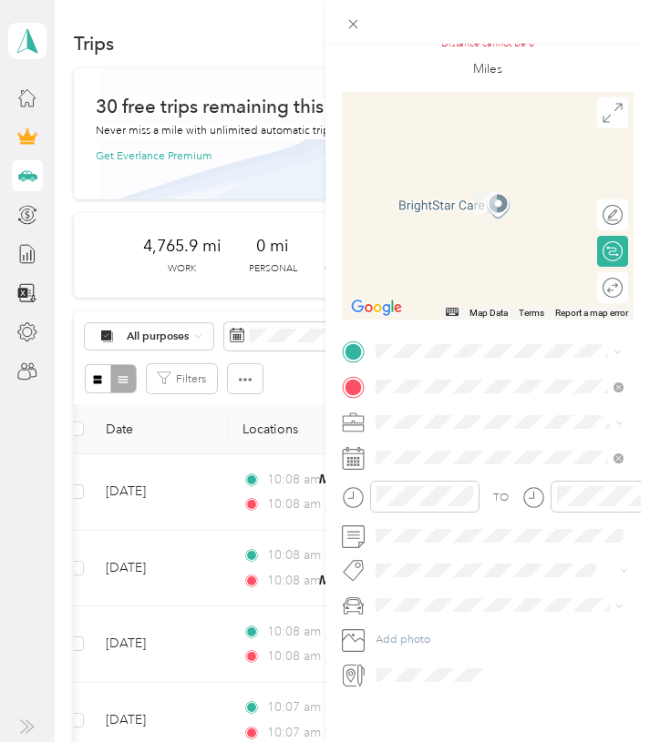
click at [467, 742] on div "New Trip Save This trip cannot be edited because it is either under review, app…" at bounding box center [320, 742] width 640 height 0
click at [425, 499] on span "7 Leaves Cafe" at bounding box center [415, 498] width 68 height 14
click at [551, 339] on span at bounding box center [502, 351] width 264 height 25
click at [541, 417] on div "La Habra [STREET_ADDRESS][US_STATE]" at bounding box center [486, 413] width 159 height 33
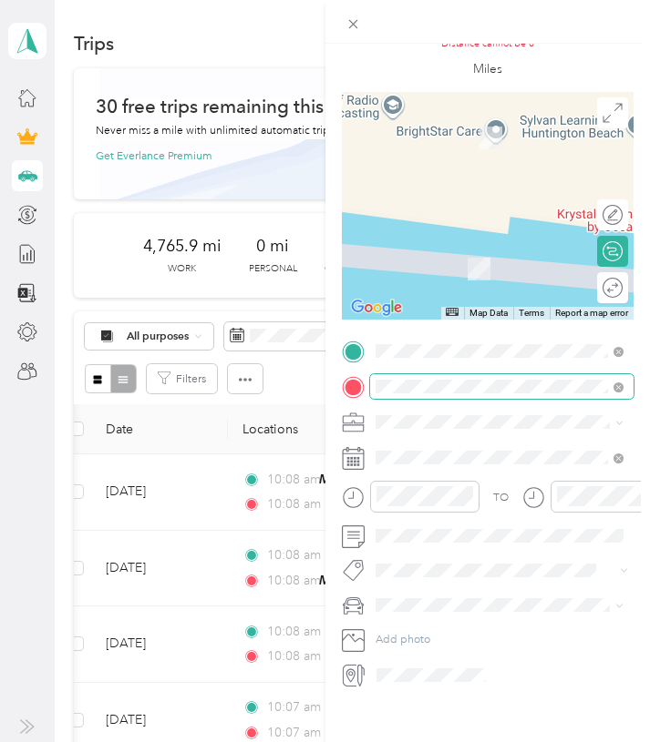
click at [614, 380] on span at bounding box center [618, 387] width 10 height 14
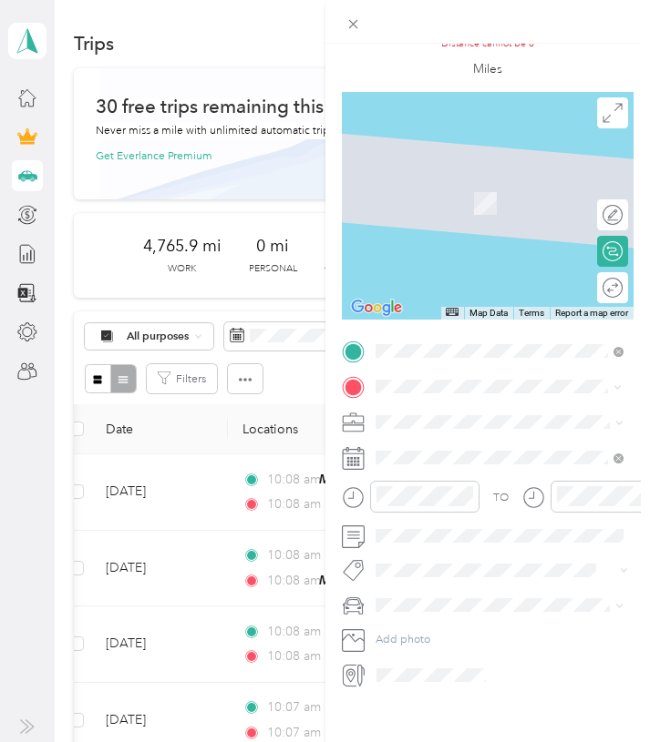
click at [506, 452] on div "HB Office [STREET_ADDRESS]" at bounding box center [457, 452] width 100 height 33
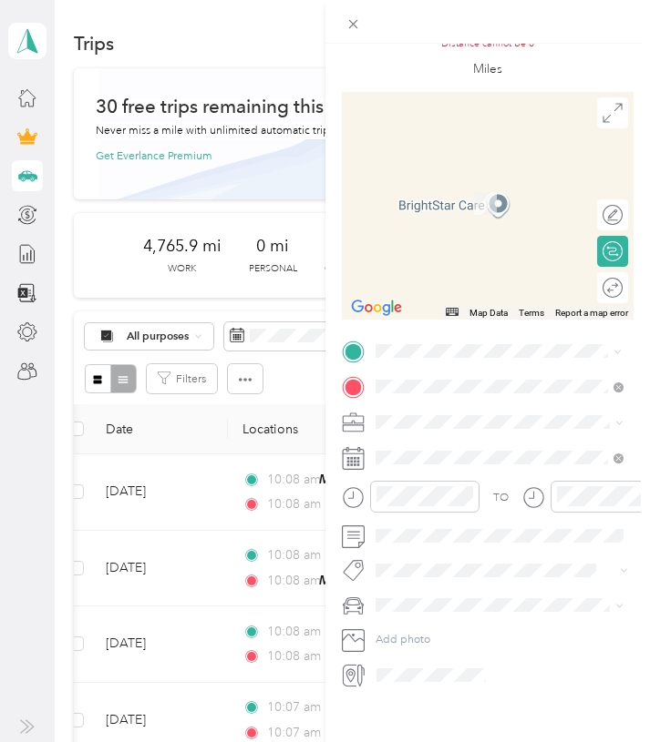
click at [511, 492] on span "[STREET_ADDRESS][US_STATE]" at bounding box center [486, 485] width 159 height 14
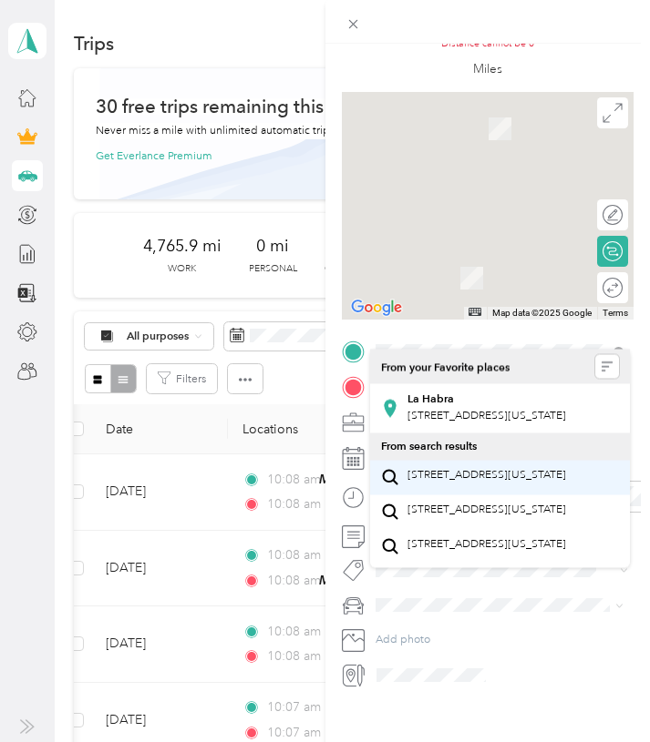
scroll to position [76, 0]
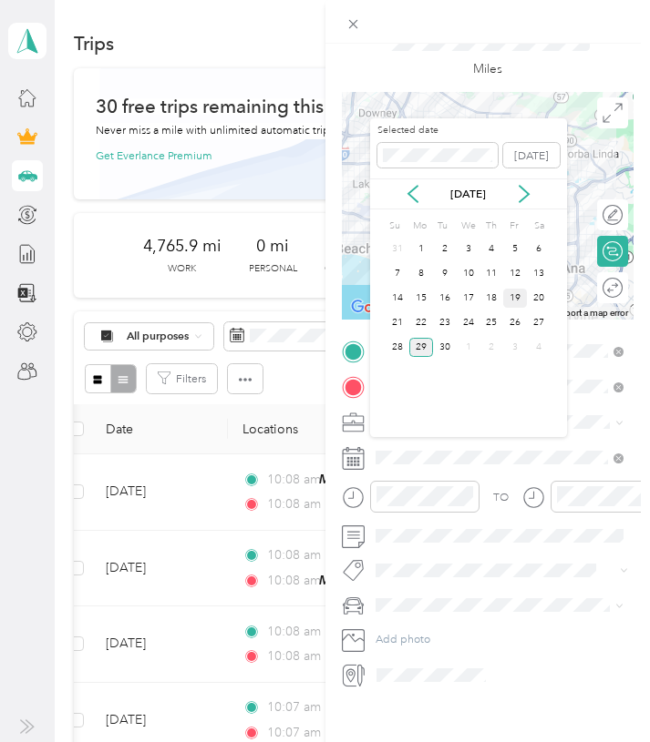
click at [512, 298] on div "19" at bounding box center [515, 298] width 24 height 19
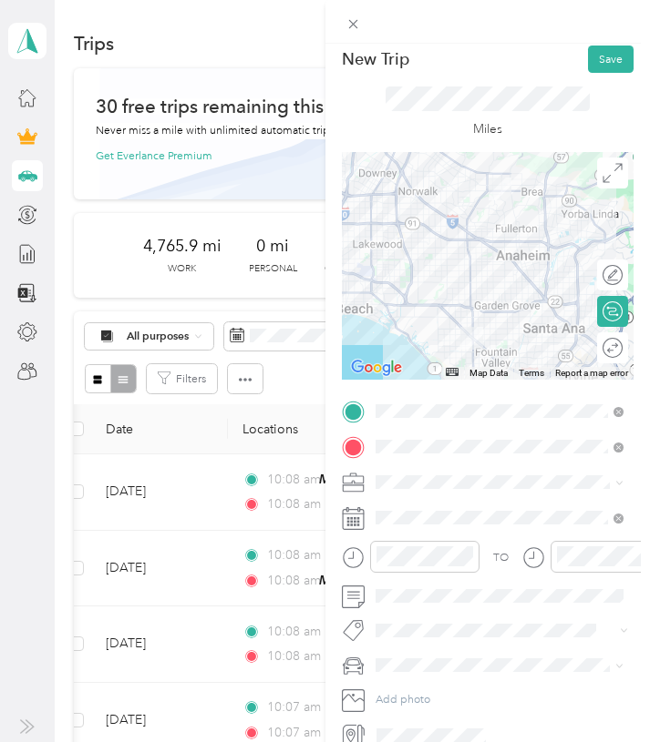
scroll to position [12, 0]
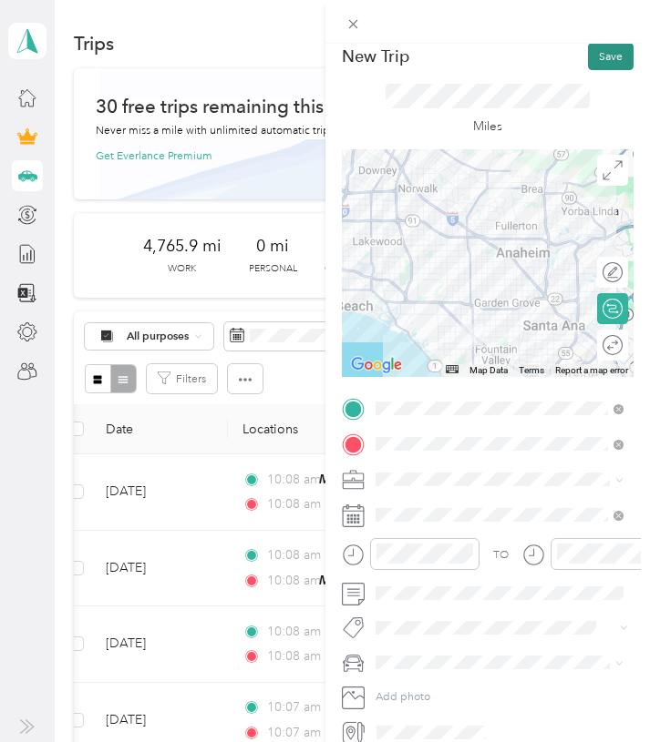
click at [605, 56] on button "Save" at bounding box center [611, 56] width 46 height 27
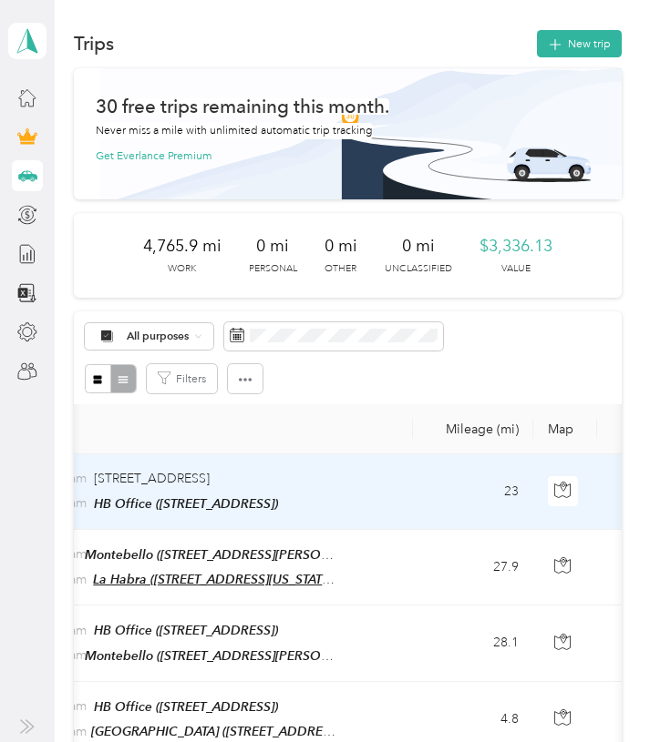
scroll to position [0, 203]
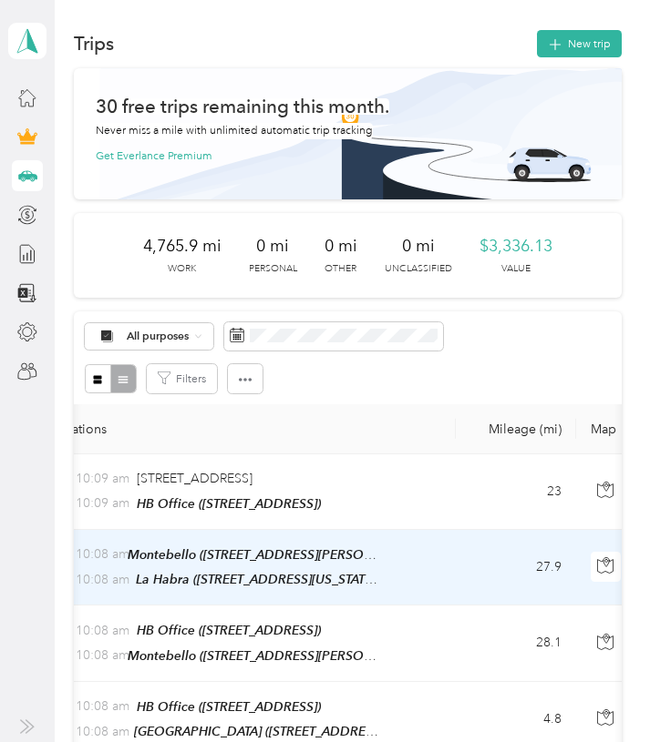
click at [455, 559] on tr "[DATE] 10:08 am Montebello ([STREET_ADDRESS][PERSON_NAME]) 10:08 am [GEOGRAPHIC…" at bounding box center [625, 568] width 1509 height 77
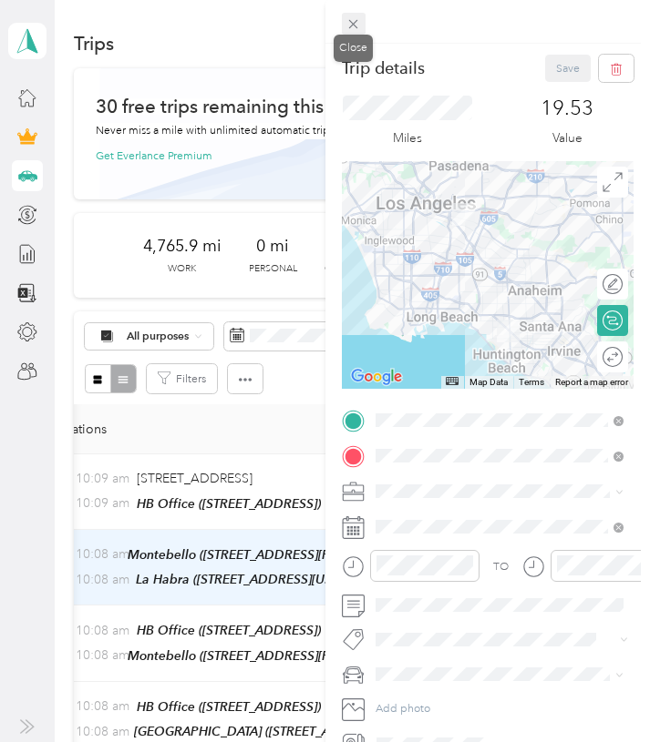
click at [352, 22] on icon at bounding box center [353, 24] width 9 height 9
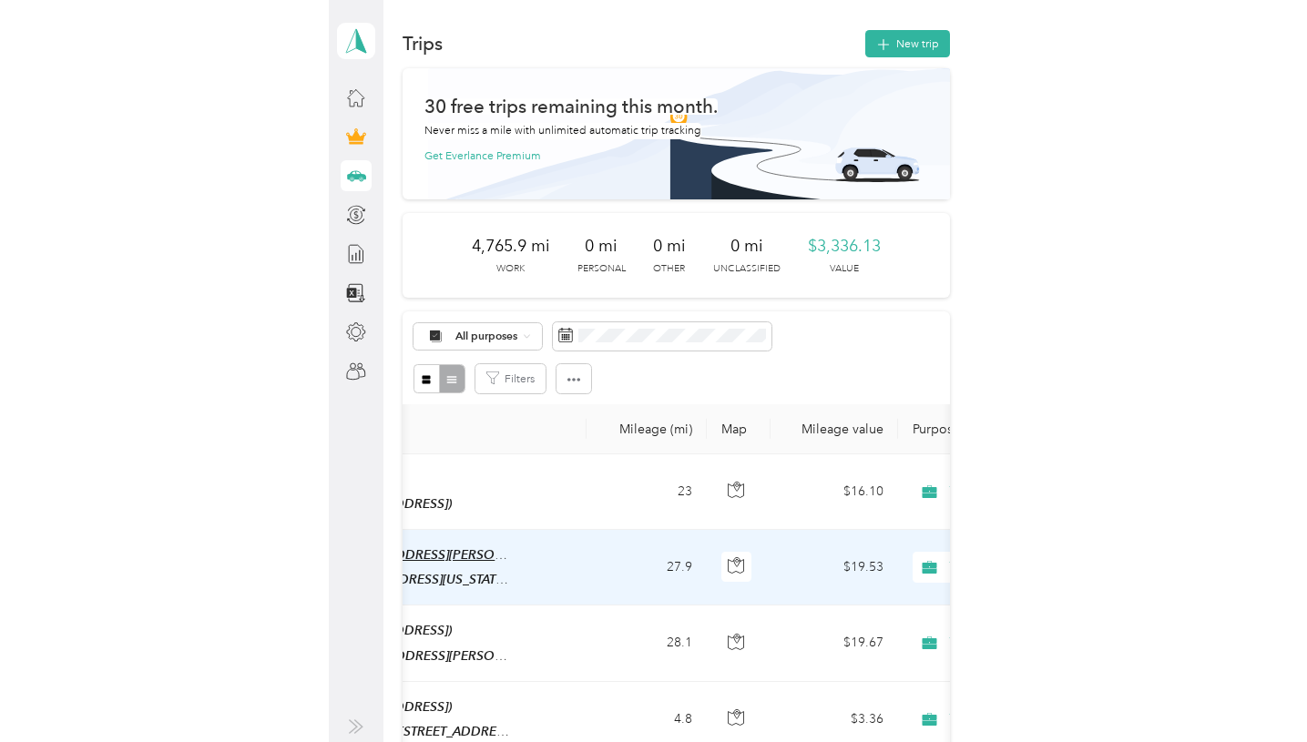
scroll to position [0, 411]
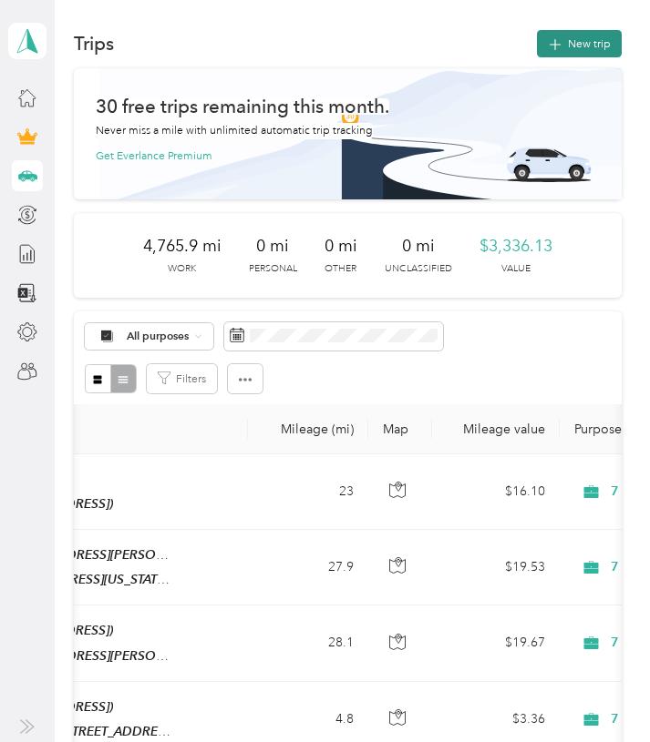
click at [599, 50] on button "New trip" at bounding box center [579, 43] width 85 height 27
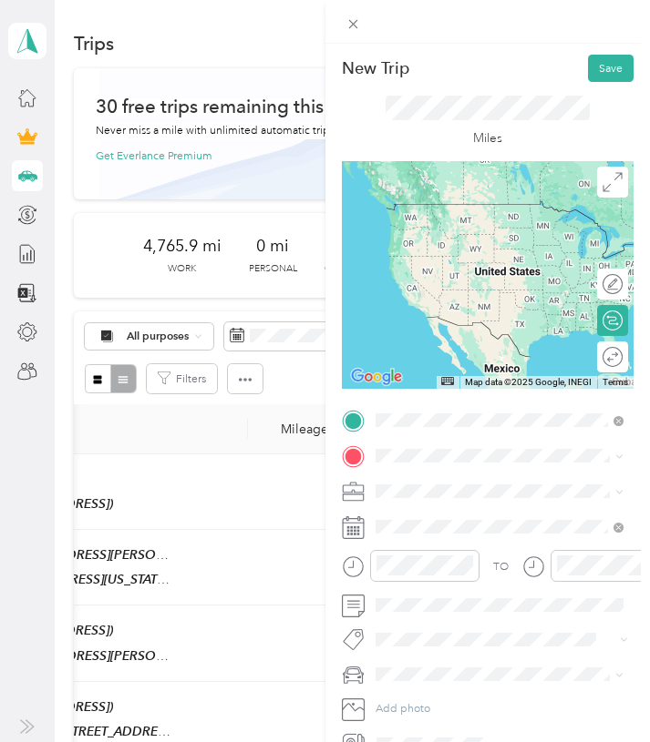
click at [466, 496] on span "[STREET_ADDRESS]" at bounding box center [457, 502] width 100 height 14
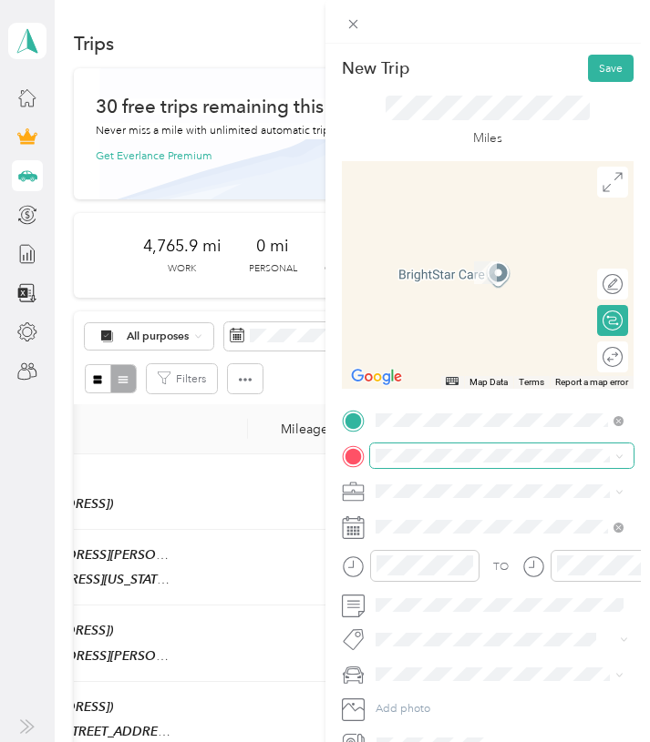
click at [455, 464] on span at bounding box center [502, 456] width 264 height 25
click at [454, 530] on span "7 Leaves Cafe, [STREET_ADDRESS][GEOGRAPHIC_DATA], [GEOGRAPHIC_DATA], [GEOGRAPHI…" at bounding box center [494, 561] width 174 height 63
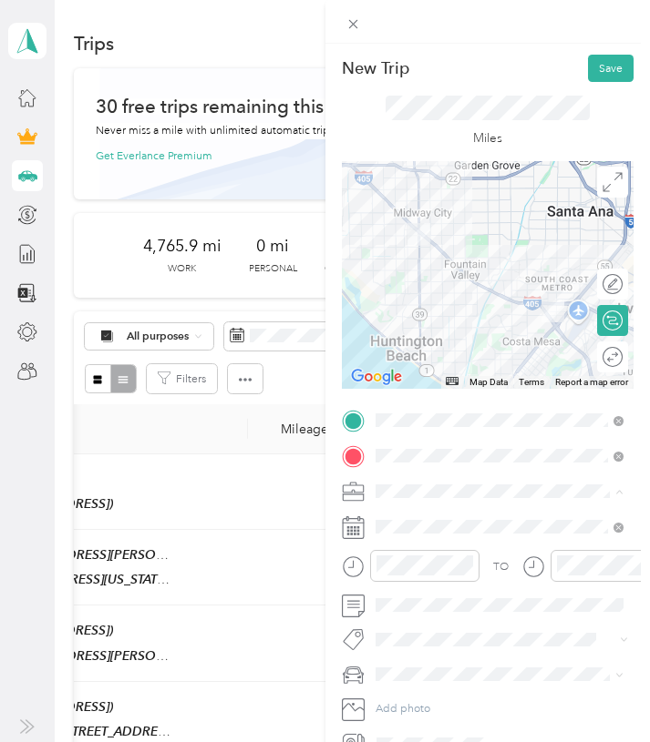
click at [432, 575] on span "7 Leaves Cafe" at bounding box center [415, 574] width 68 height 14
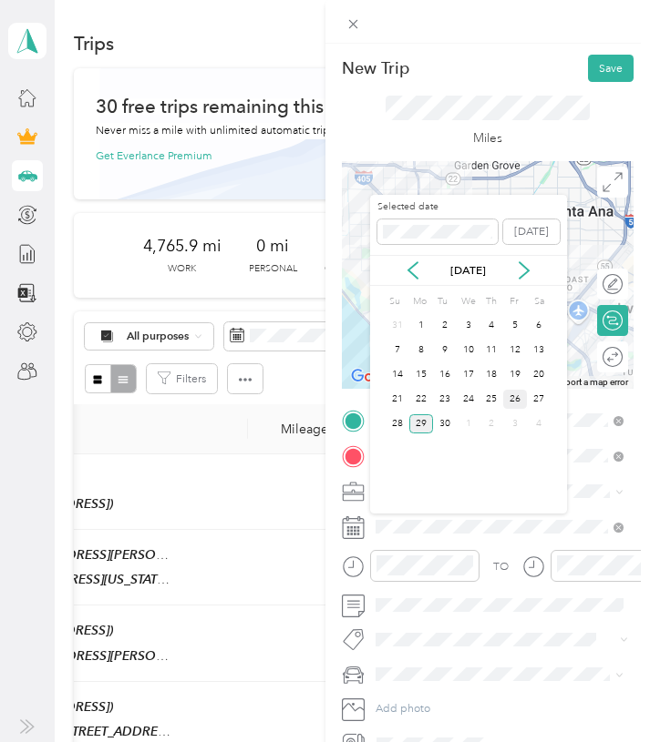
click at [516, 399] on div "26" at bounding box center [515, 399] width 24 height 19
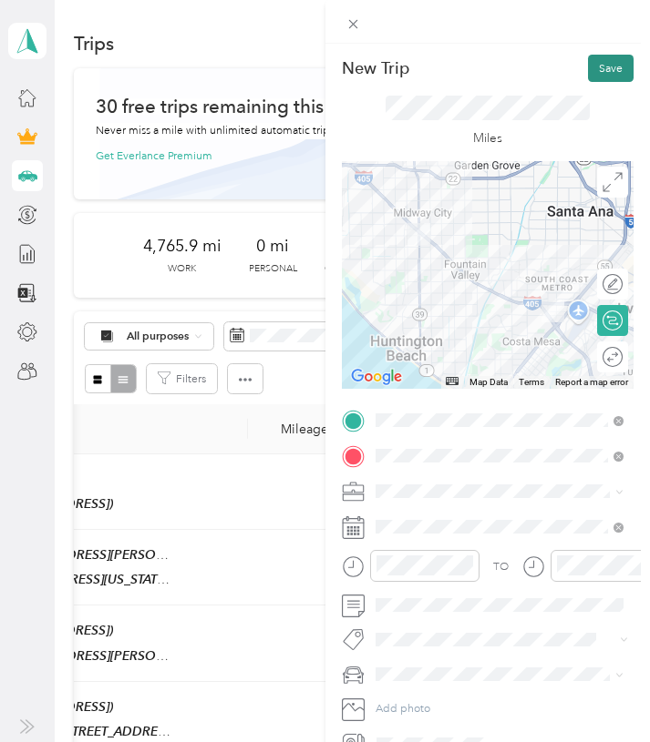
click at [612, 67] on button "Save" at bounding box center [611, 68] width 46 height 27
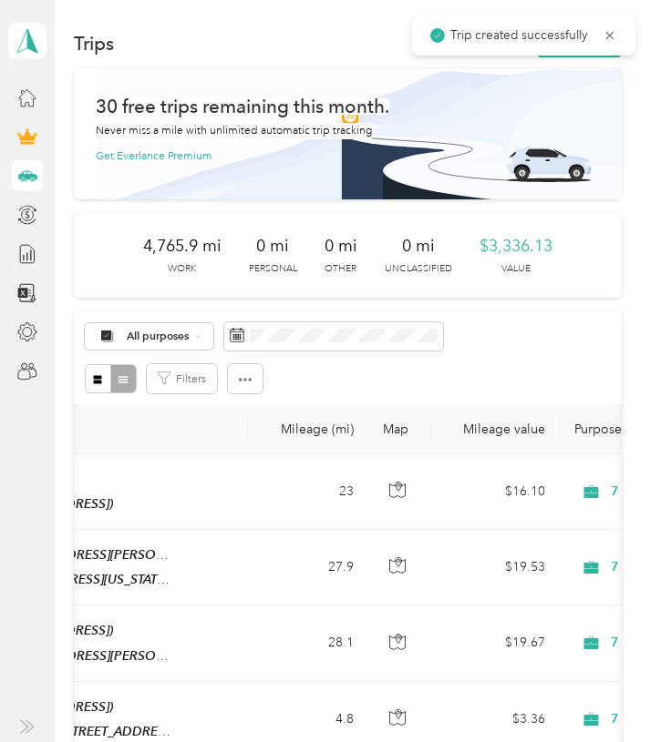
click at [617, 31] on div "Trip created successfully" at bounding box center [523, 35] width 223 height 41
click at [614, 31] on icon at bounding box center [609, 35] width 15 height 16
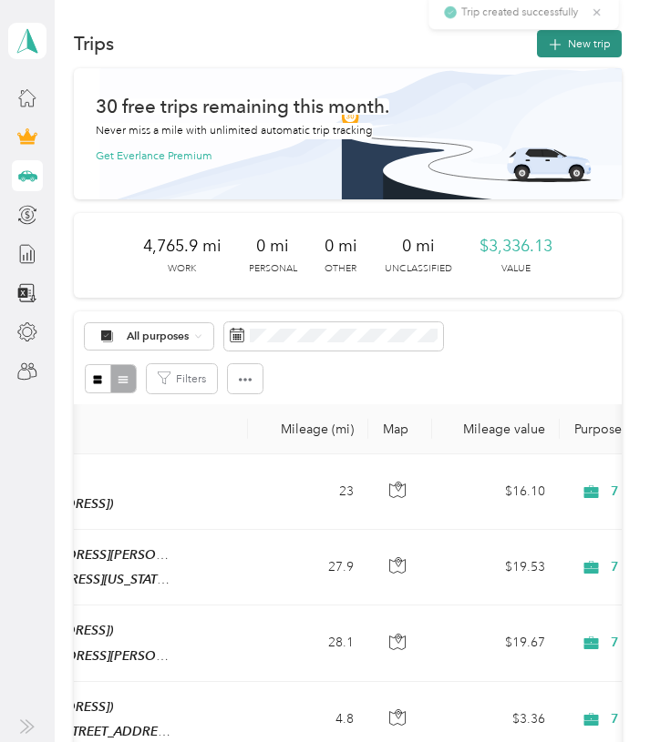
click at [602, 39] on button "New trip" at bounding box center [579, 43] width 85 height 27
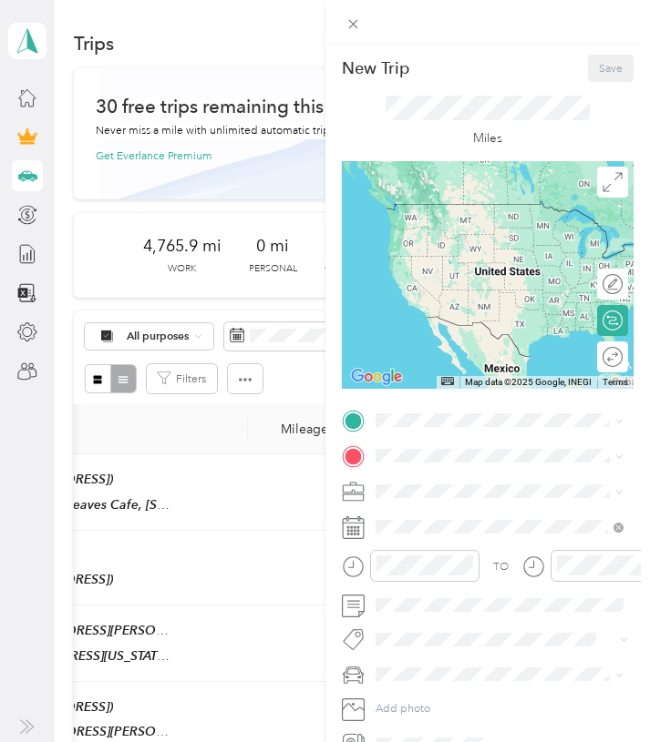
click at [458, 404] on div "New Trip Save This trip cannot be edited because it is either under review, app…" at bounding box center [488, 406] width 292 height 702
click at [458, 411] on span at bounding box center [502, 420] width 264 height 25
click at [443, 480] on div "[GEOGRAPHIC_DATA]" at bounding box center [512, 484] width 211 height 14
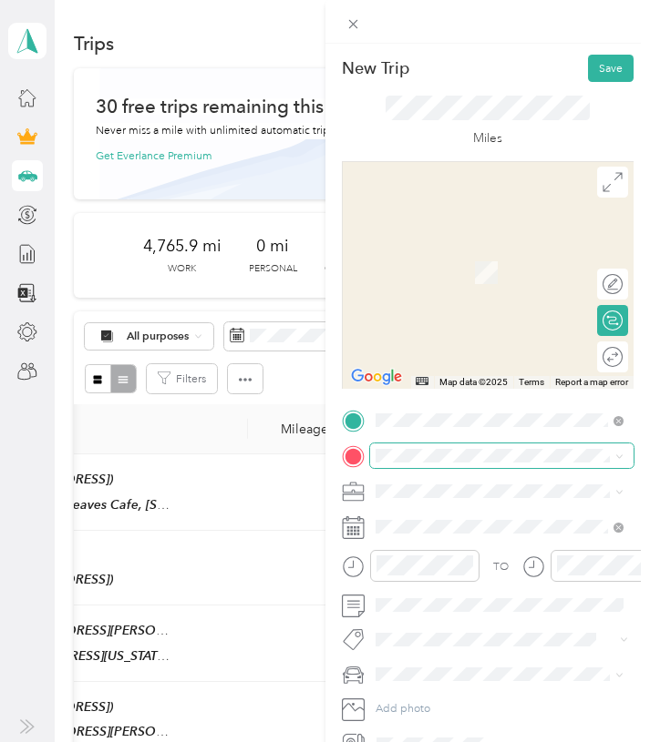
click at [442, 448] on span at bounding box center [502, 456] width 264 height 25
click at [458, 517] on strong "Segerstrom" at bounding box center [436, 520] width 58 height 14
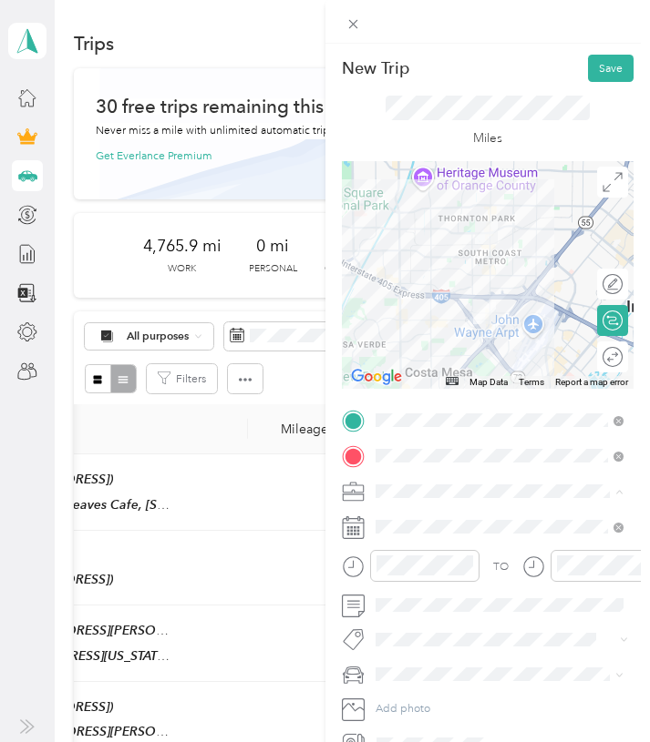
click at [439, 563] on li "7 Leaves Cafe" at bounding box center [500, 573] width 260 height 27
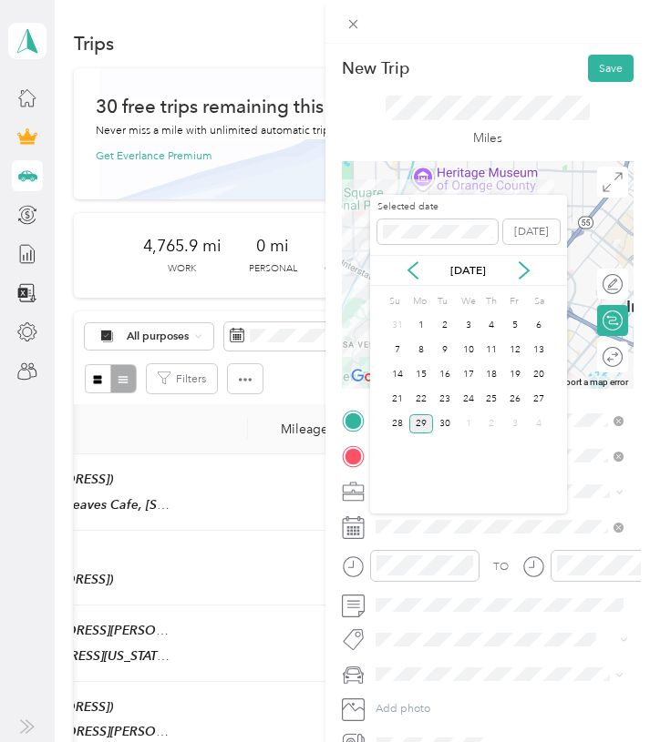
click at [518, 409] on div "26" at bounding box center [515, 399] width 24 height 25
click at [517, 403] on div "26" at bounding box center [515, 399] width 24 height 19
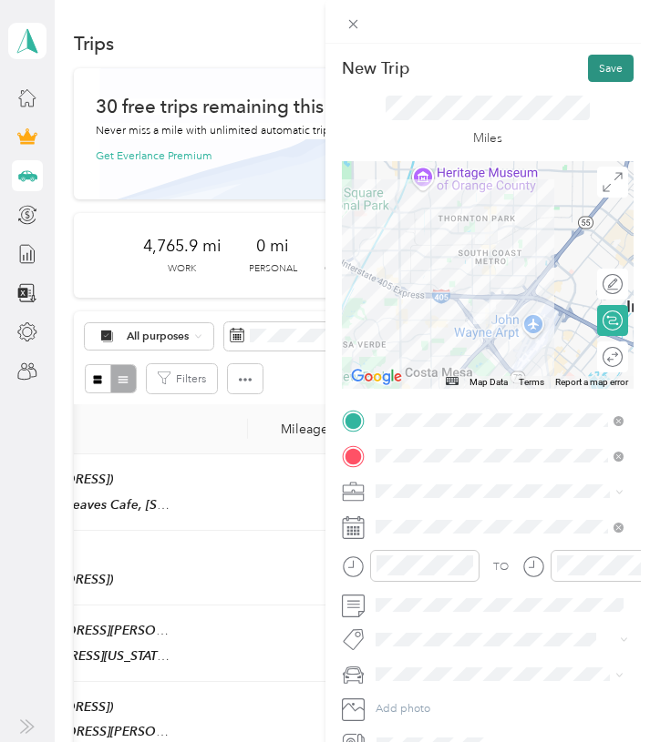
click at [608, 75] on button "Save" at bounding box center [611, 68] width 46 height 27
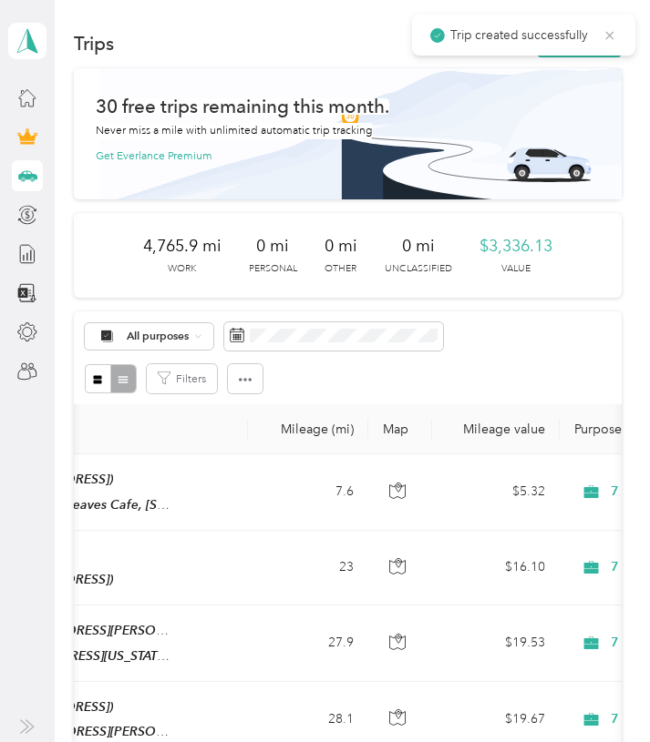
click at [608, 35] on icon at bounding box center [609, 35] width 15 height 16
click at [608, 35] on button "New trip" at bounding box center [579, 43] width 85 height 27
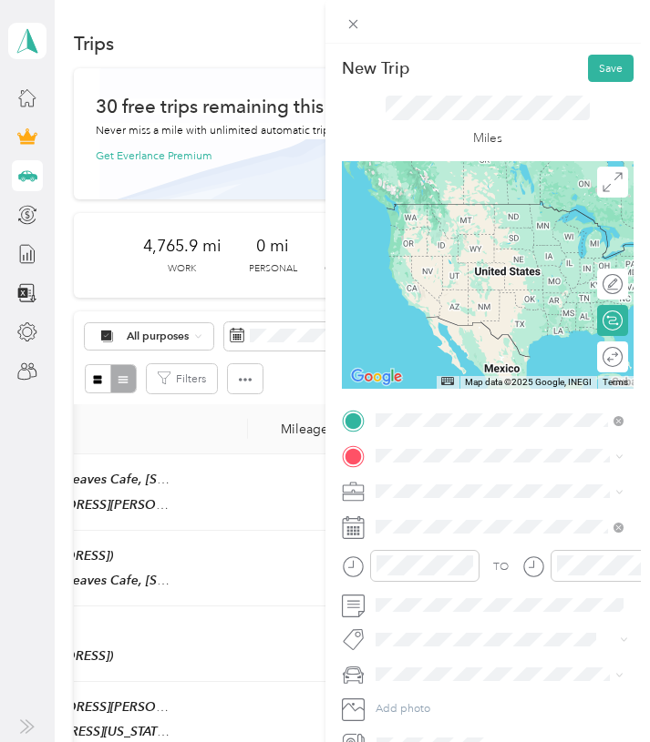
click at [463, 475] on div "Segerstrom [STREET_ADDRESS][PERSON_NAME][US_STATE]" at bounding box center [500, 502] width 238 height 55
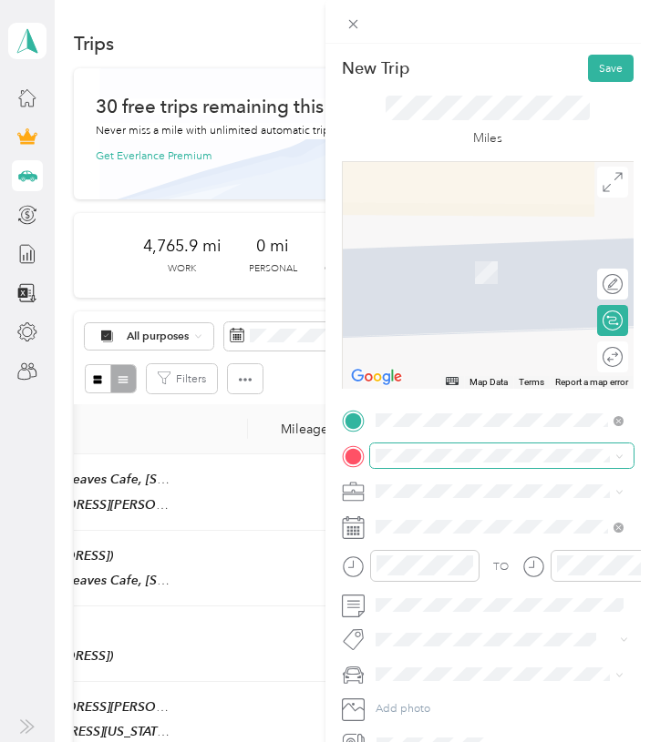
click at [437, 466] on span at bounding box center [502, 456] width 264 height 25
click at [449, 517] on strong "HB Office" at bounding box center [431, 520] width 49 height 14
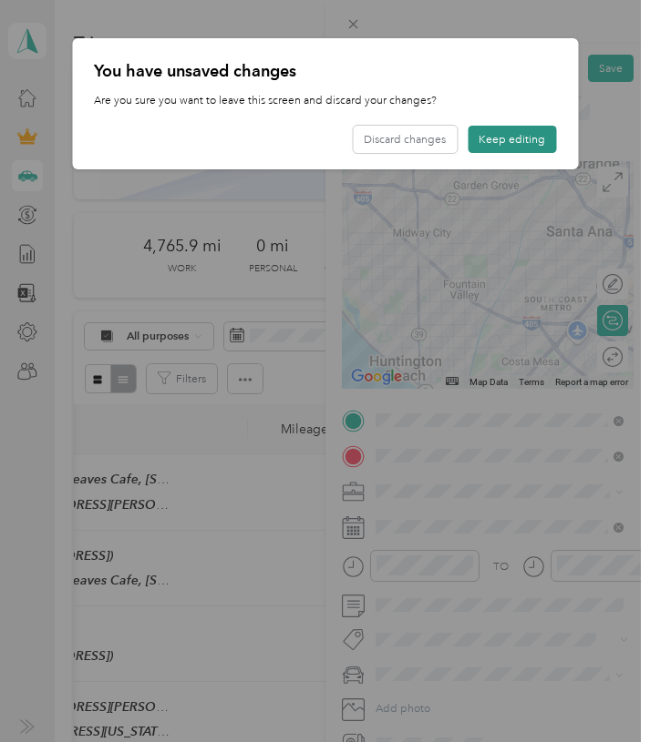
click at [525, 133] on button "Keep editing" at bounding box center [511, 139] width 88 height 27
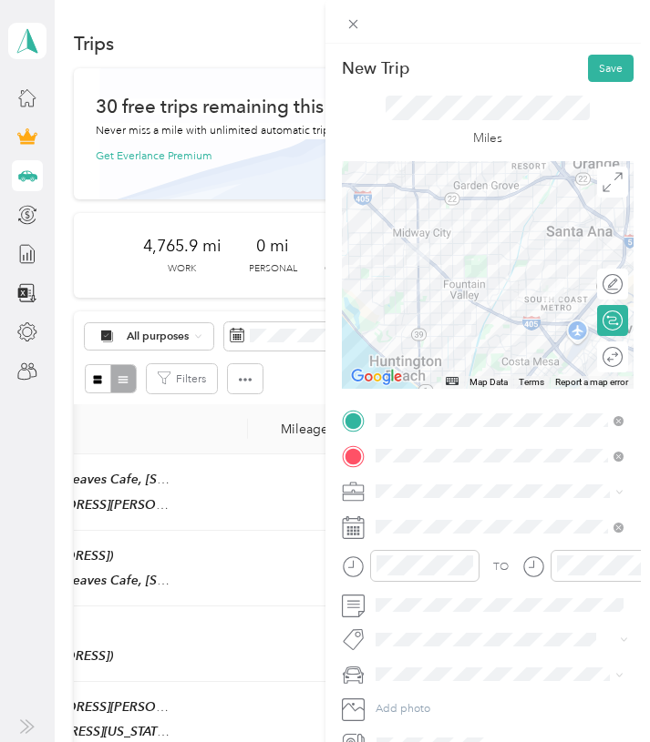
click at [394, 481] on span at bounding box center [502, 491] width 264 height 25
click at [438, 572] on span "7 Leaves Cafe" at bounding box center [415, 574] width 68 height 14
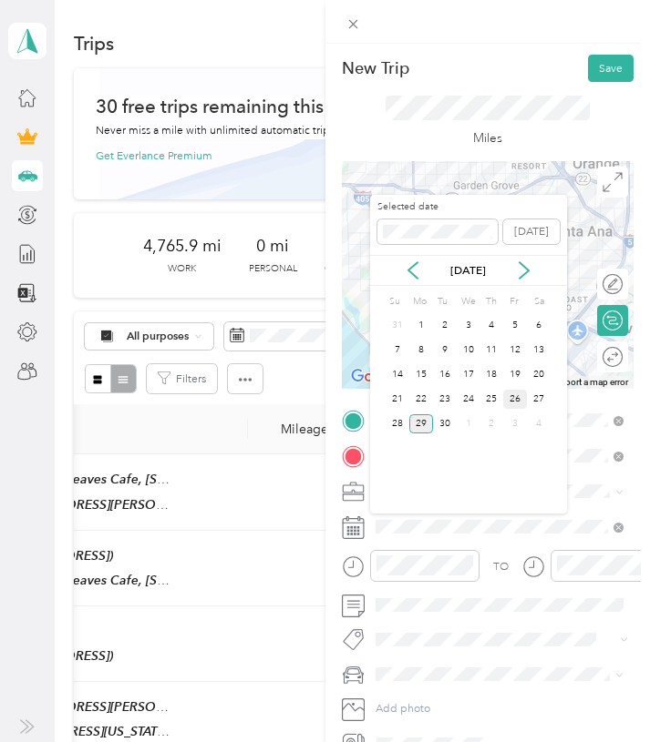
click at [517, 398] on div "26" at bounding box center [515, 399] width 24 height 19
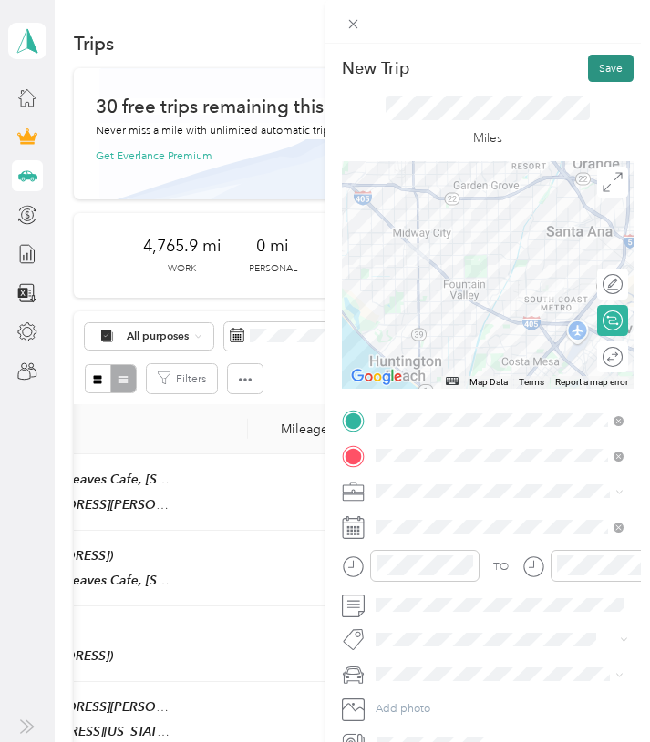
click at [599, 69] on button "Save" at bounding box center [611, 68] width 46 height 27
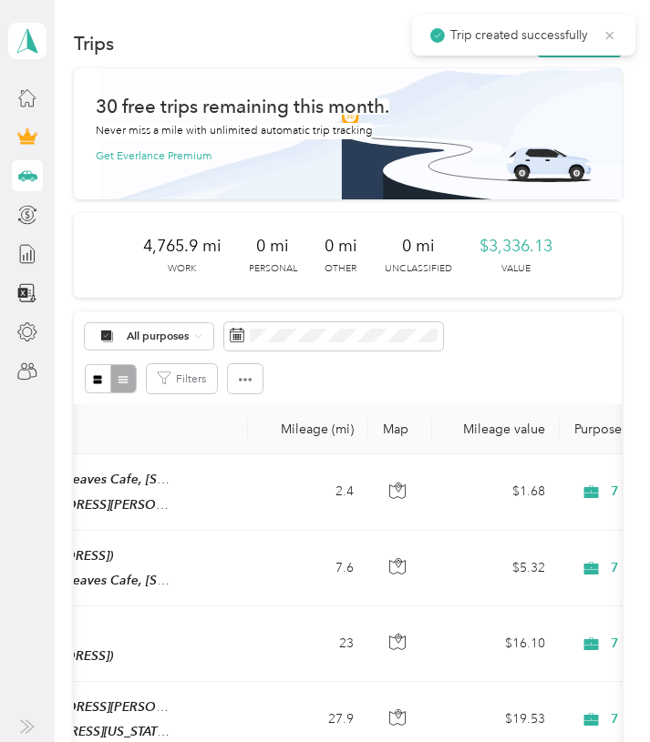
click at [609, 32] on icon at bounding box center [609, 35] width 15 height 16
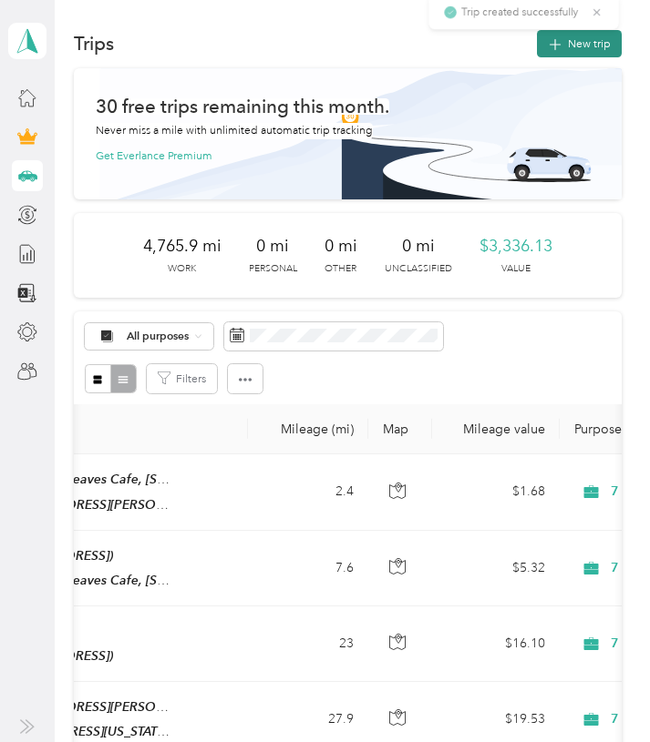
click at [609, 44] on button "New trip" at bounding box center [579, 43] width 85 height 27
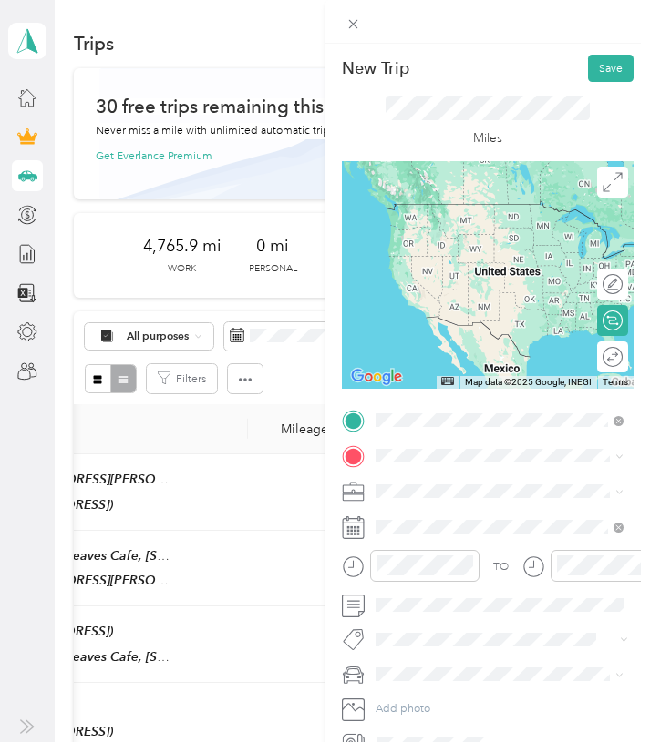
click at [426, 497] on span "[STREET_ADDRESS]" at bounding box center [457, 502] width 100 height 14
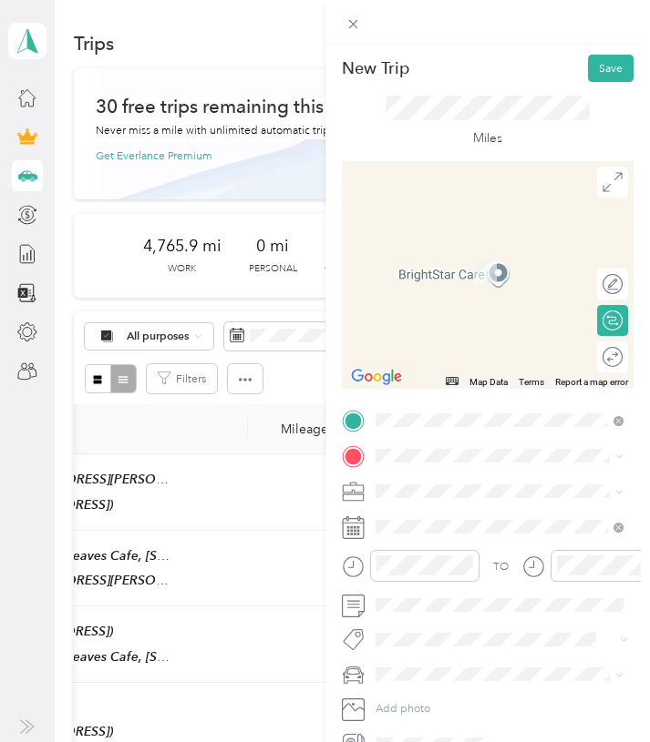
click at [463, 608] on span "[STREET_ADDRESS][US_STATE]" at bounding box center [486, 601] width 159 height 14
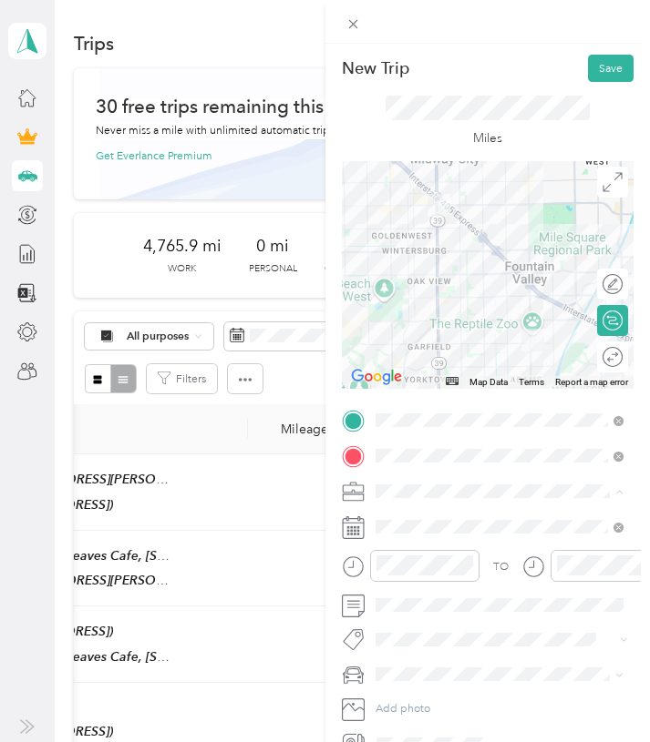
click at [425, 568] on span "7 Leaves Cafe" at bounding box center [415, 574] width 68 height 14
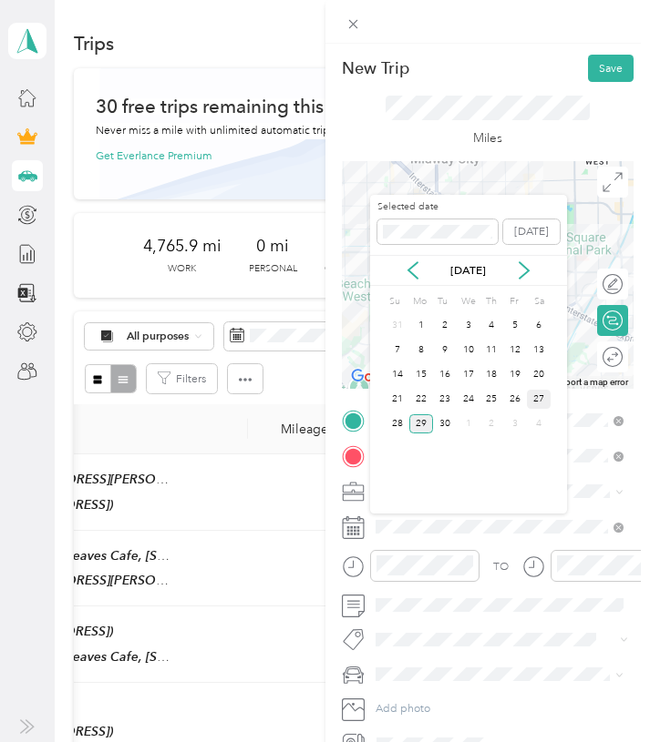
click at [535, 392] on div "27" at bounding box center [539, 399] width 24 height 19
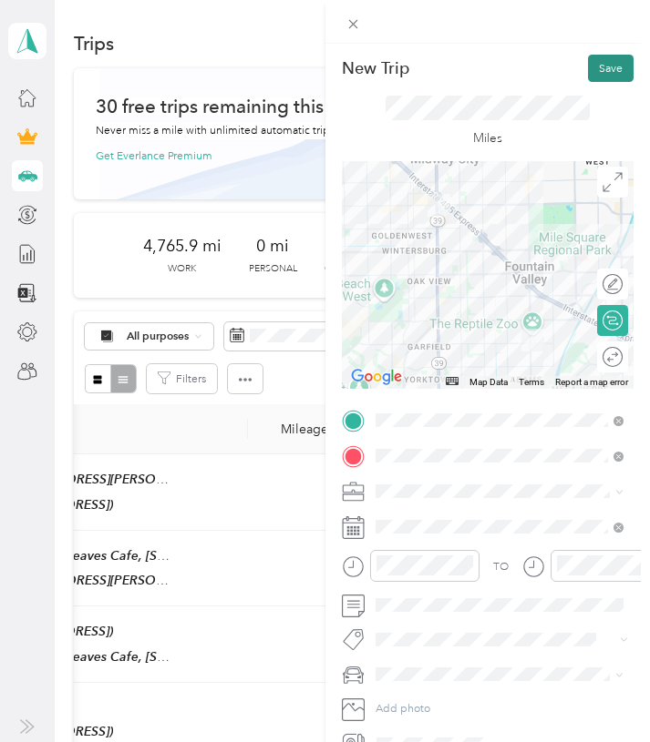
click at [610, 56] on button "Save" at bounding box center [611, 68] width 46 height 27
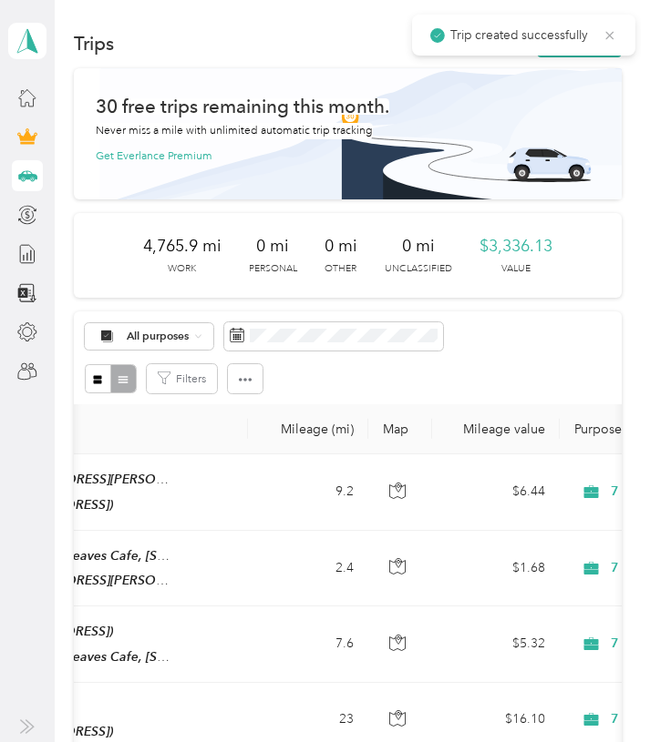
click at [609, 37] on icon at bounding box center [609, 35] width 15 height 16
click at [606, 52] on button "New trip" at bounding box center [579, 43] width 85 height 27
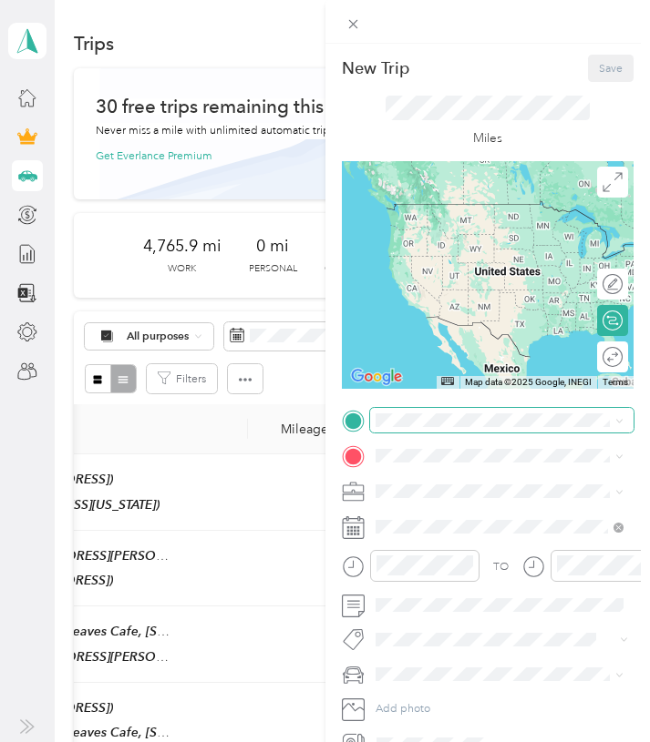
click at [455, 412] on span at bounding box center [502, 420] width 264 height 25
click at [445, 427] on span at bounding box center [502, 420] width 264 height 25
click at [449, 500] on span "[STREET_ADDRESS][US_STATE]" at bounding box center [486, 502] width 159 height 14
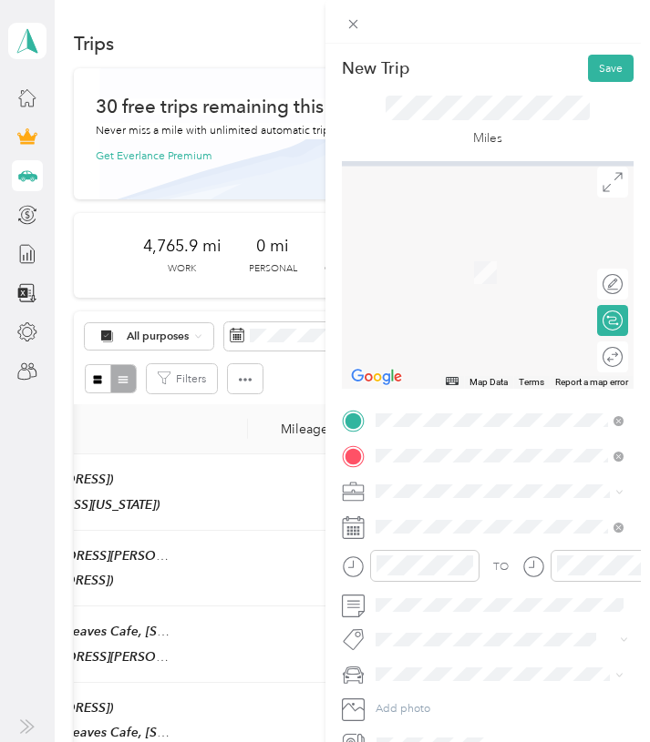
click at [456, 533] on span "[STREET_ADDRESS]" at bounding box center [457, 537] width 100 height 14
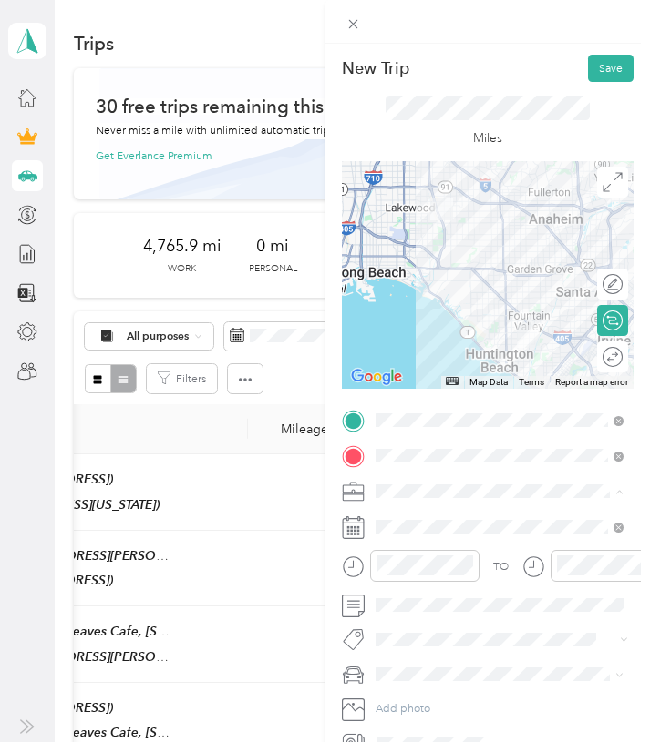
click at [426, 568] on span "7 Leaves Cafe" at bounding box center [415, 574] width 68 height 14
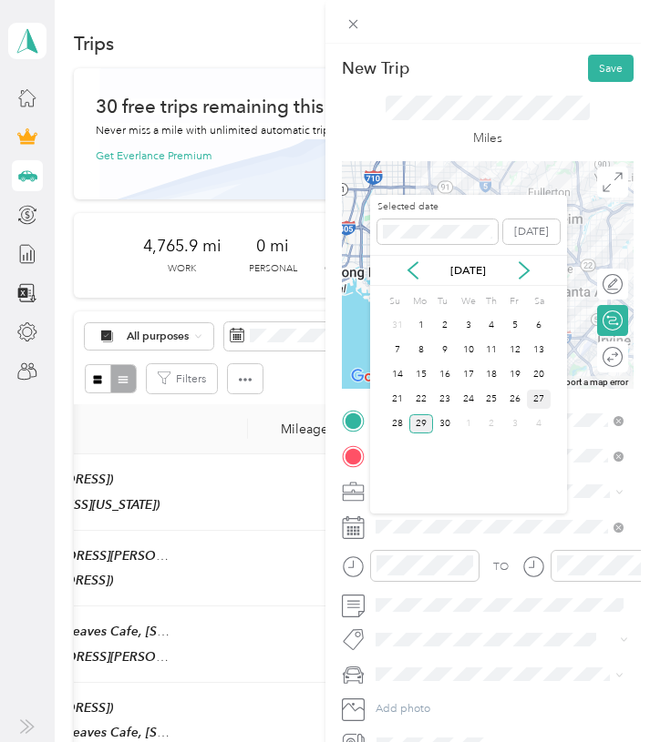
click at [541, 398] on div "27" at bounding box center [539, 399] width 24 height 19
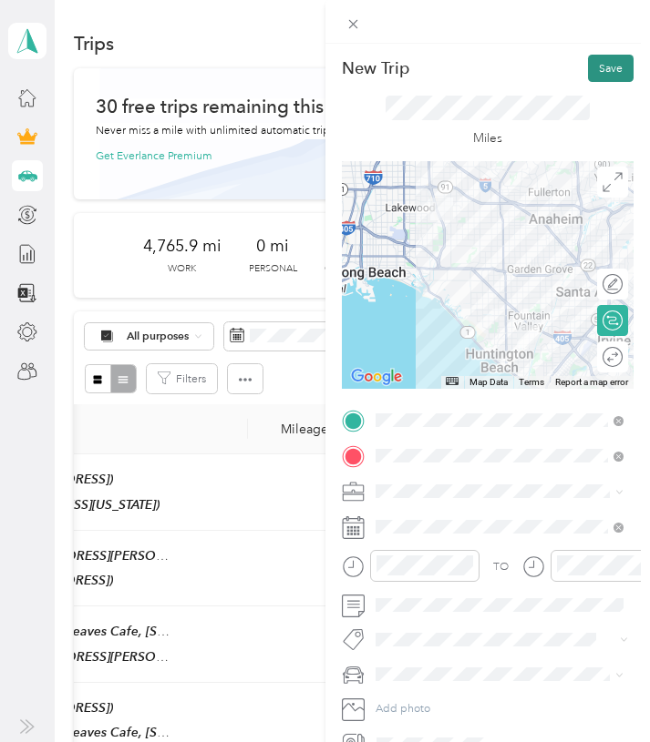
click at [620, 67] on button "Save" at bounding box center [611, 68] width 46 height 27
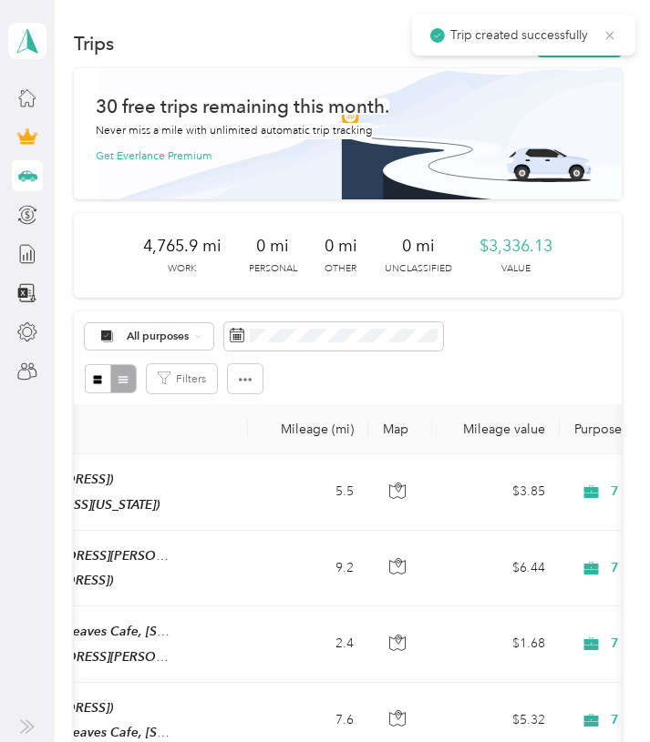
click at [609, 27] on icon at bounding box center [609, 35] width 15 height 16
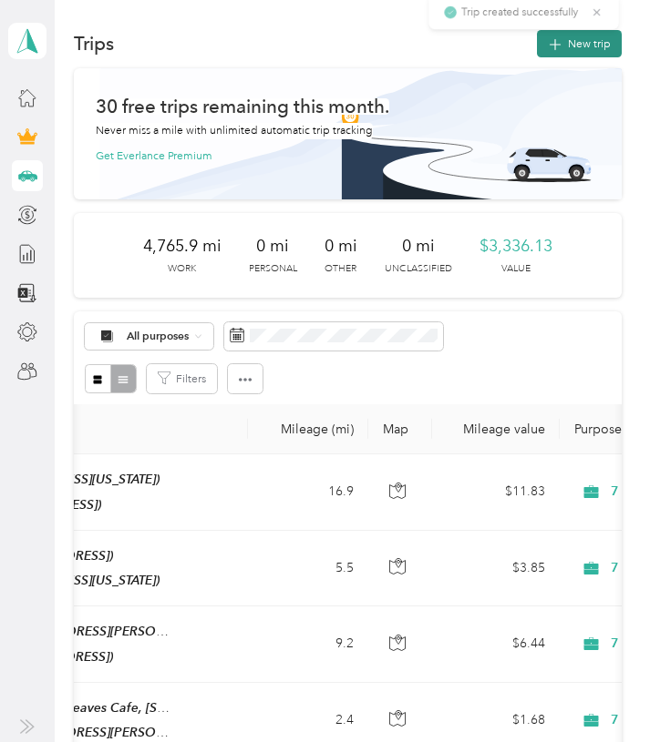
click at [599, 33] on button "New trip" at bounding box center [579, 43] width 85 height 27
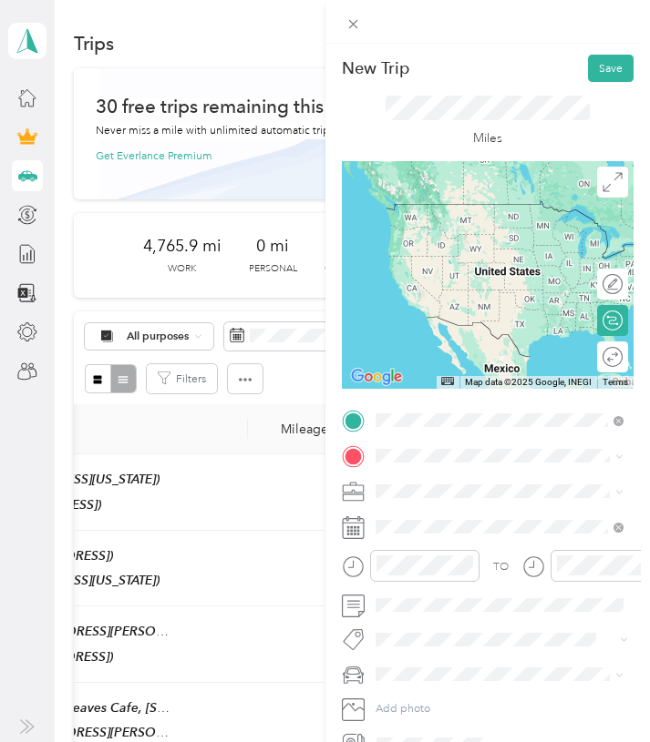
click at [447, 493] on div "Cerritos [STREET_ADDRESS]" at bounding box center [457, 493] width 100 height 33
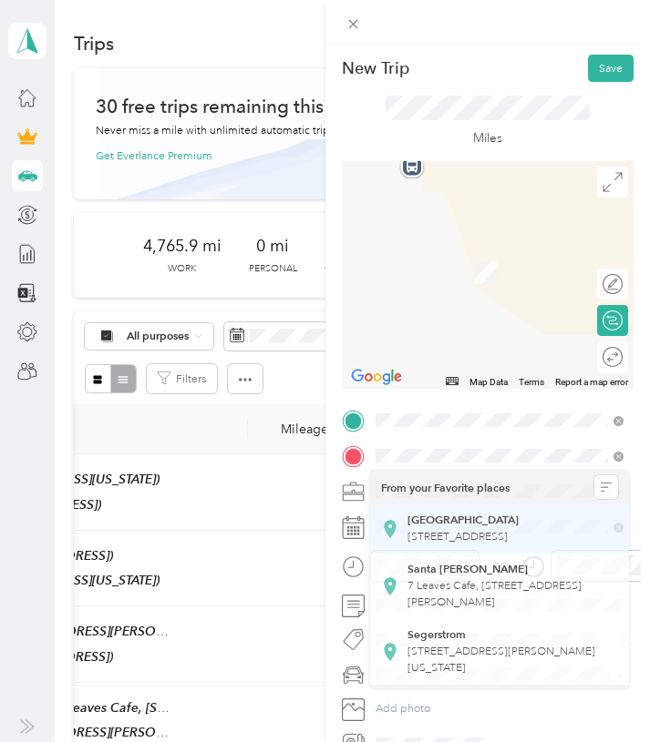
click at [445, 526] on div "Anaheim [STREET_ADDRESS]" at bounding box center [462, 529] width 111 height 33
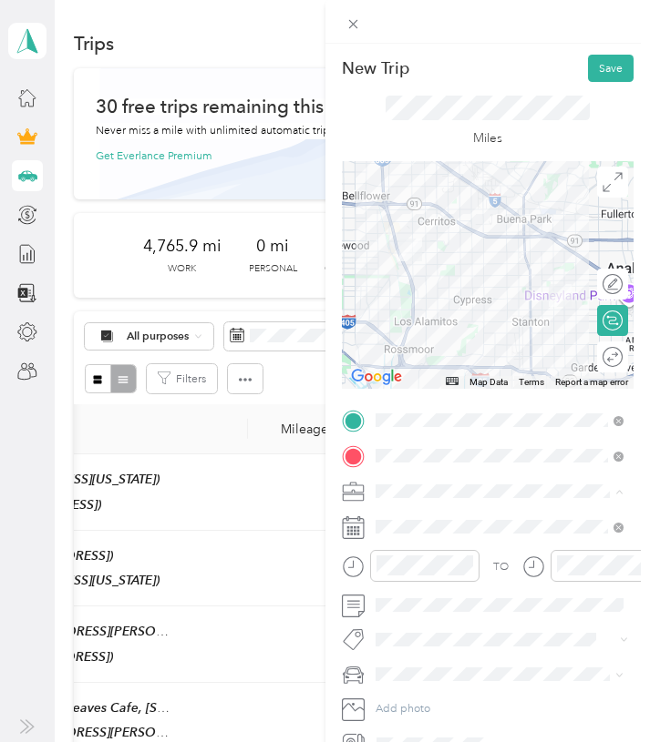
click at [449, 571] on div "7 Leaves Cafe" at bounding box center [500, 574] width 238 height 16
click at [418, 536] on span at bounding box center [502, 527] width 264 height 25
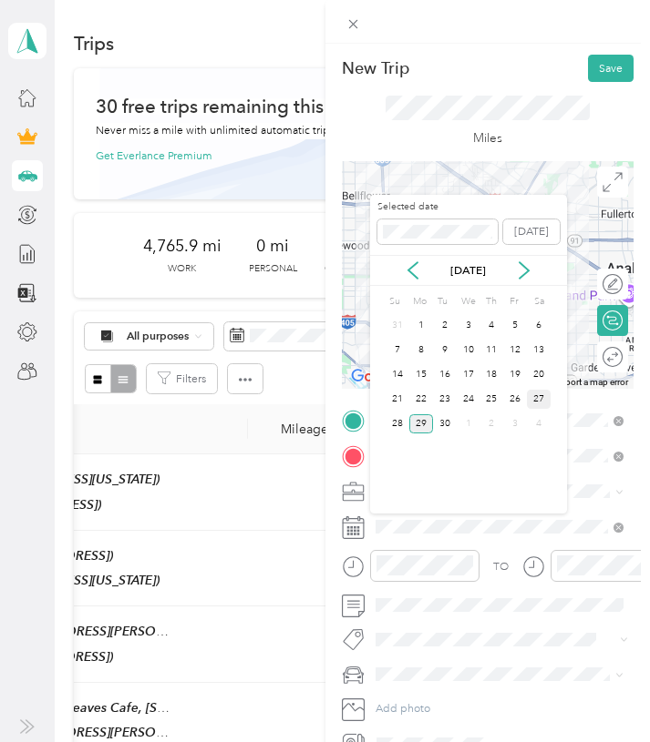
click at [542, 397] on div "27" at bounding box center [539, 399] width 24 height 19
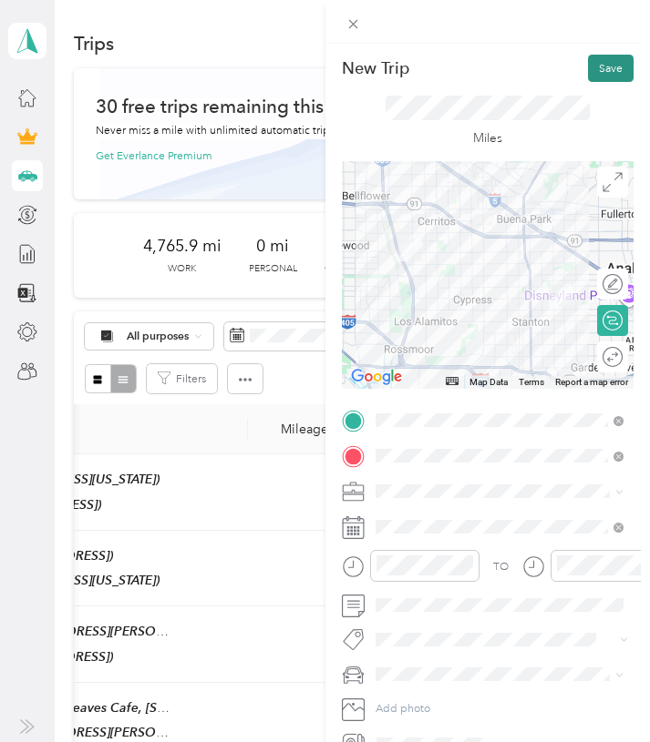
click at [606, 75] on button "Save" at bounding box center [611, 68] width 46 height 27
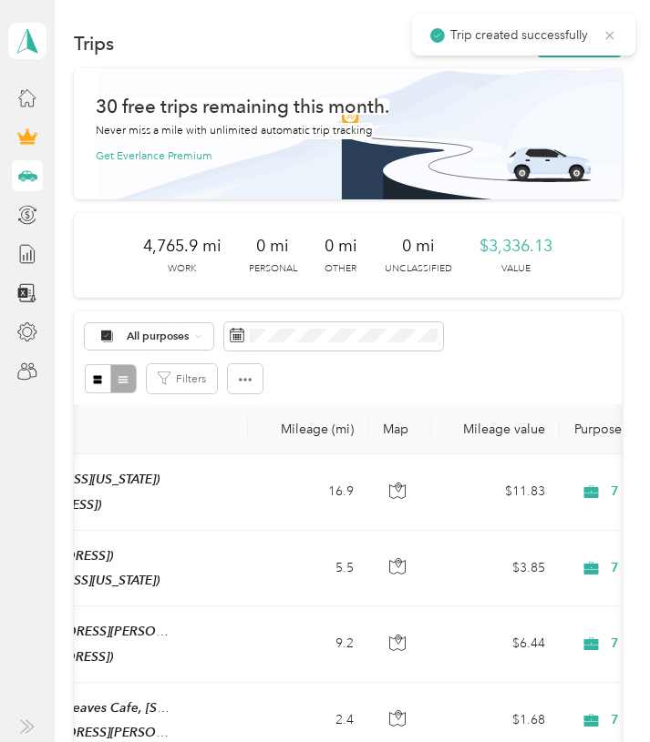
click at [609, 31] on icon at bounding box center [609, 35] width 15 height 16
click at [600, 39] on button "New trip" at bounding box center [579, 43] width 85 height 27
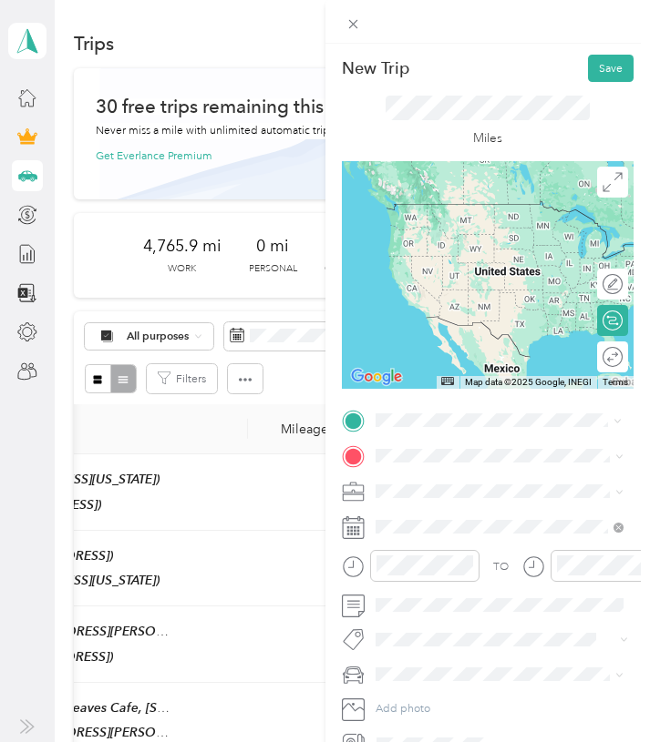
click at [452, 482] on div "[GEOGRAPHIC_DATA]" at bounding box center [462, 484] width 111 height 14
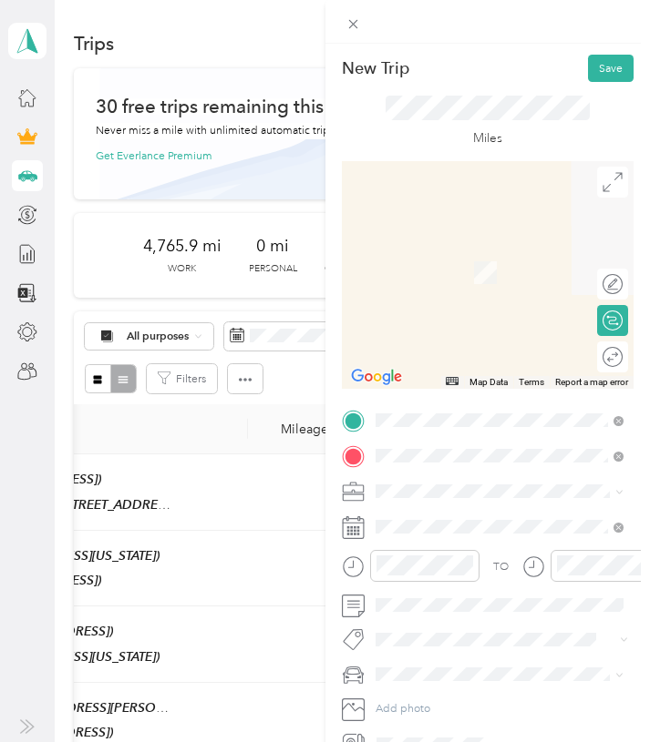
click at [460, 533] on span "[STREET_ADDRESS]" at bounding box center [457, 537] width 100 height 14
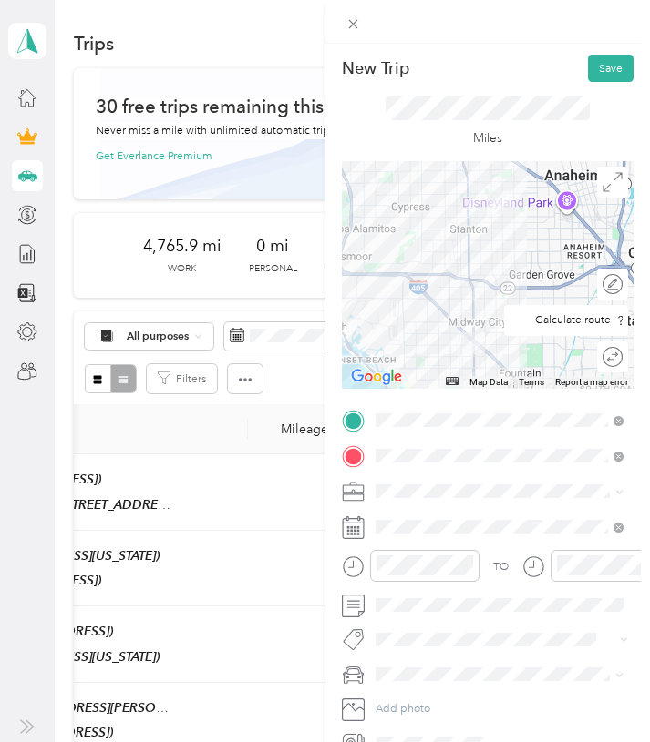
click at [603, 345] on div "Round trip" at bounding box center [612, 357] width 31 height 31
click at [609, 353] on div at bounding box center [616, 357] width 14 height 16
click at [606, 363] on div "Round trip" at bounding box center [612, 357] width 31 height 31
click at [606, 363] on div at bounding box center [605, 357] width 33 height 16
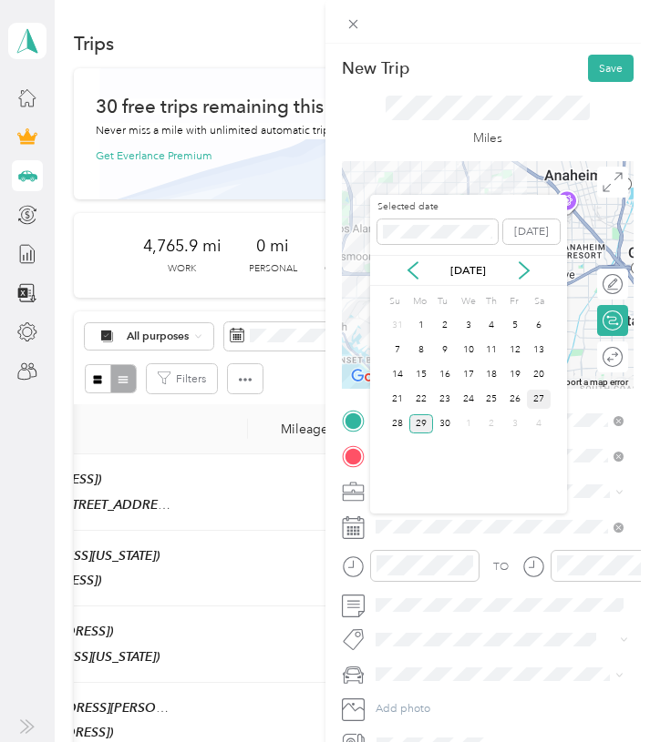
click at [545, 403] on div "27" at bounding box center [539, 399] width 24 height 19
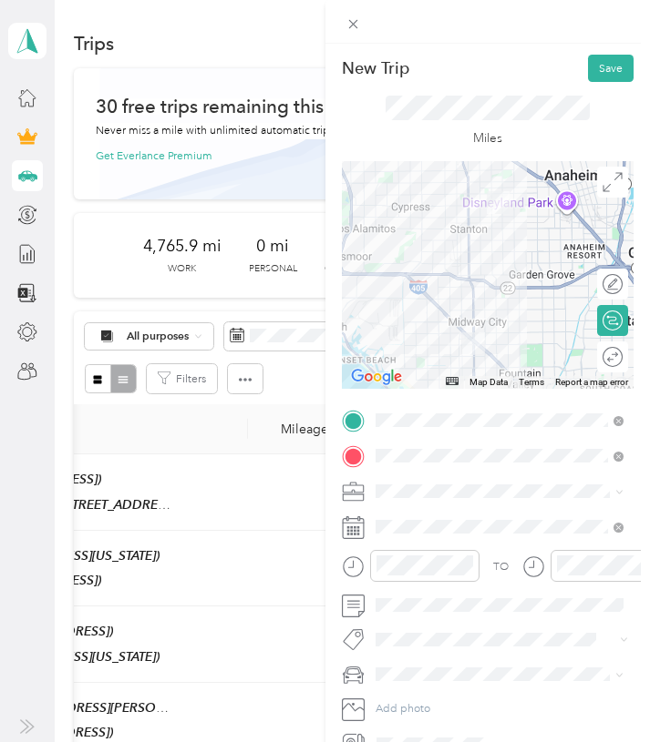
click at [469, 578] on li "7 Leaves Cafe" at bounding box center [500, 571] width 260 height 27
click at [606, 74] on button "Save" at bounding box center [611, 68] width 46 height 27
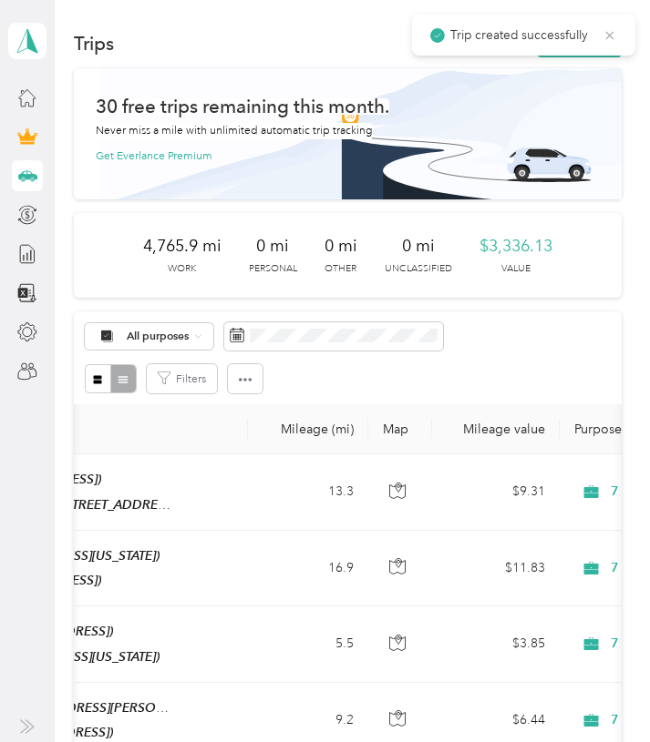
click at [609, 30] on icon at bounding box center [609, 35] width 15 height 16
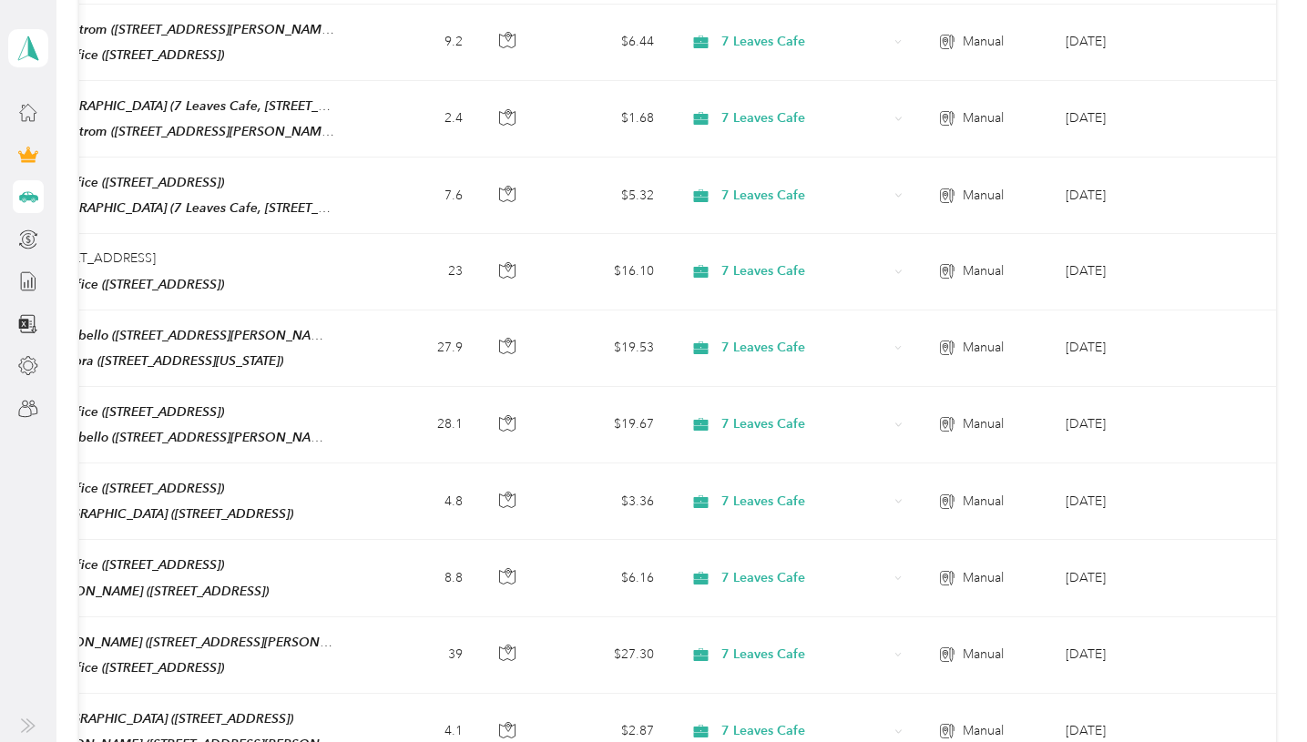
scroll to position [0, 0]
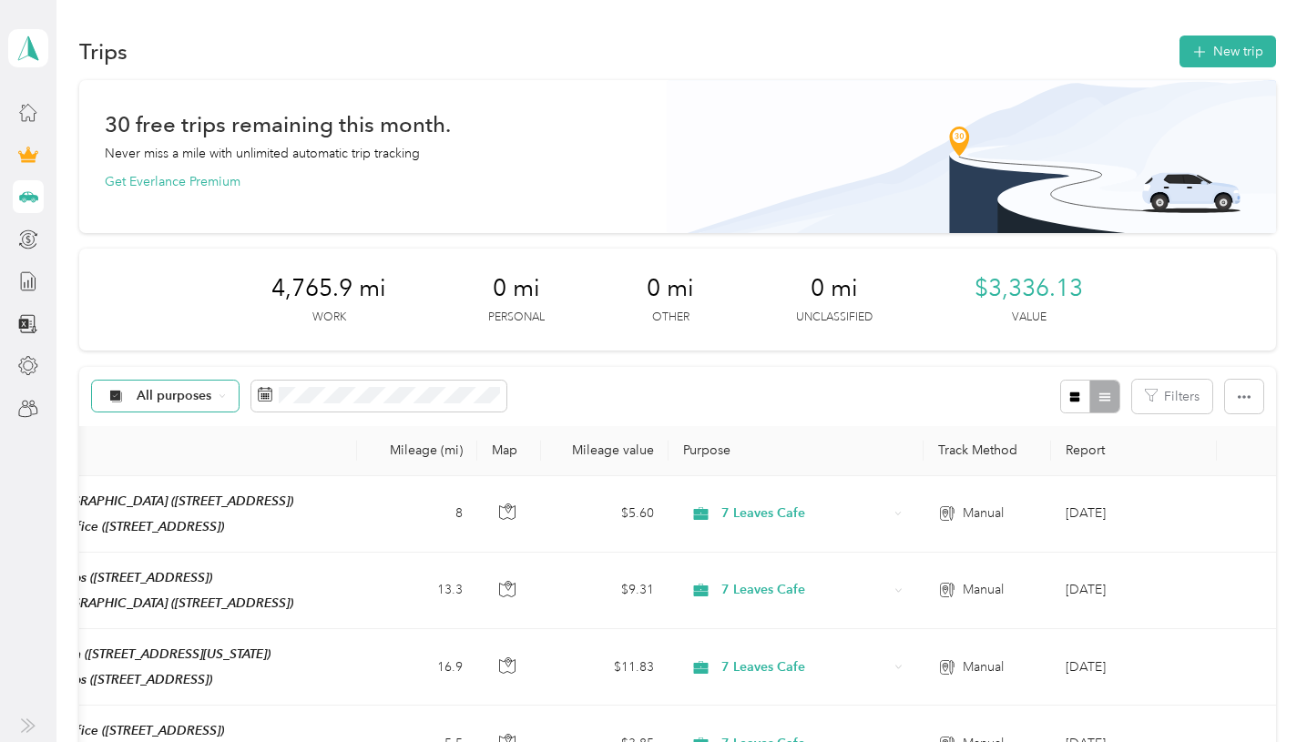
click at [197, 399] on span "All purposes" at bounding box center [175, 396] width 76 height 13
click at [176, 525] on span "Personal" at bounding box center [181, 525] width 88 height 19
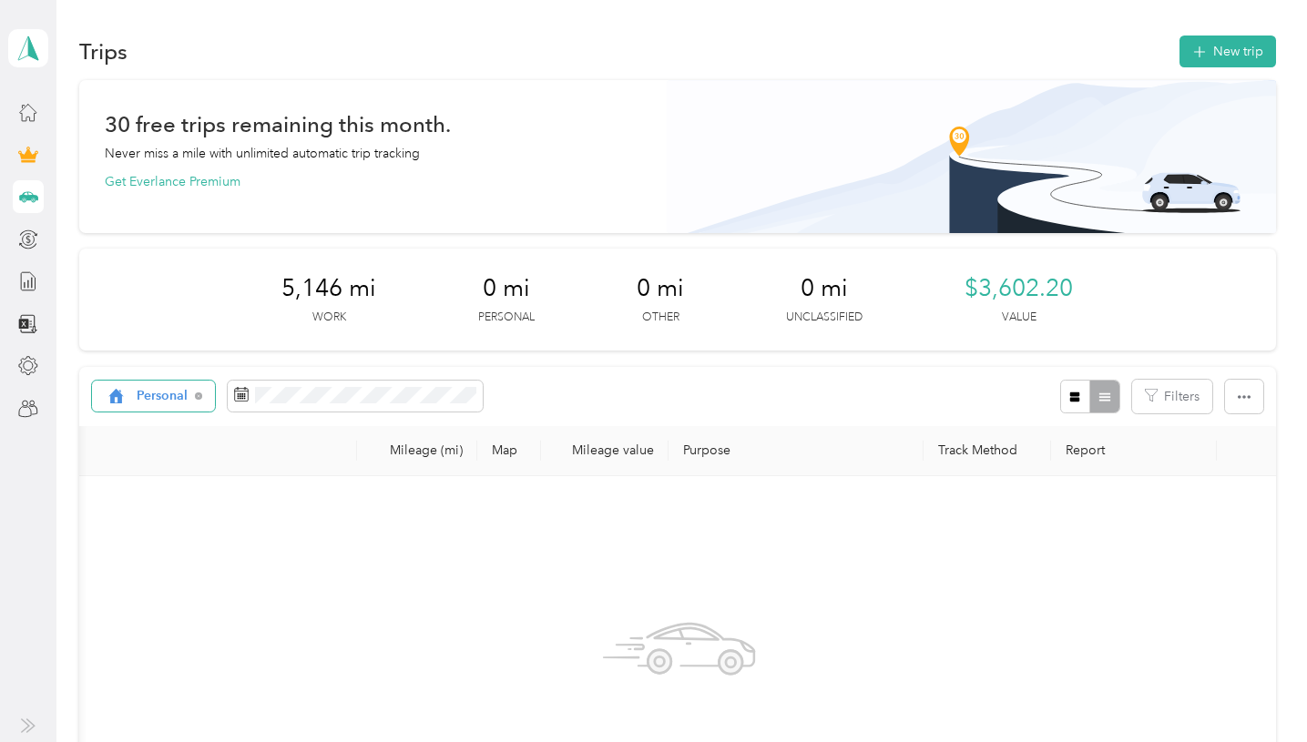
click at [181, 387] on div "Personal" at bounding box center [154, 396] width 124 height 31
click at [180, 489] on span "Work" at bounding box center [179, 493] width 84 height 19
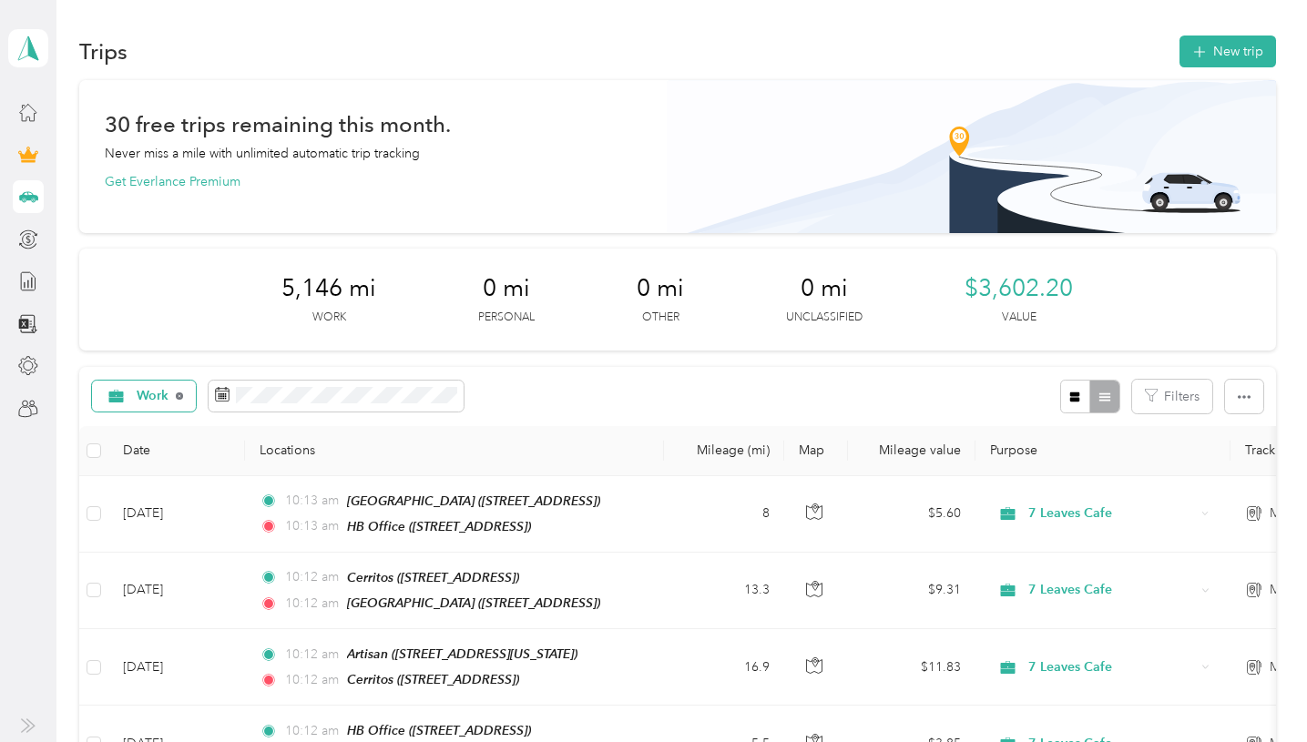
click at [178, 394] on icon at bounding box center [179, 396] width 7 height 7
click at [156, 398] on span "All purposes" at bounding box center [175, 396] width 76 height 13
click at [160, 424] on span "All purposes" at bounding box center [181, 424] width 88 height 19
click at [334, 371] on div "All purposes Filters" at bounding box center [677, 396] width 1197 height 59
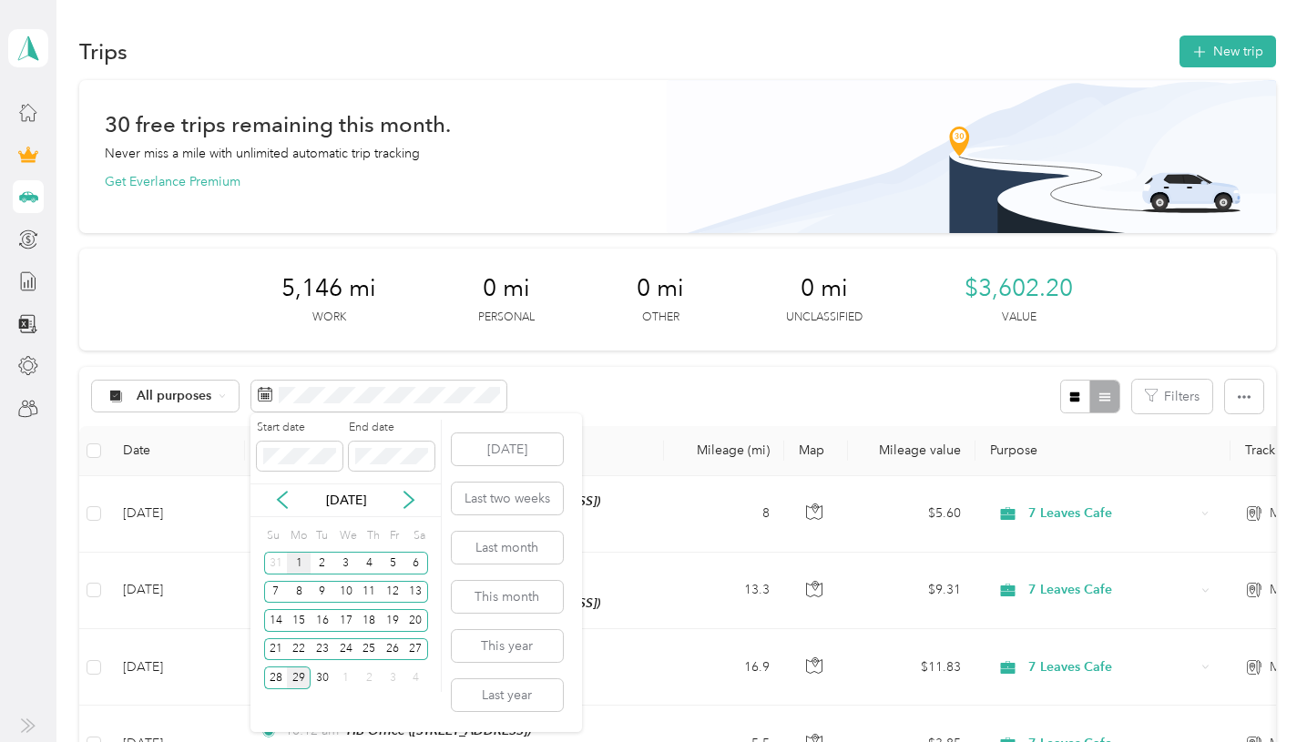
click at [298, 565] on div "1" at bounding box center [299, 563] width 24 height 23
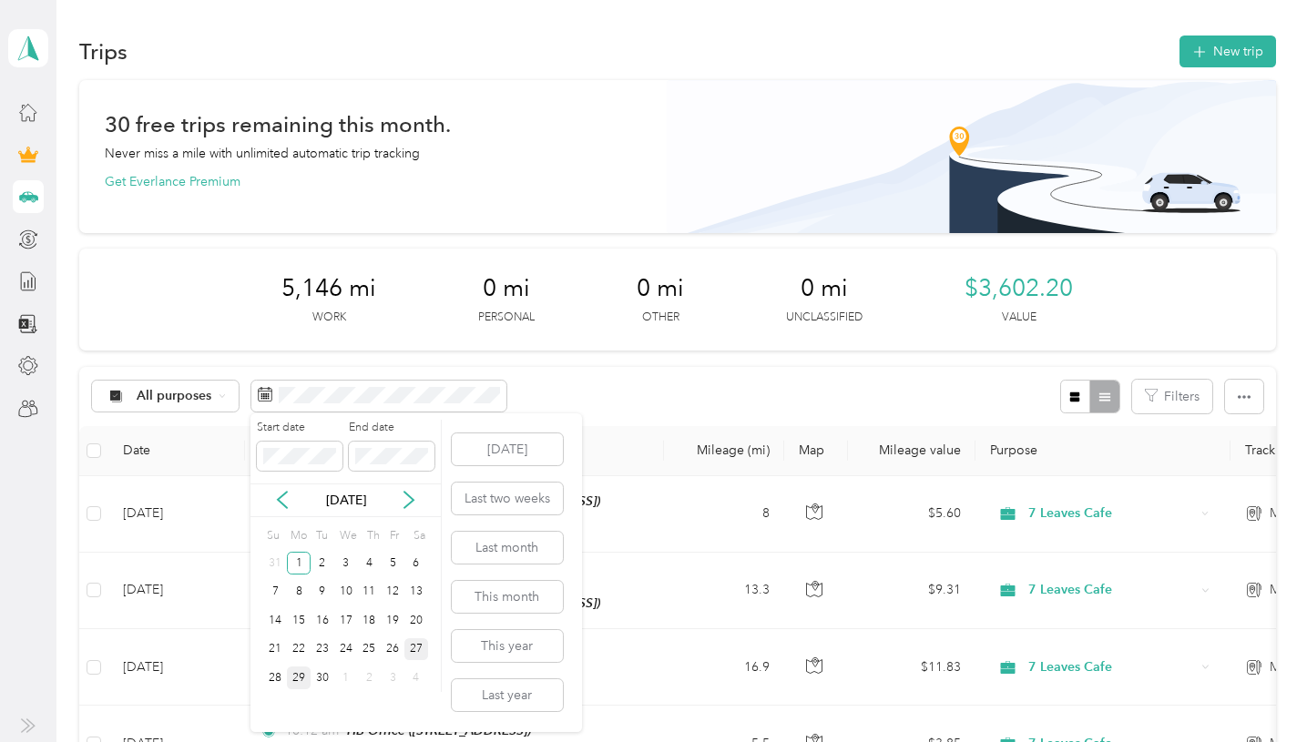
click at [416, 645] on div "27" at bounding box center [416, 650] width 24 height 23
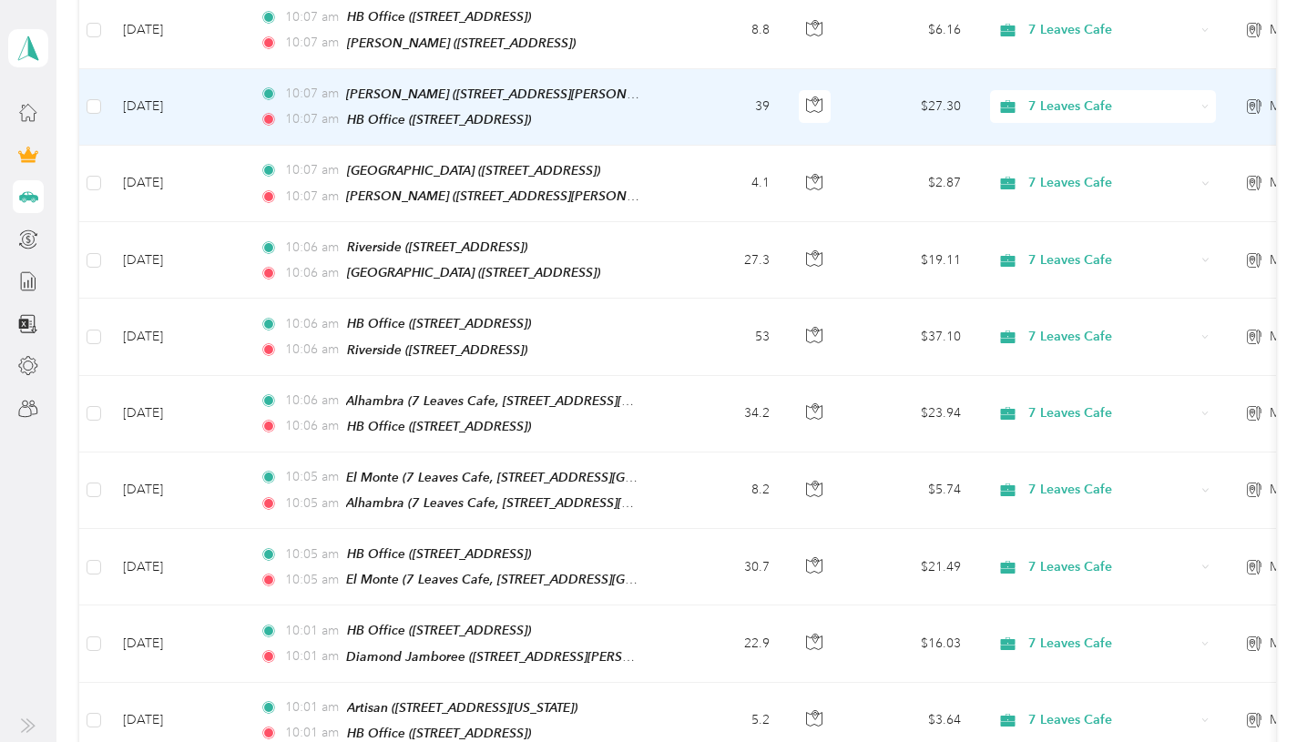
scroll to position [1949, 0]
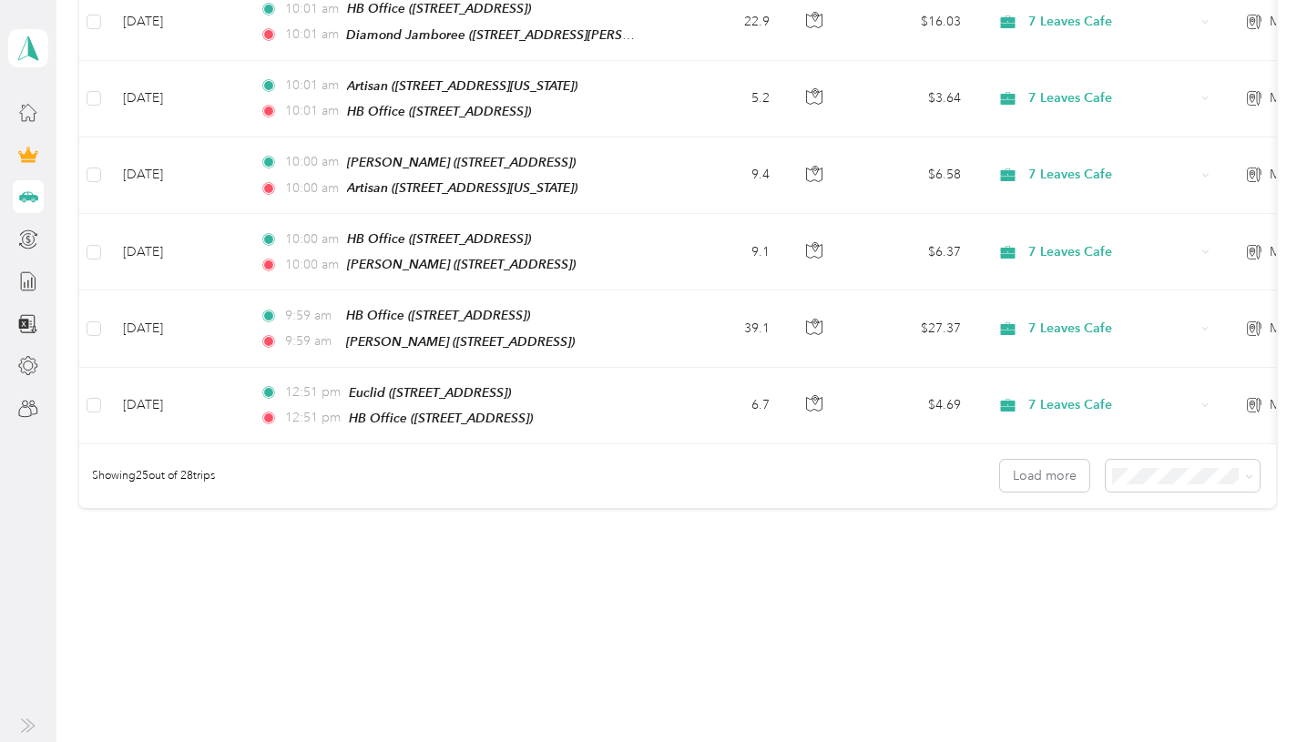
click at [1131, 510] on li "50 per load" at bounding box center [1187, 524] width 155 height 32
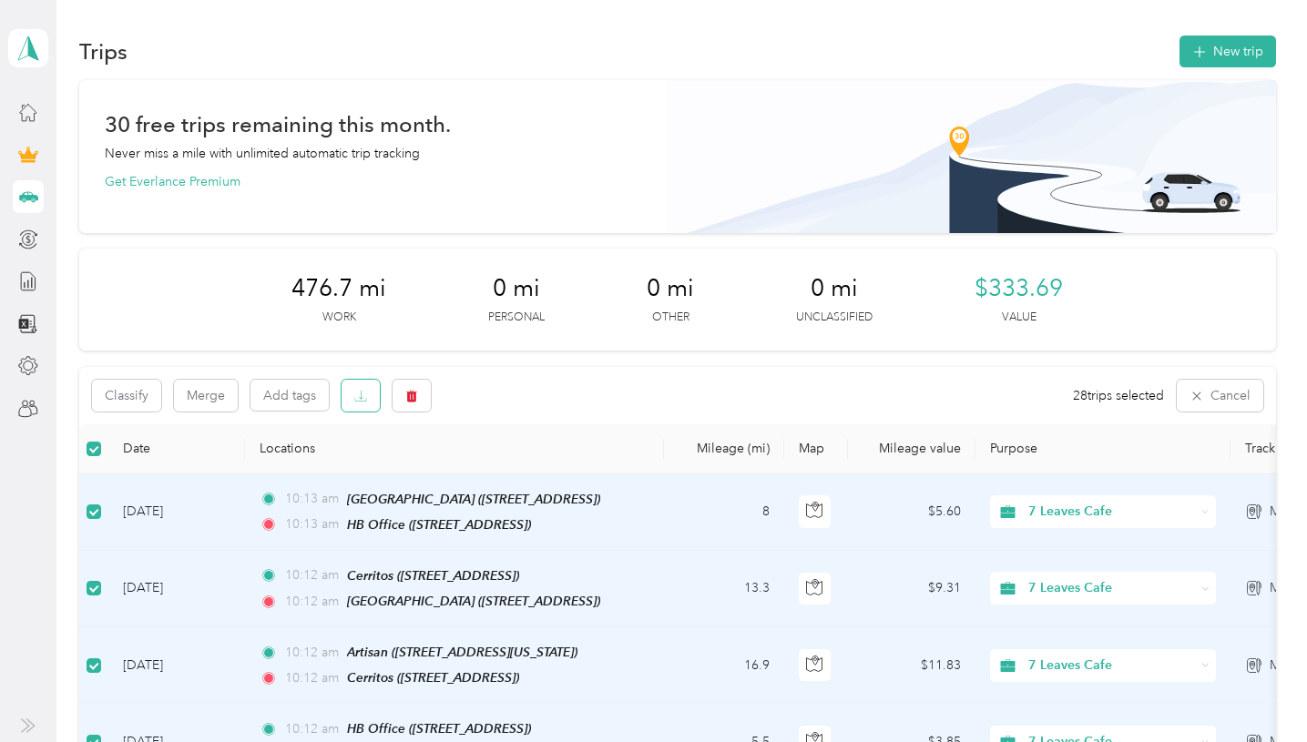
click at [355, 398] on icon "button" at bounding box center [360, 396] width 13 height 13
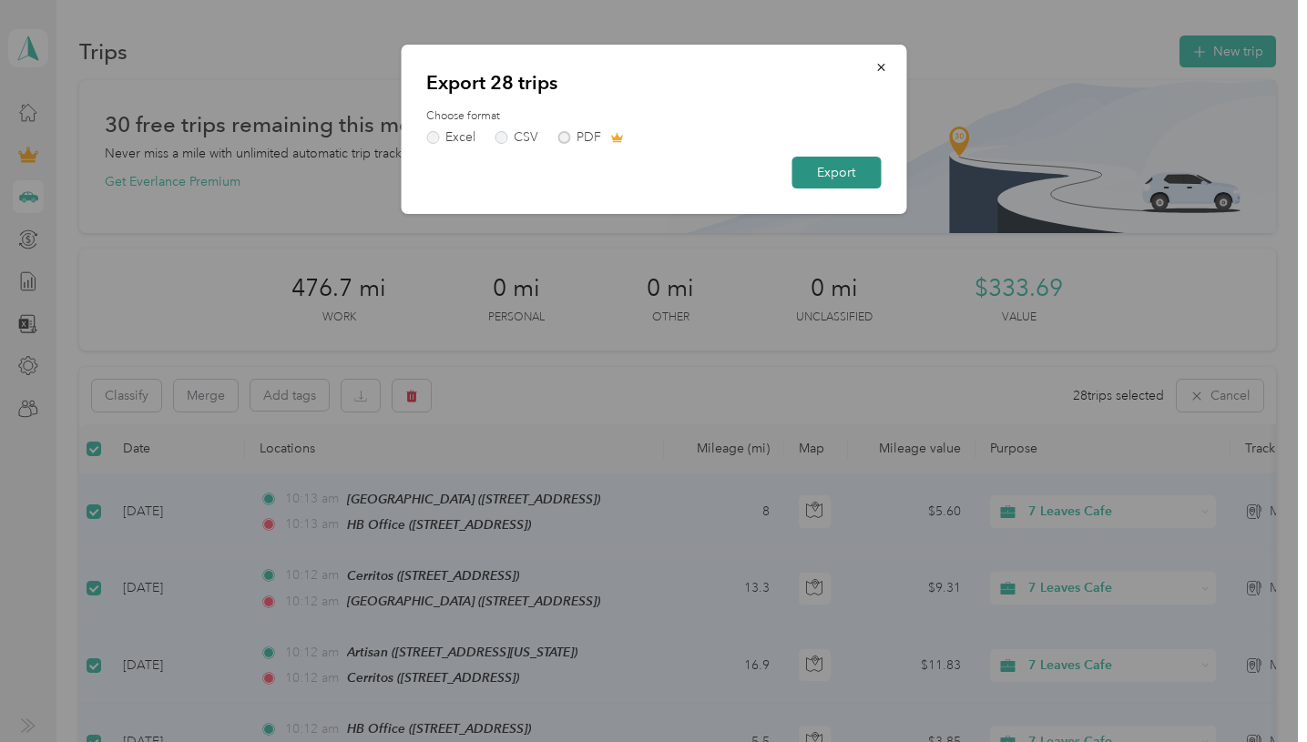
click at [827, 169] on button "Export" at bounding box center [836, 173] width 89 height 32
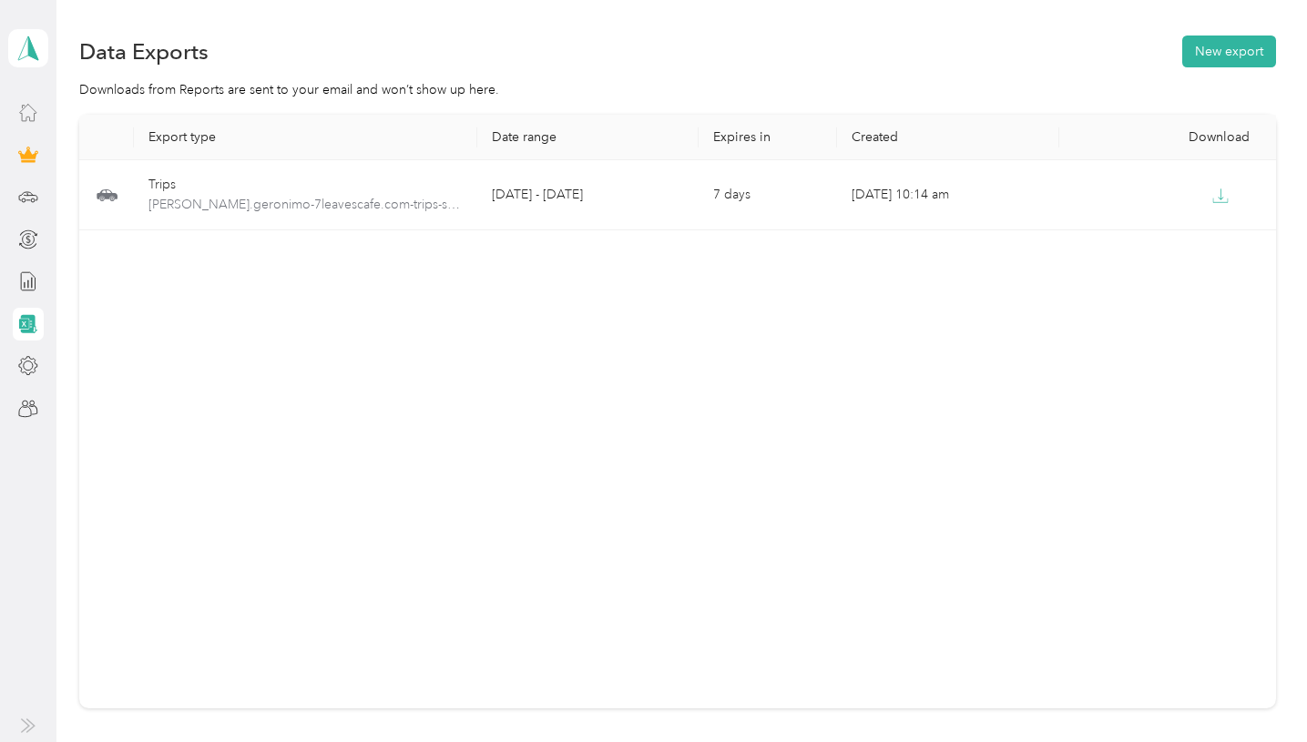
click at [22, 113] on icon at bounding box center [28, 112] width 20 height 20
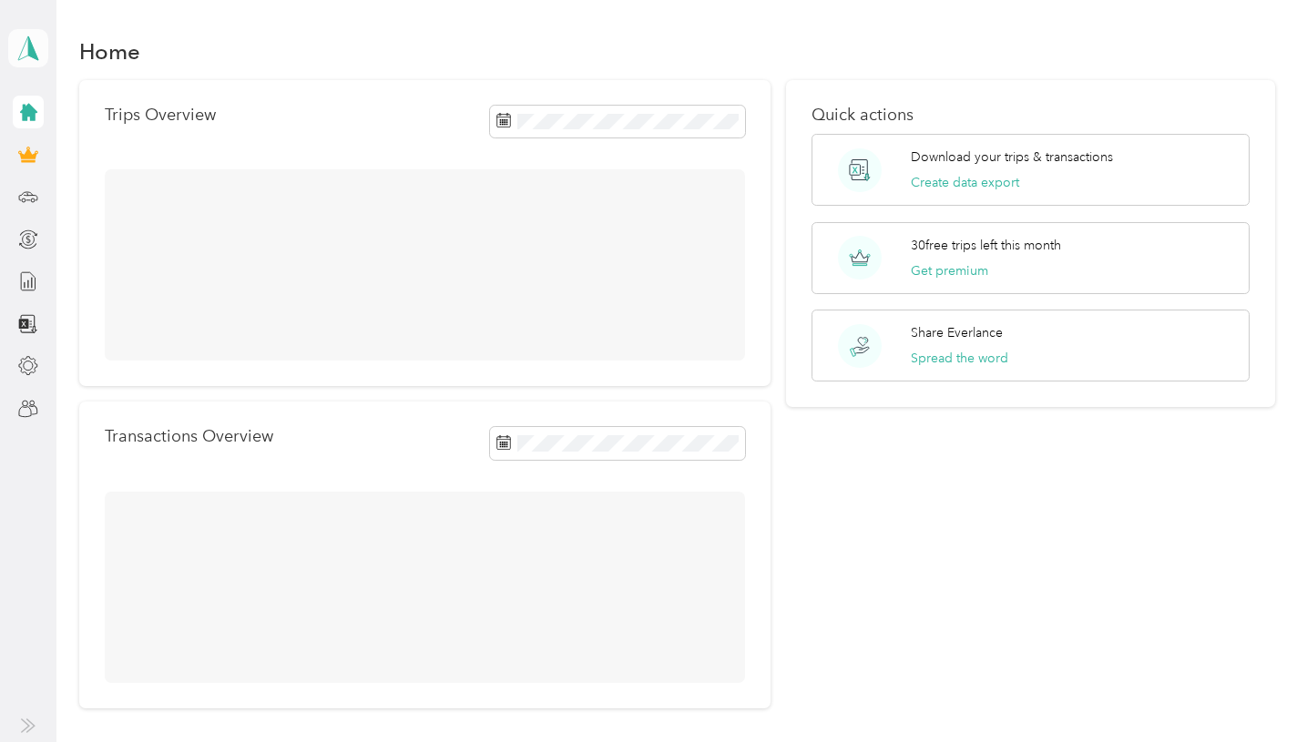
click at [42, 59] on span at bounding box center [28, 48] width 40 height 38
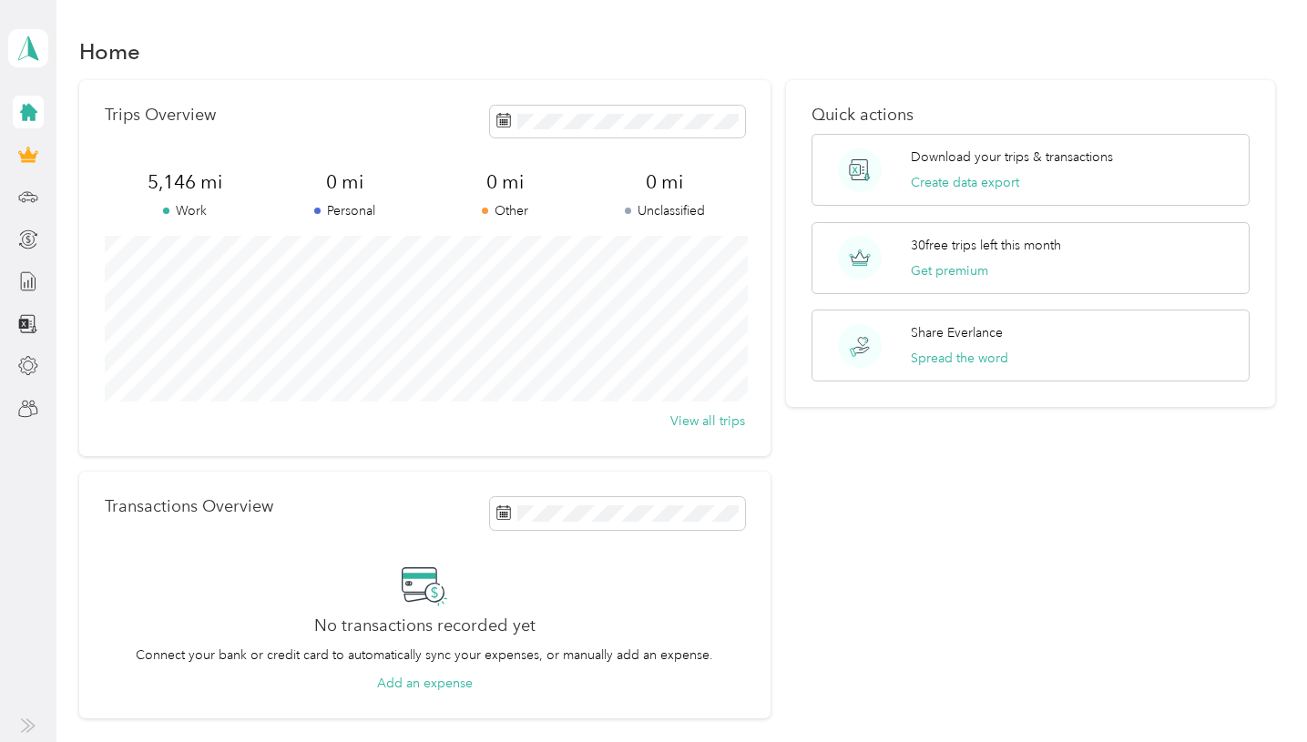
click at [48, 148] on div "Log out" at bounding box center [60, 148] width 70 height 19
